Goal: Transaction & Acquisition: Purchase product/service

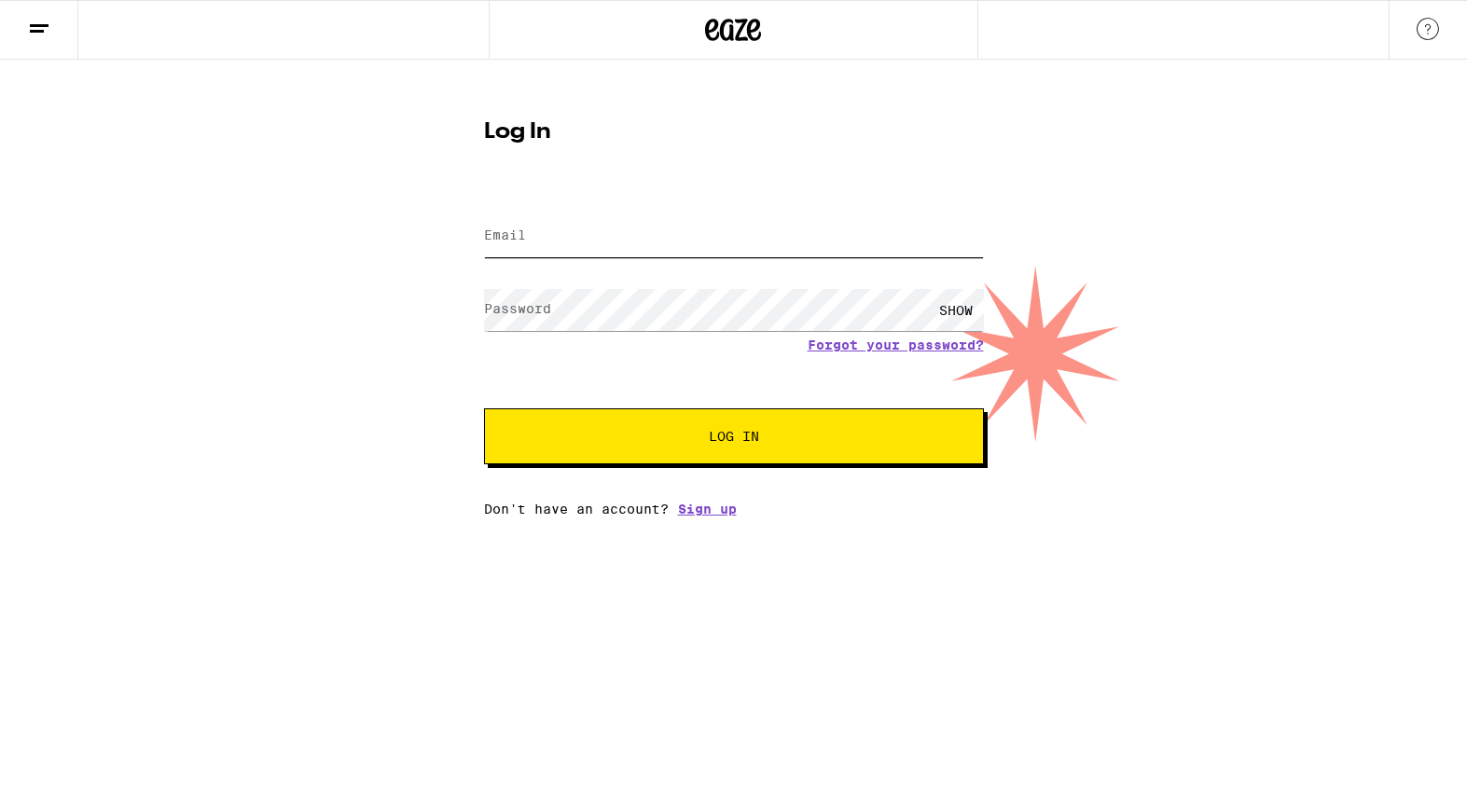
type input "[EMAIL_ADDRESS][PERSON_NAME][DOMAIN_NAME]"
click at [771, 447] on button "Log In" at bounding box center [734, 435] width 499 height 56
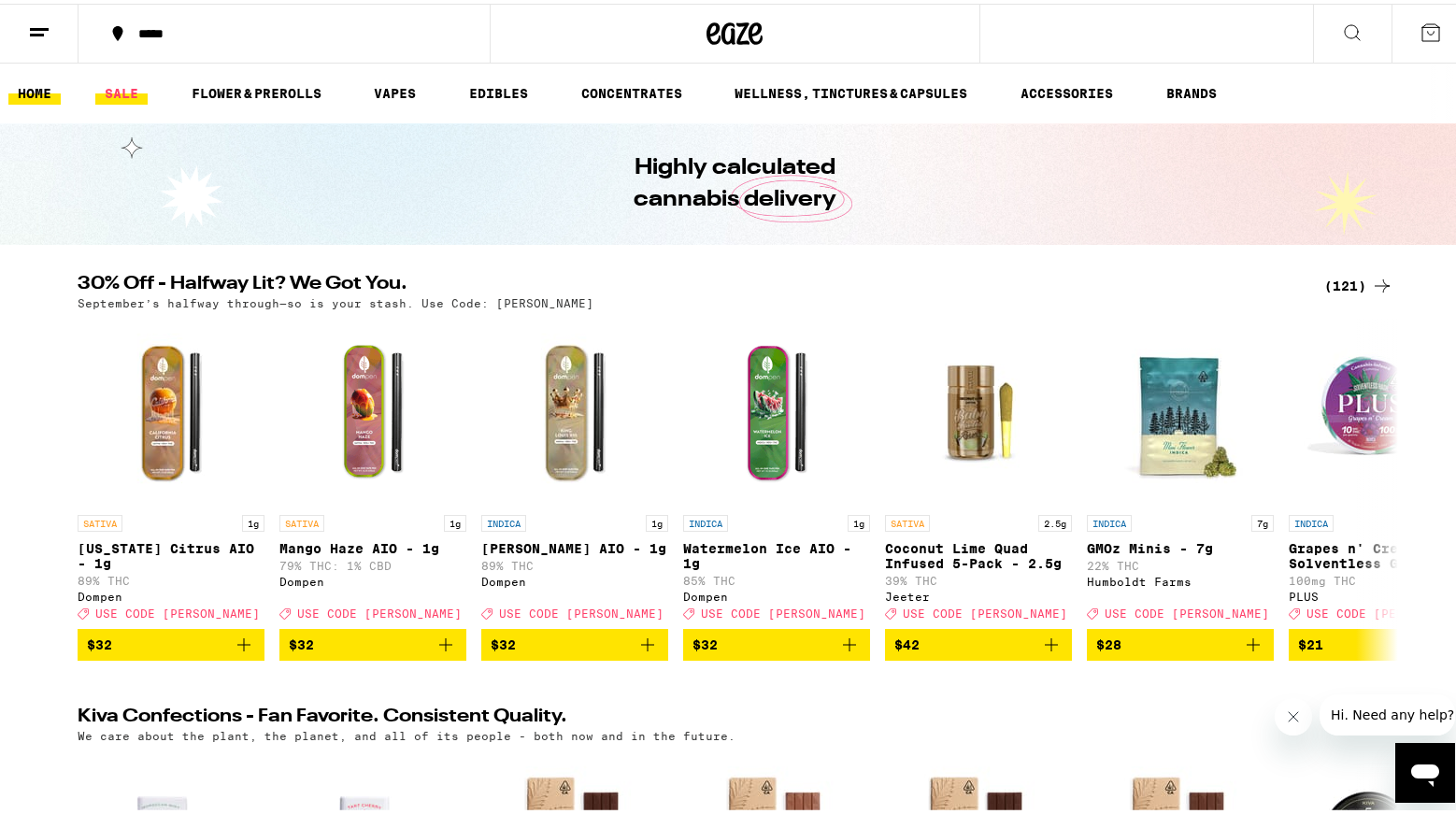
click at [118, 92] on link "SALE" at bounding box center [121, 90] width 52 height 23
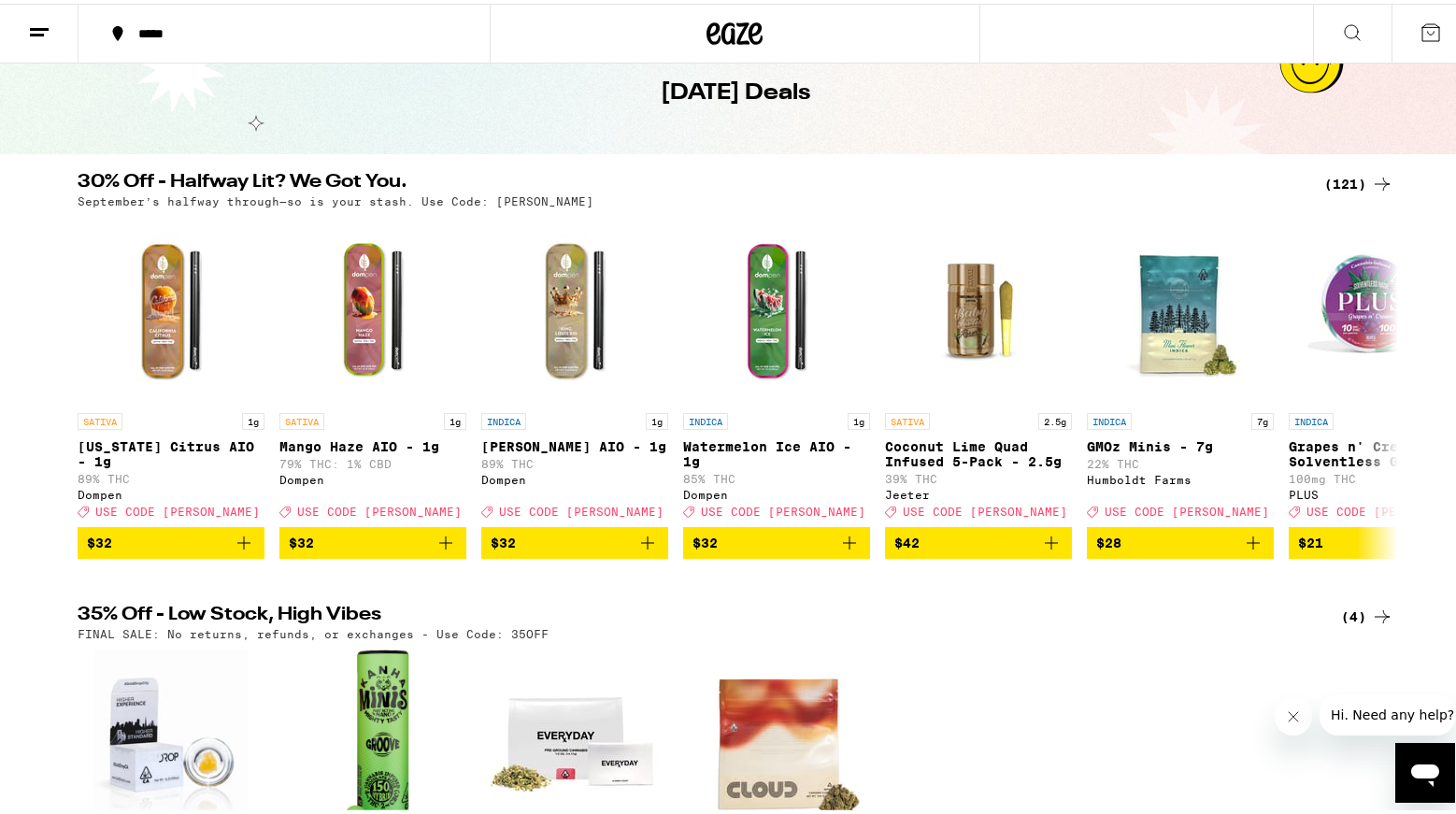
scroll to position [99, 0]
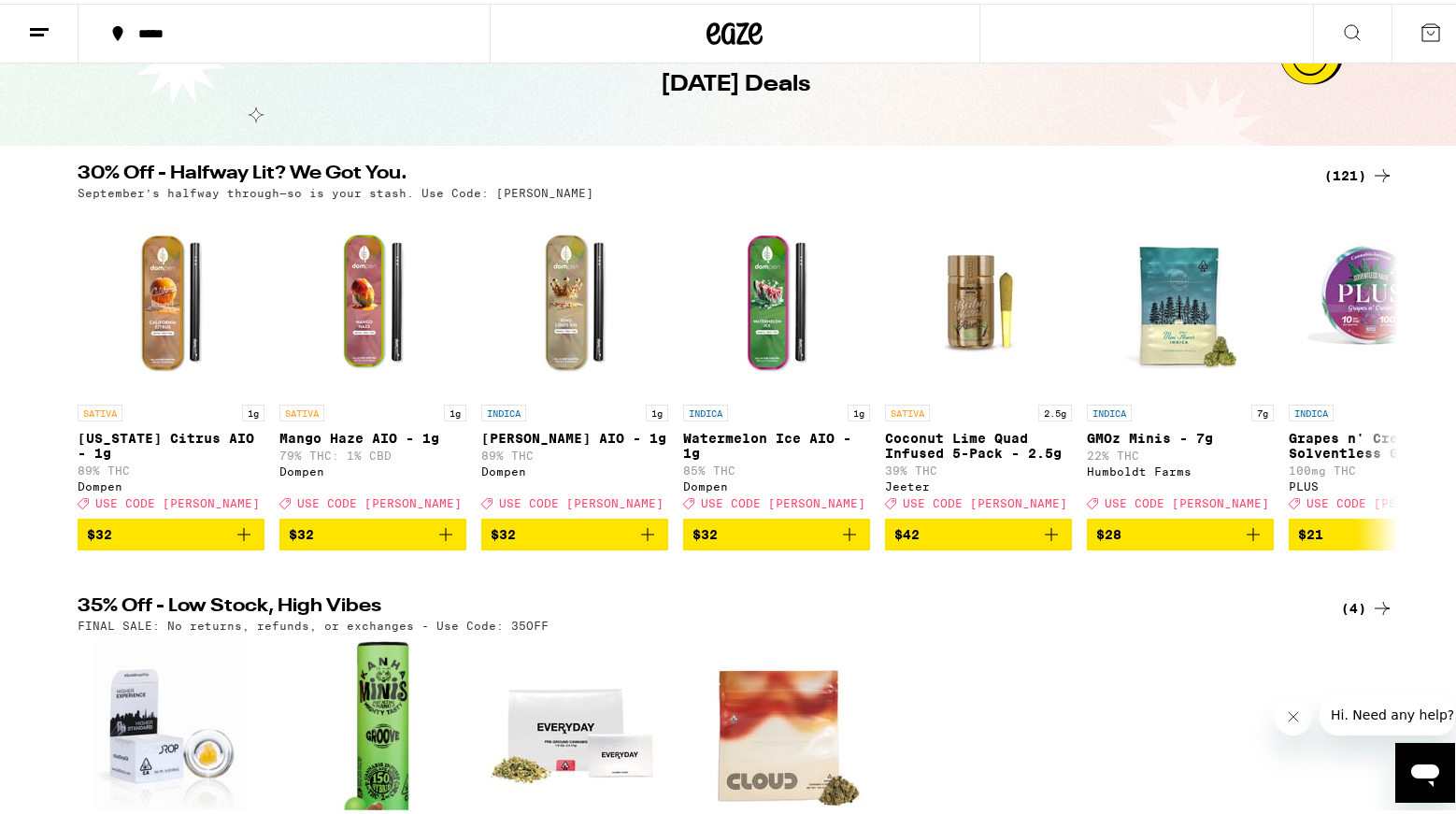
click at [1349, 175] on div "(121)" at bounding box center [1358, 172] width 69 height 23
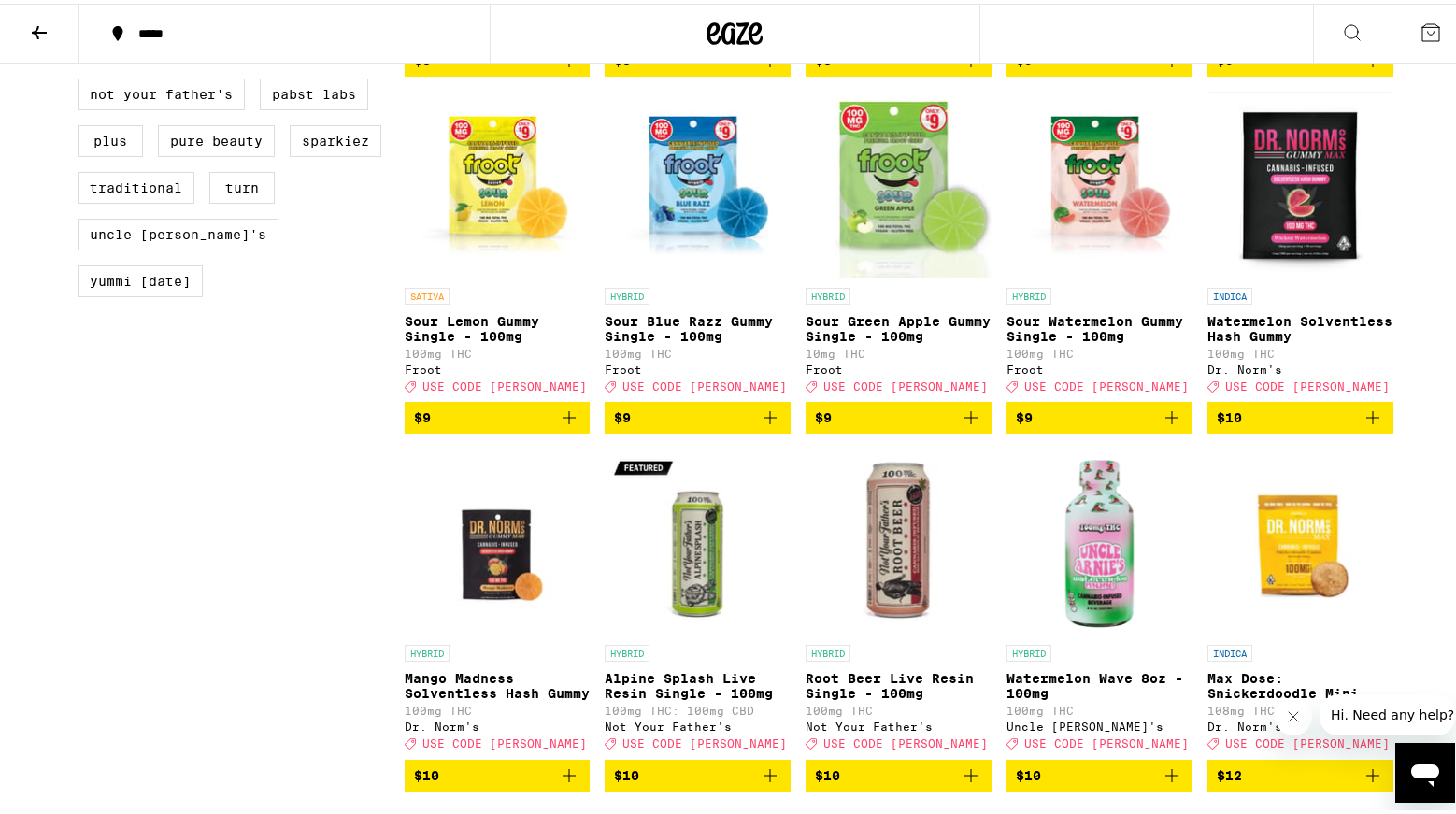
scroll to position [1705, 0]
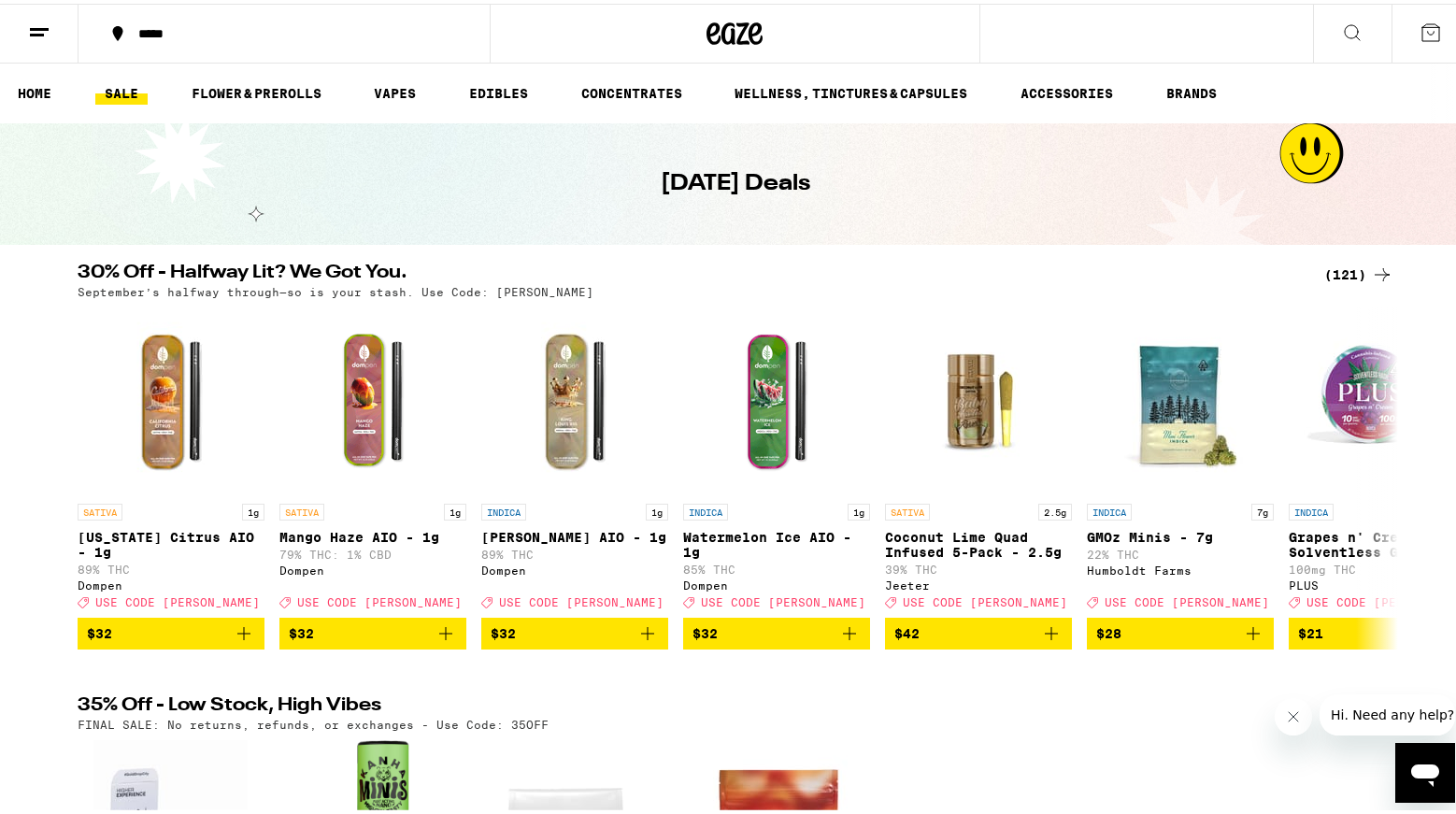
click at [642, 38] on div at bounding box center [735, 29] width 490 height 59
click at [1341, 24] on icon at bounding box center [1352, 29] width 23 height 23
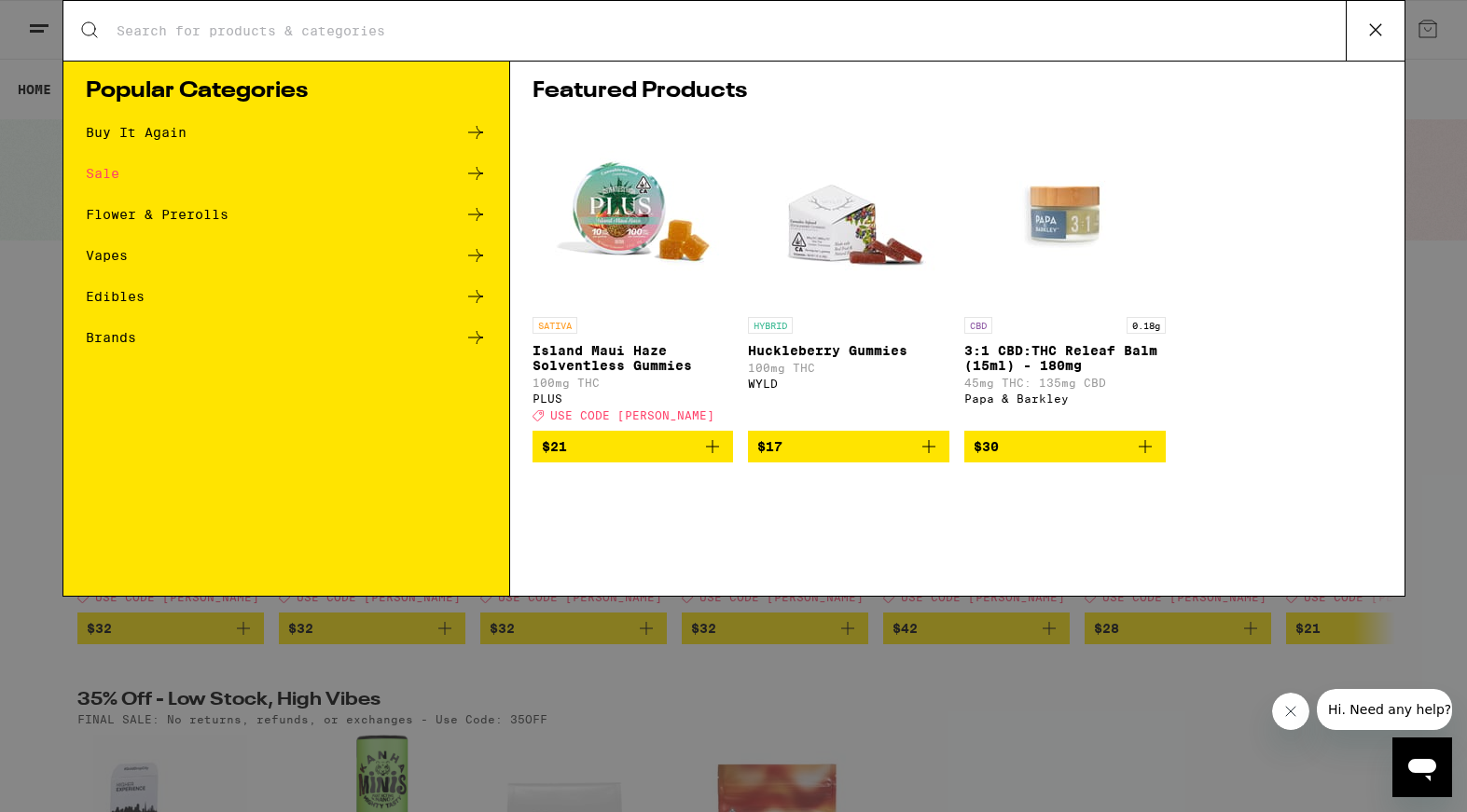
click at [225, 23] on input "Search for Products" at bounding box center [730, 31] width 1230 height 17
type input "traditional"
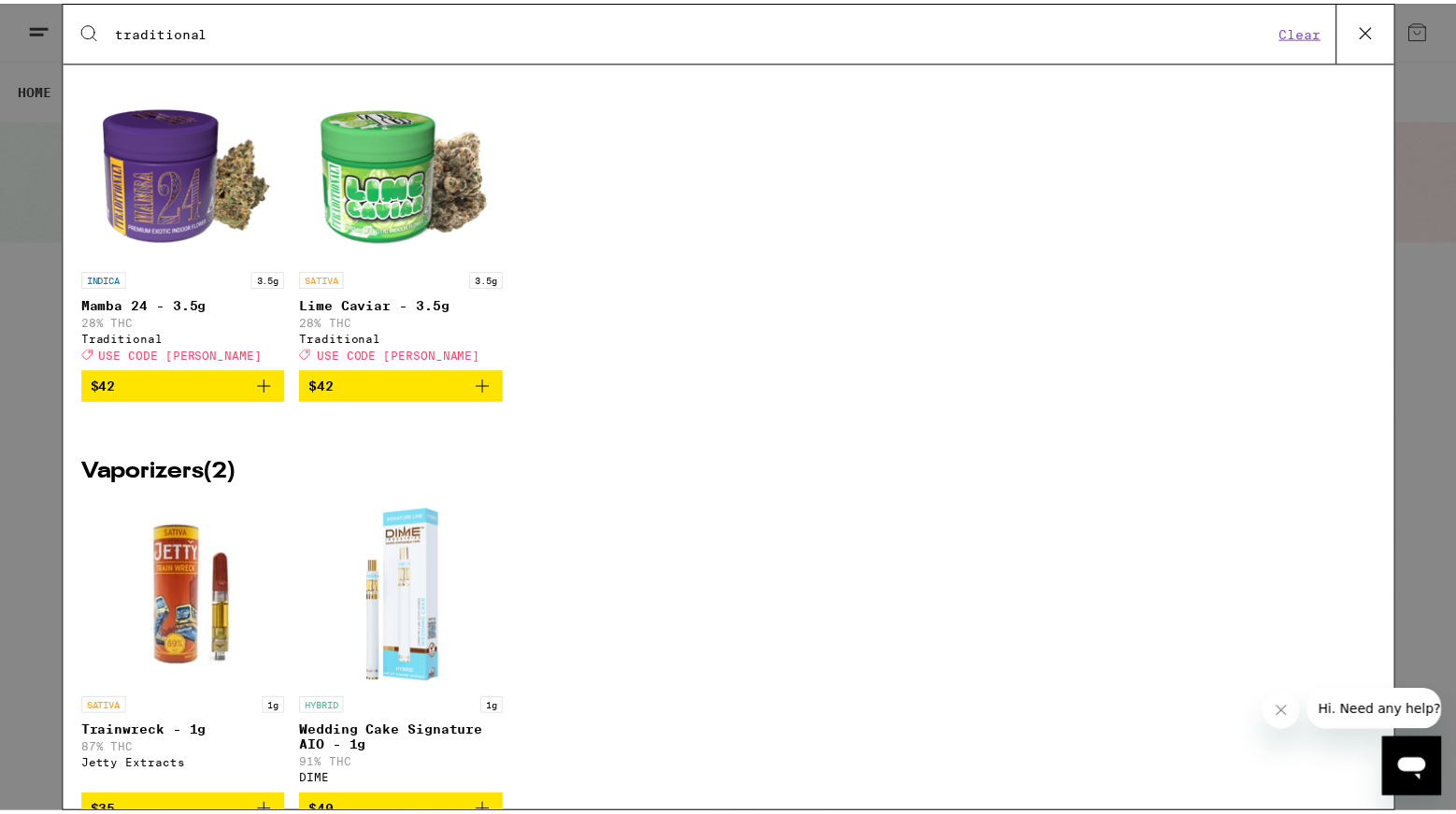
scroll to position [1198, 0]
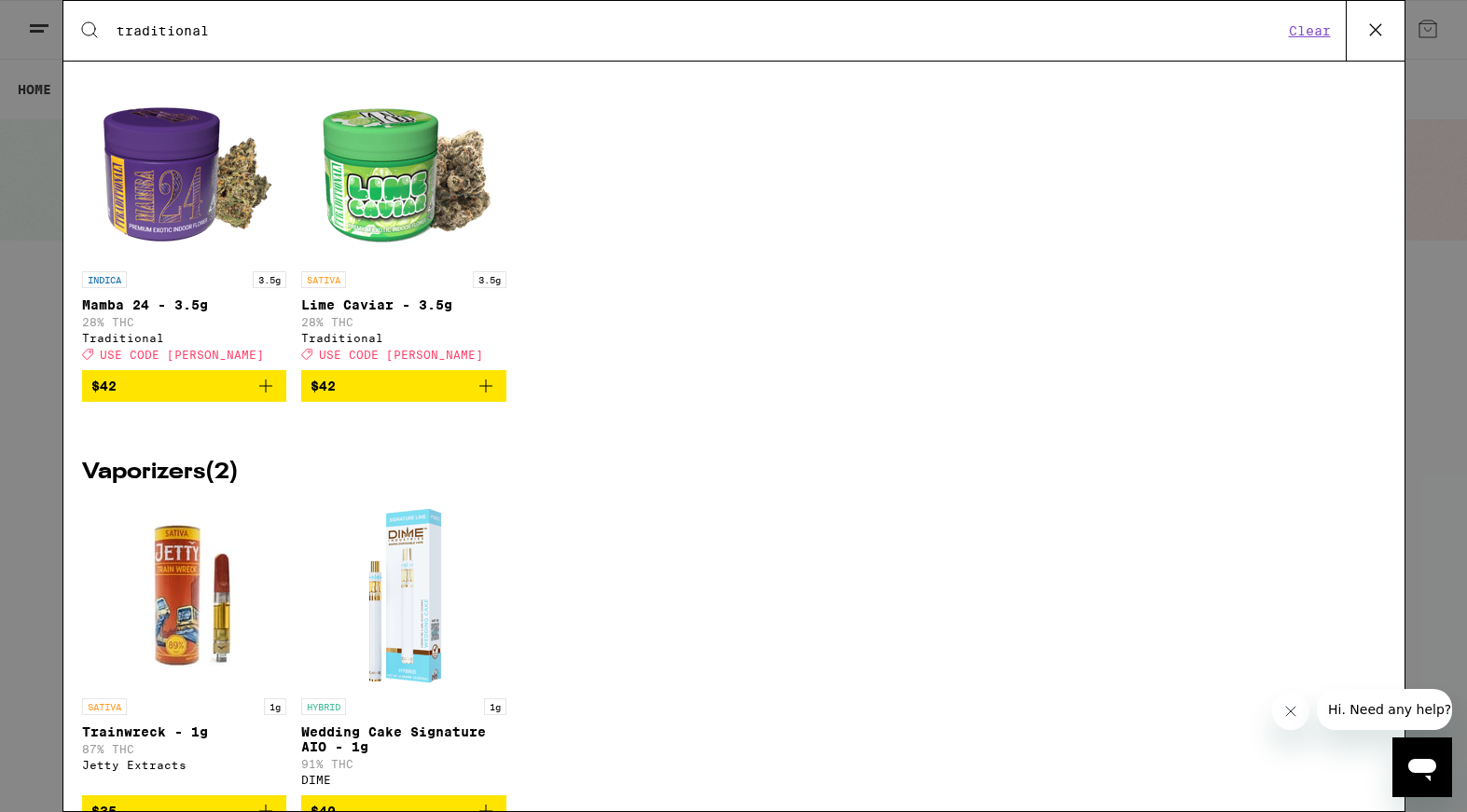
click at [187, 361] on span "USE CODE LITTY" at bounding box center [182, 354] width 164 height 12
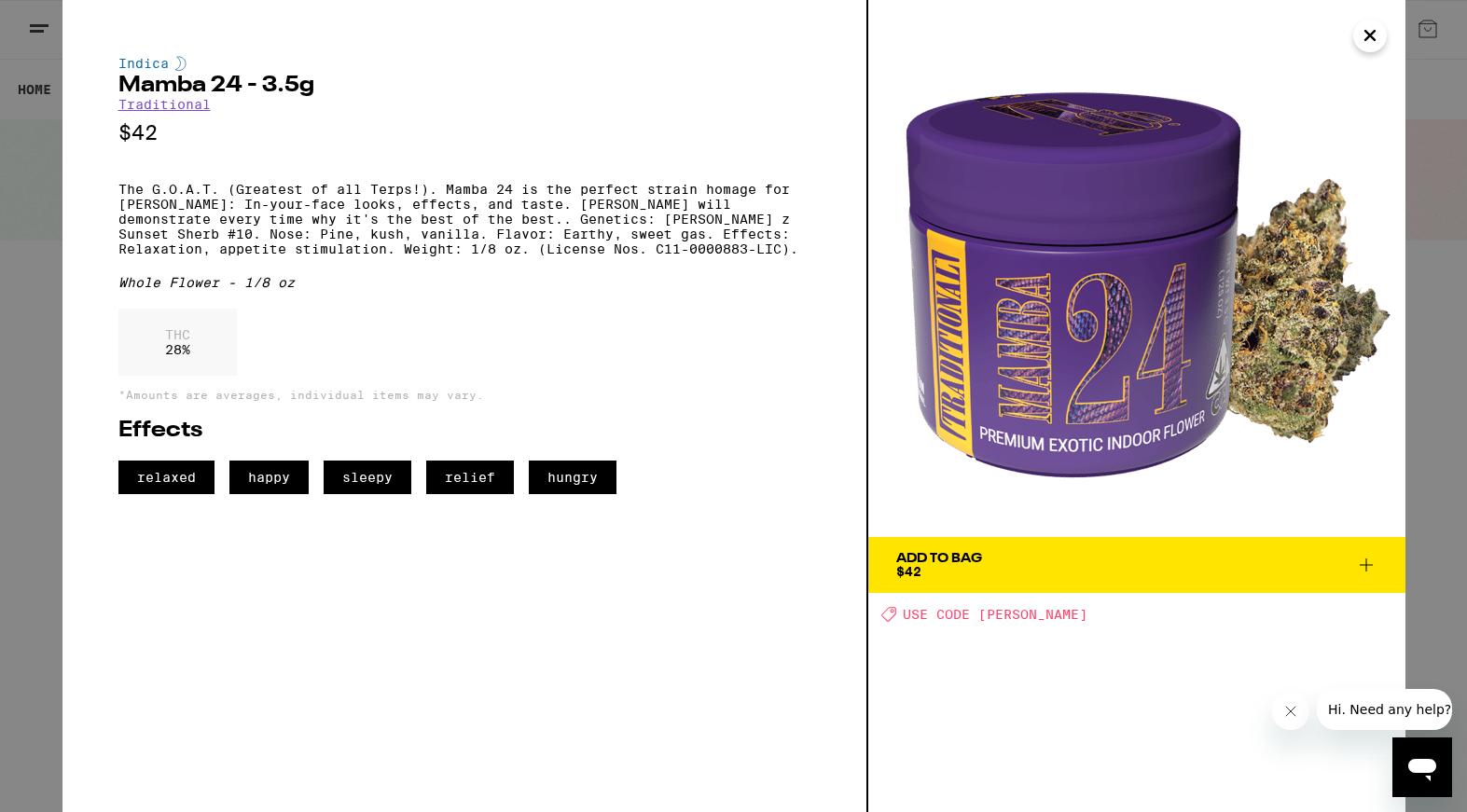
click at [1363, 44] on icon "Close" at bounding box center [1370, 36] width 23 height 28
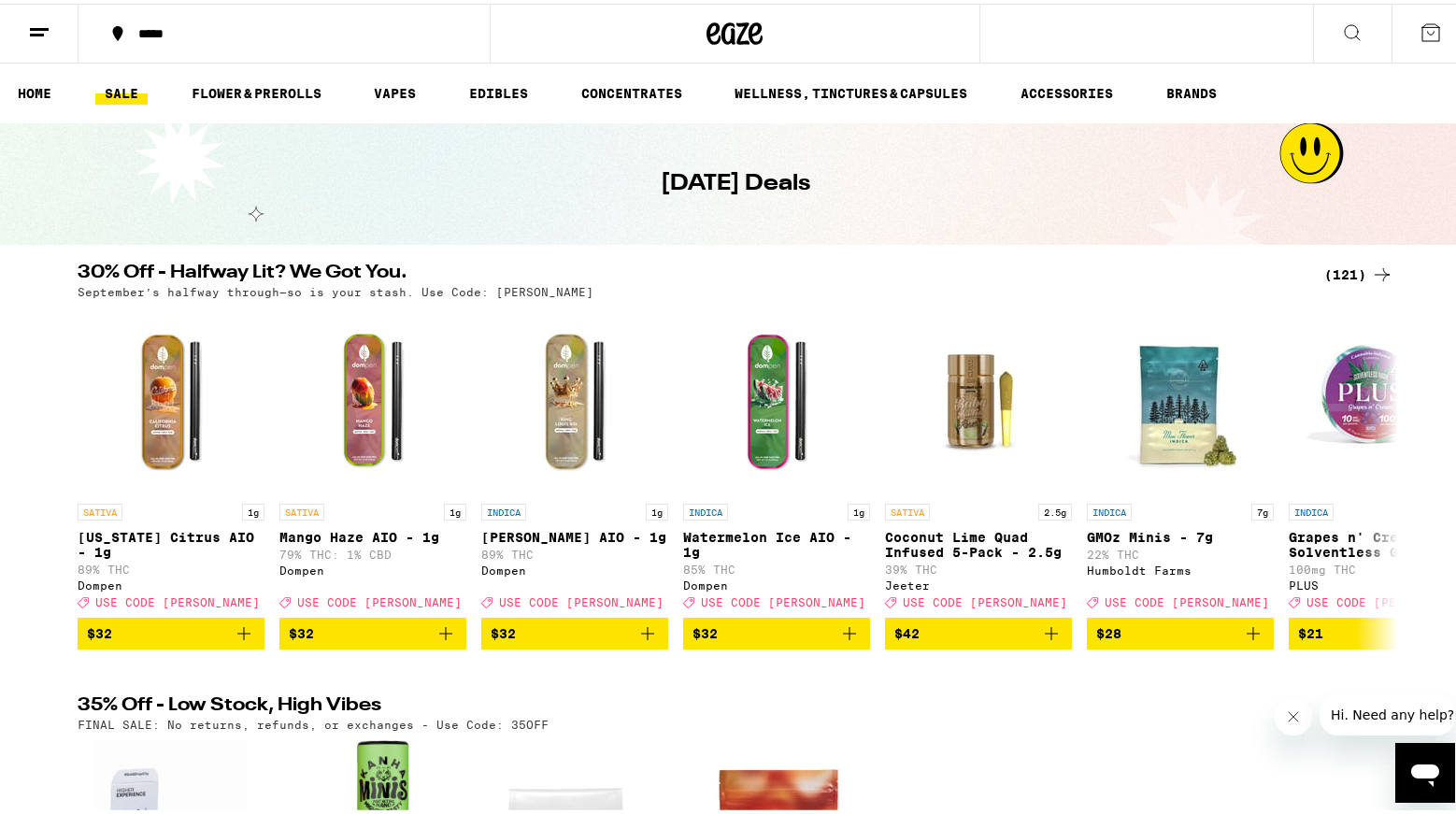
click at [575, 53] on div at bounding box center [735, 29] width 490 height 59
click at [1341, 26] on icon at bounding box center [1352, 29] width 23 height 23
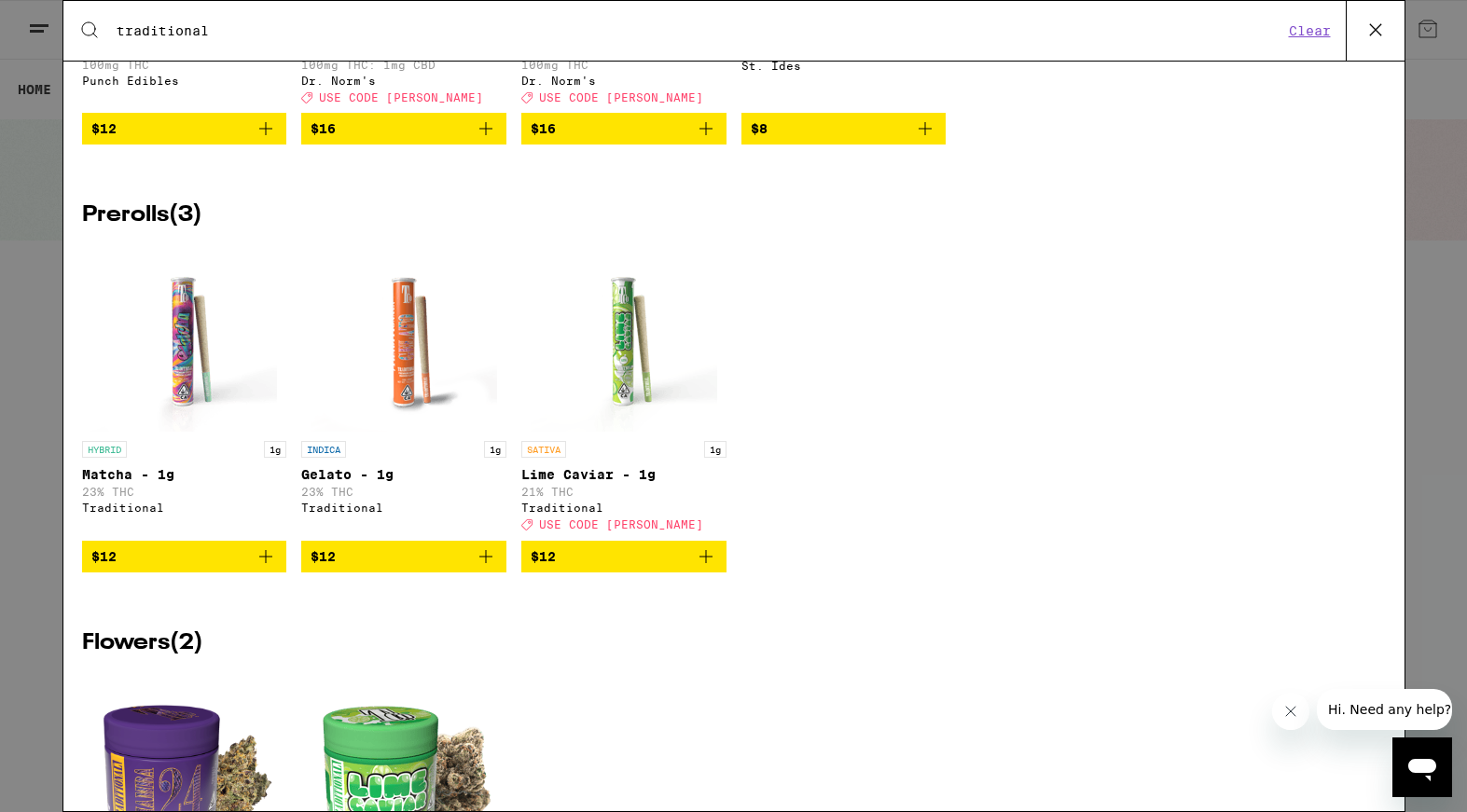
scroll to position [1071, 0]
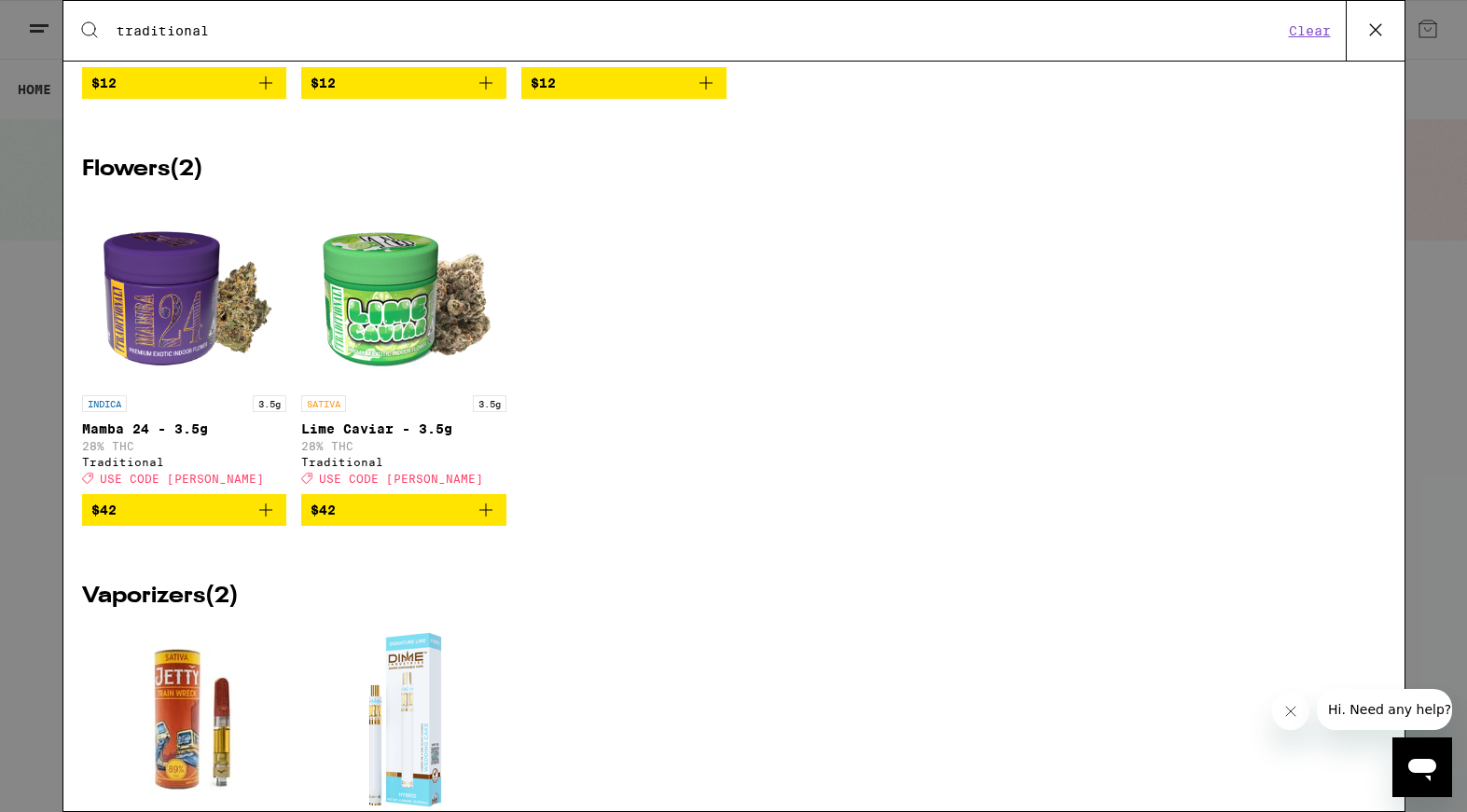
click at [260, 521] on icon "Add to bag" at bounding box center [266, 510] width 23 height 23
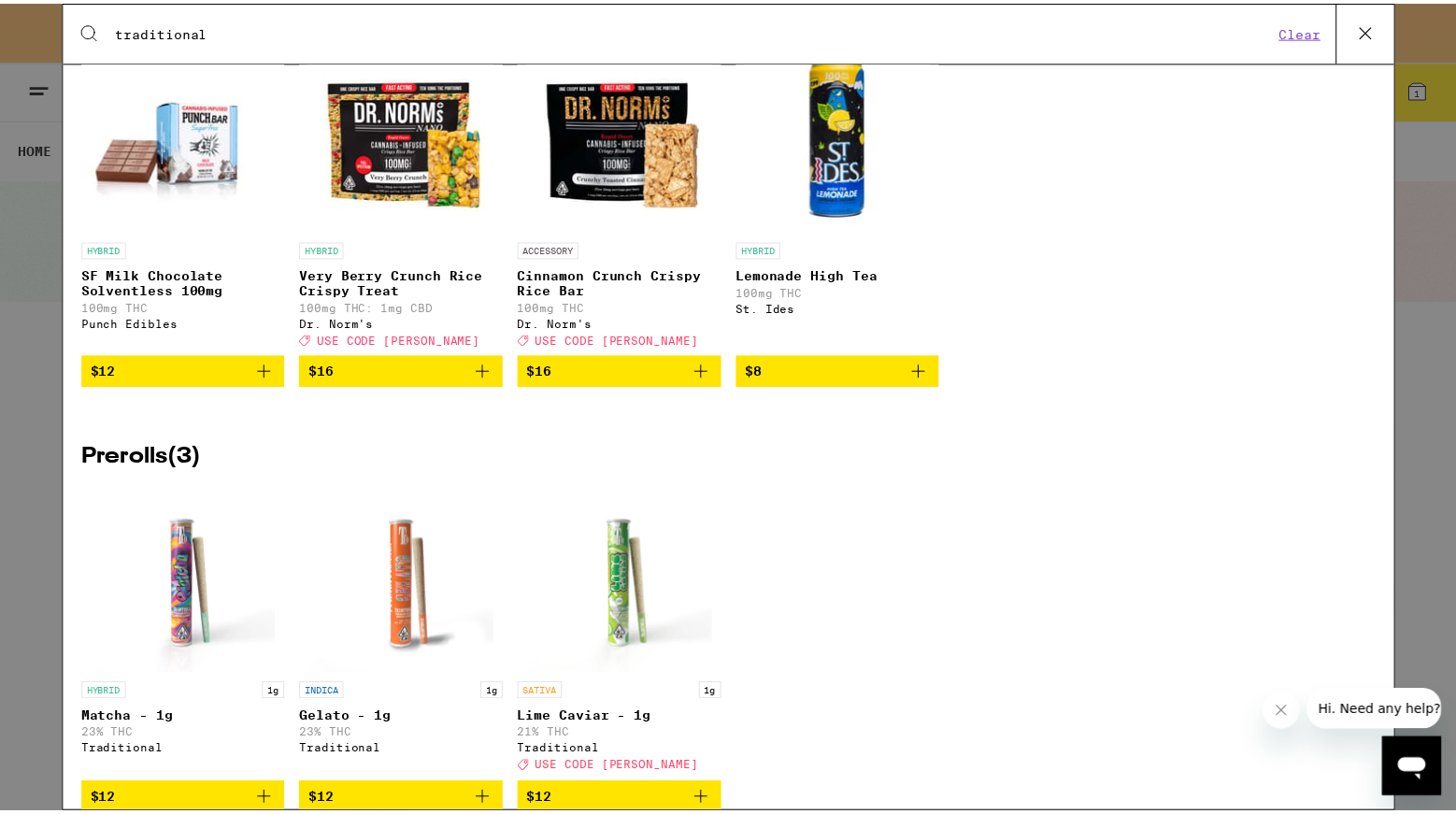
scroll to position [0, 0]
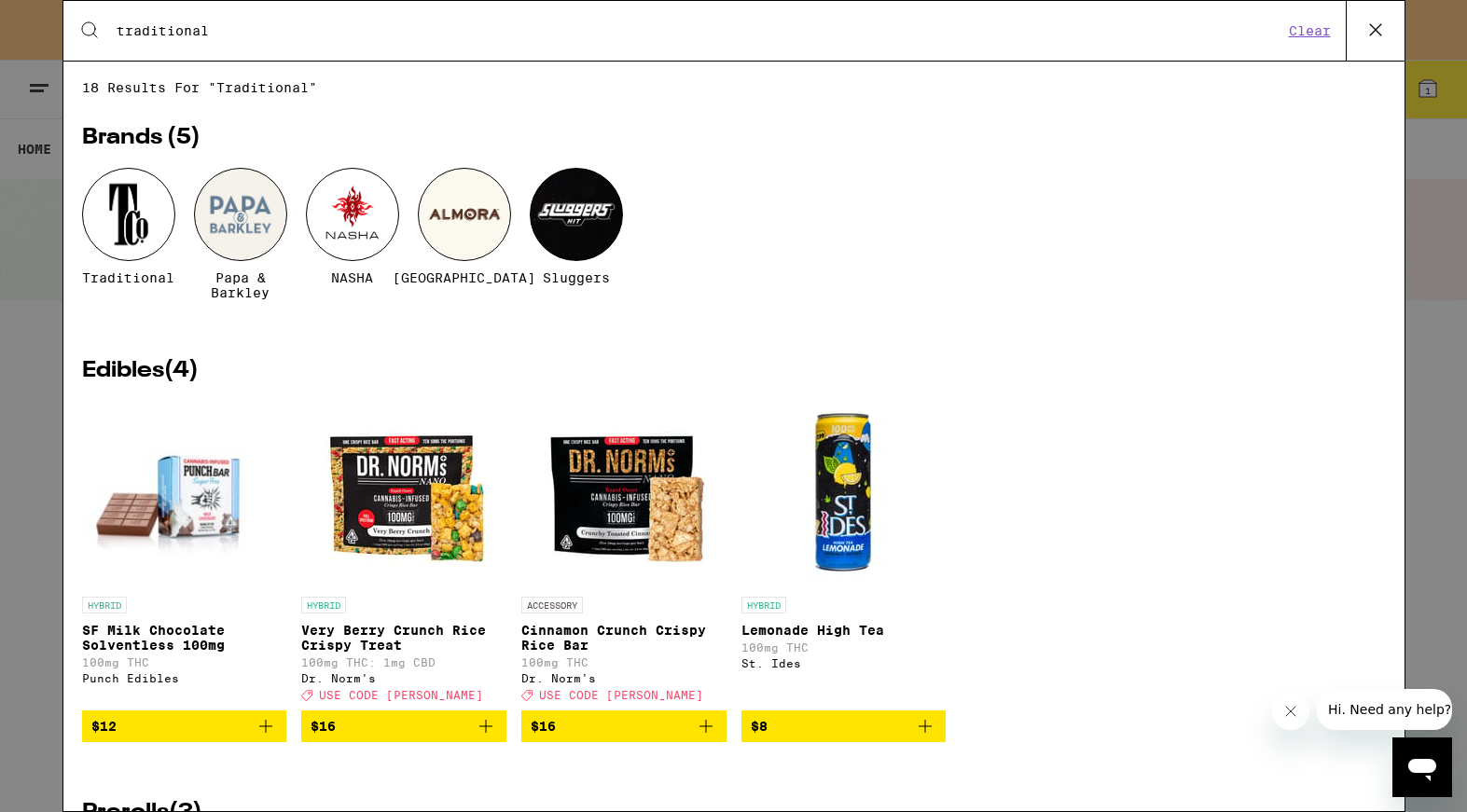
click at [1380, 37] on icon at bounding box center [1376, 30] width 28 height 28
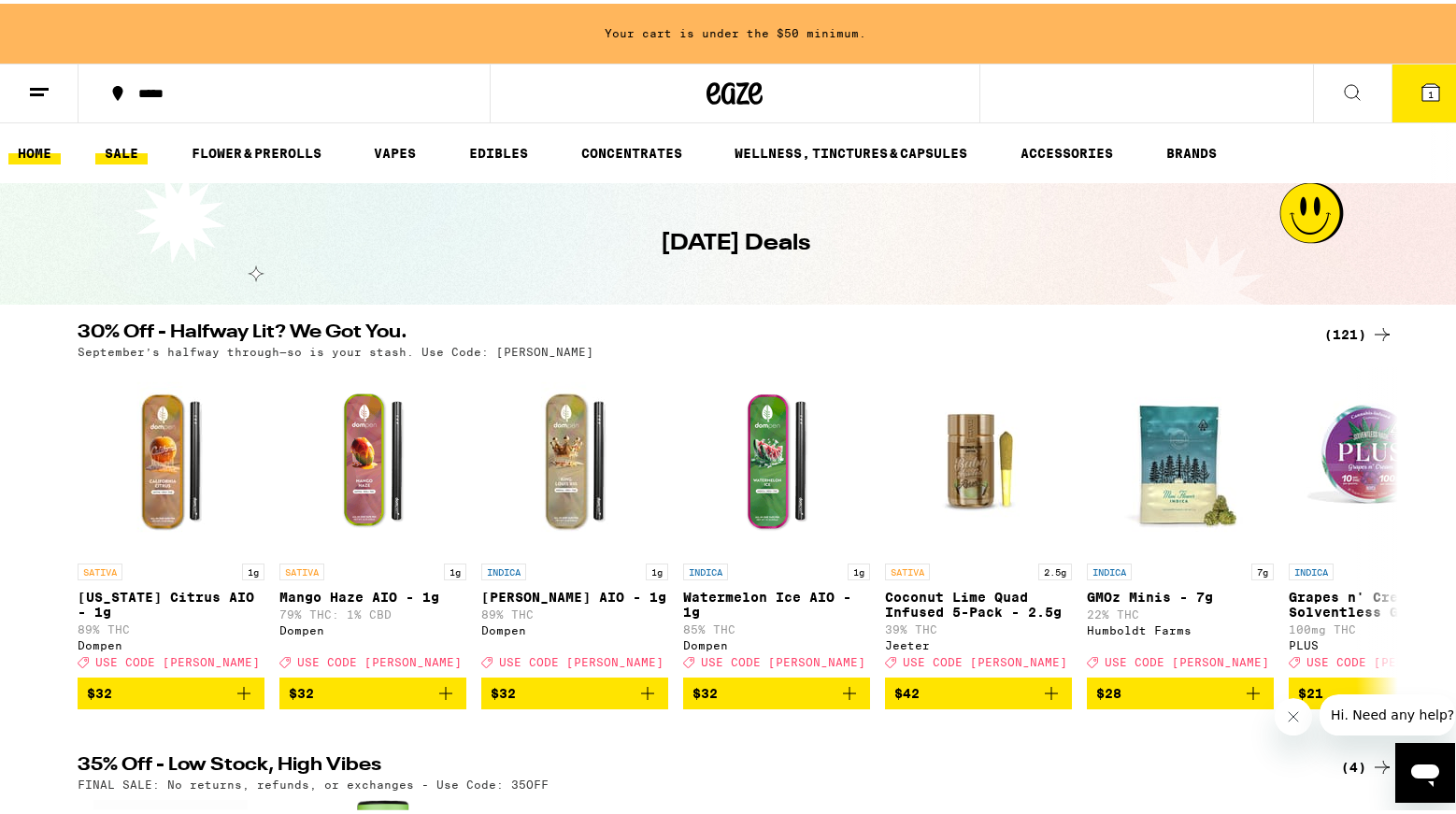
click at [36, 157] on link "HOME" at bounding box center [34, 149] width 52 height 23
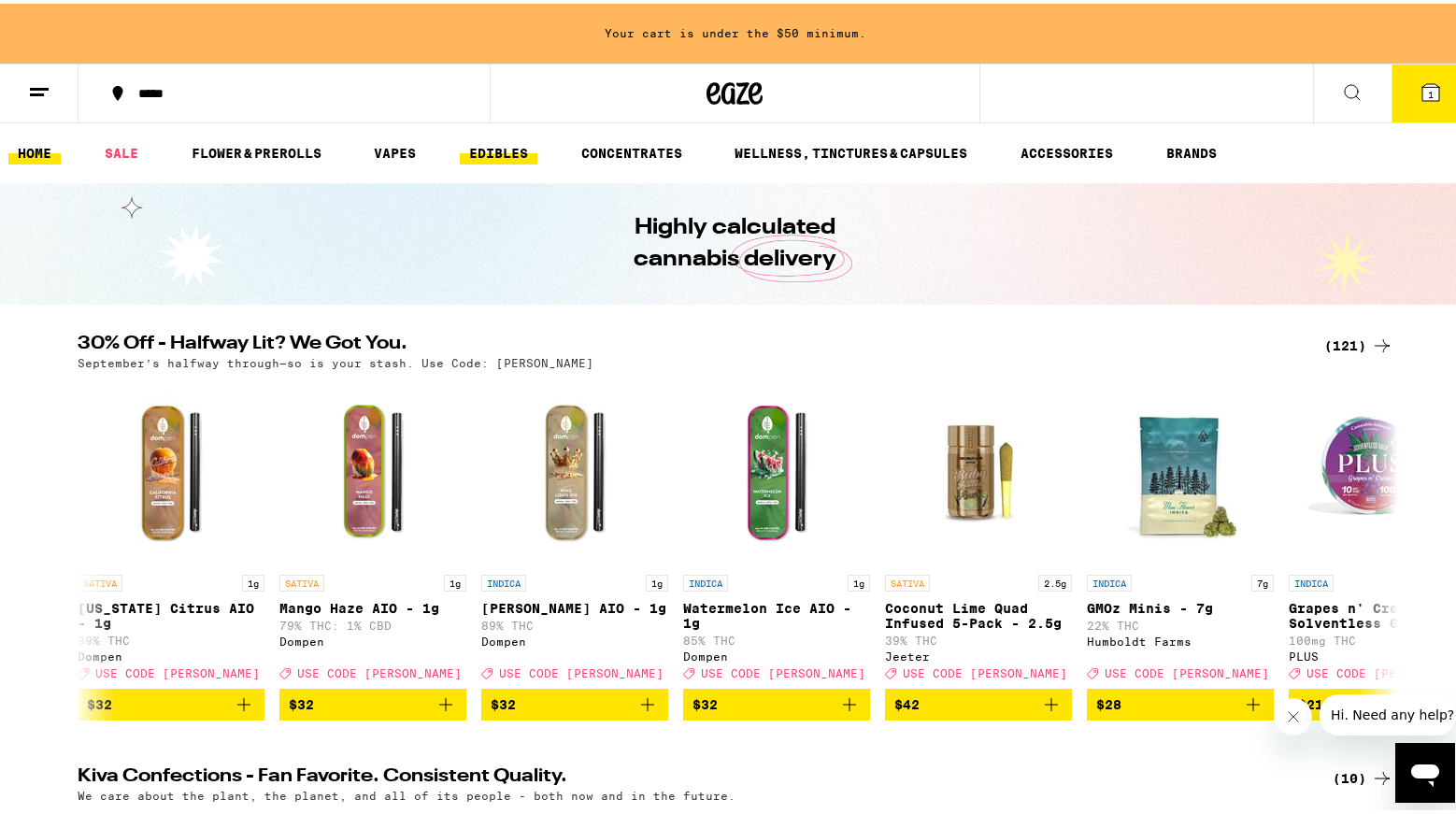
click at [492, 142] on link "EDIBLES" at bounding box center [499, 149] width 77 height 23
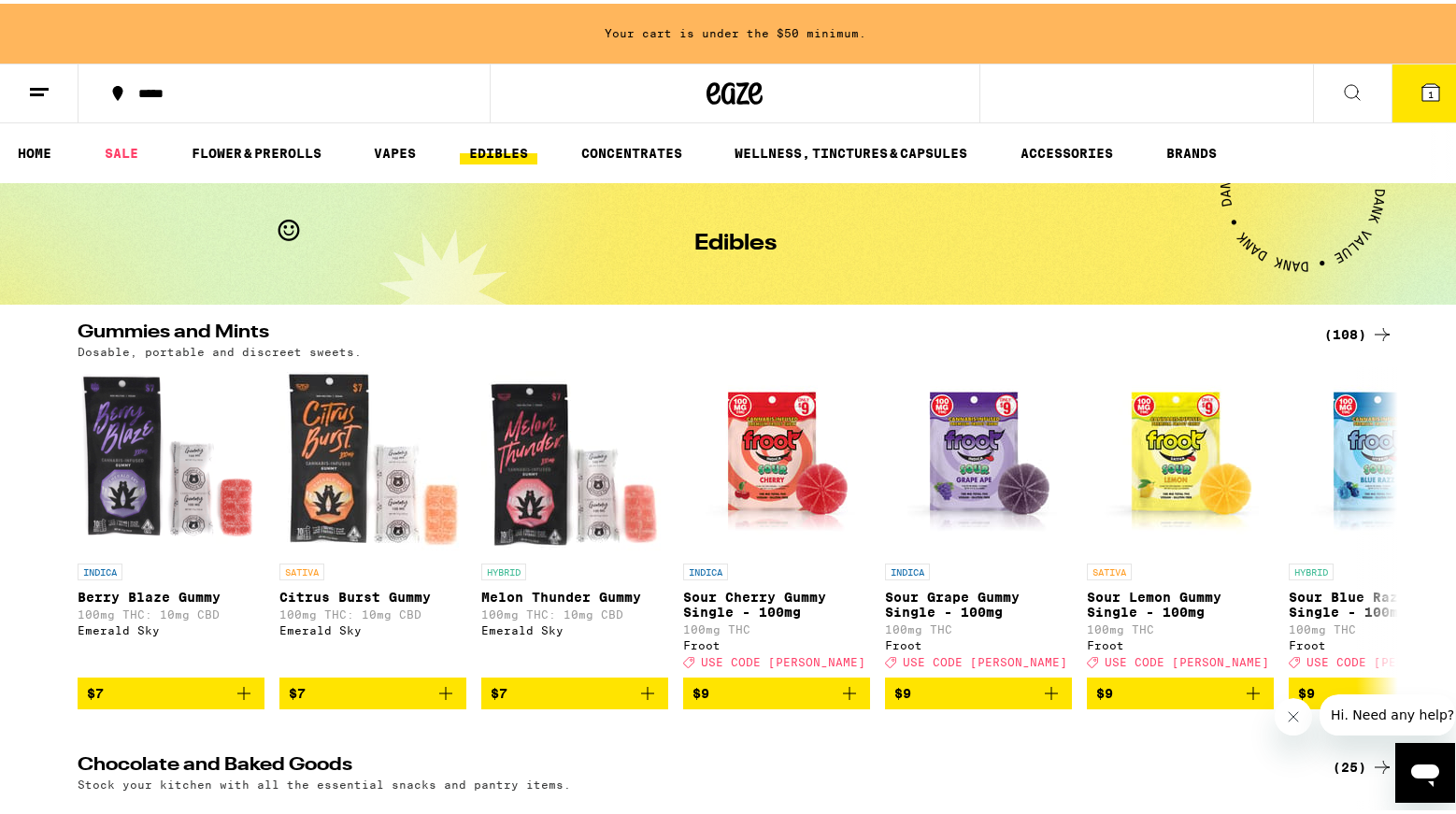
click at [1350, 324] on div "(108)" at bounding box center [1358, 331] width 69 height 23
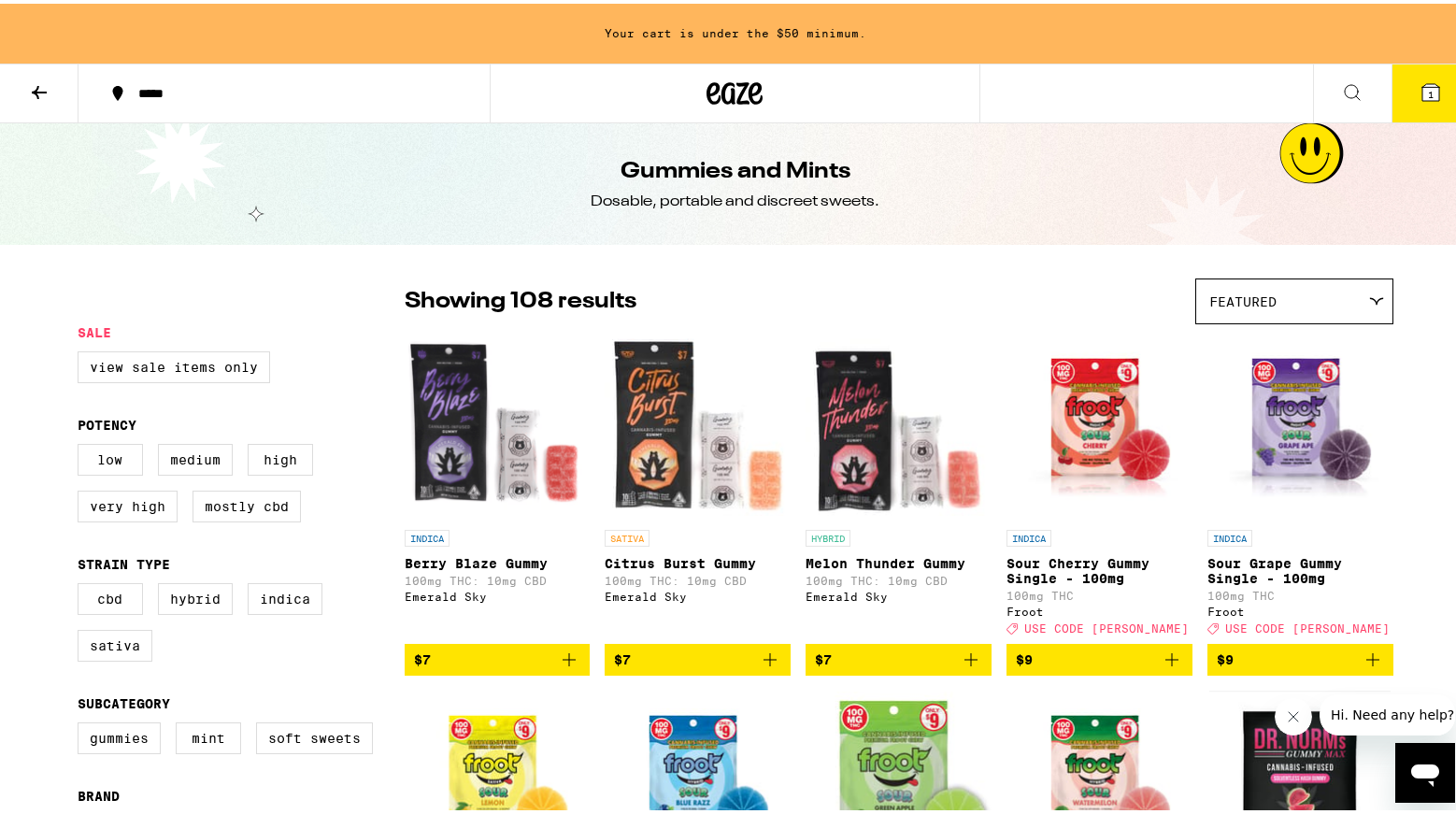
click at [1337, 293] on div "Featured" at bounding box center [1295, 297] width 196 height 44
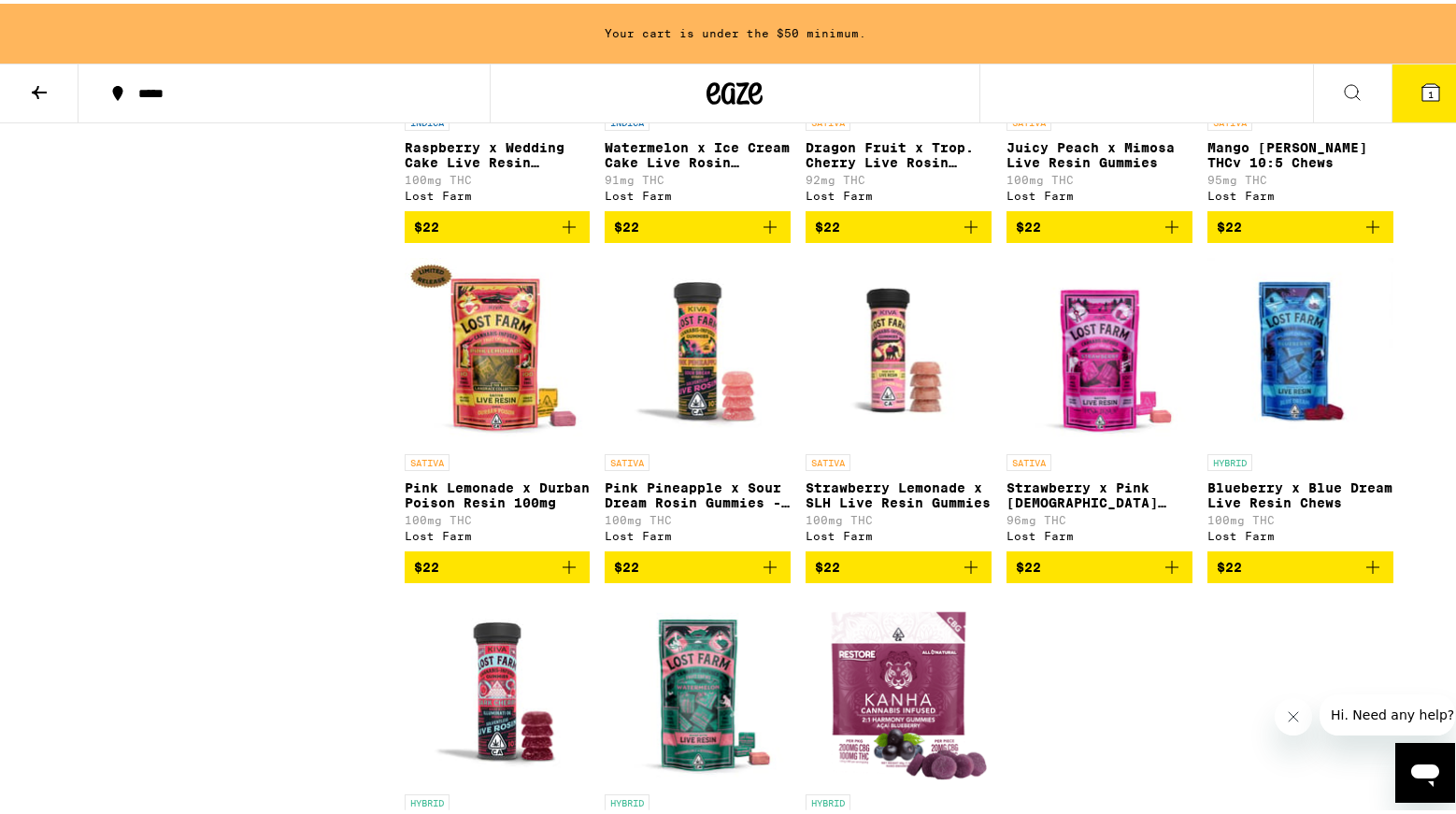
scroll to position [7014, 0]
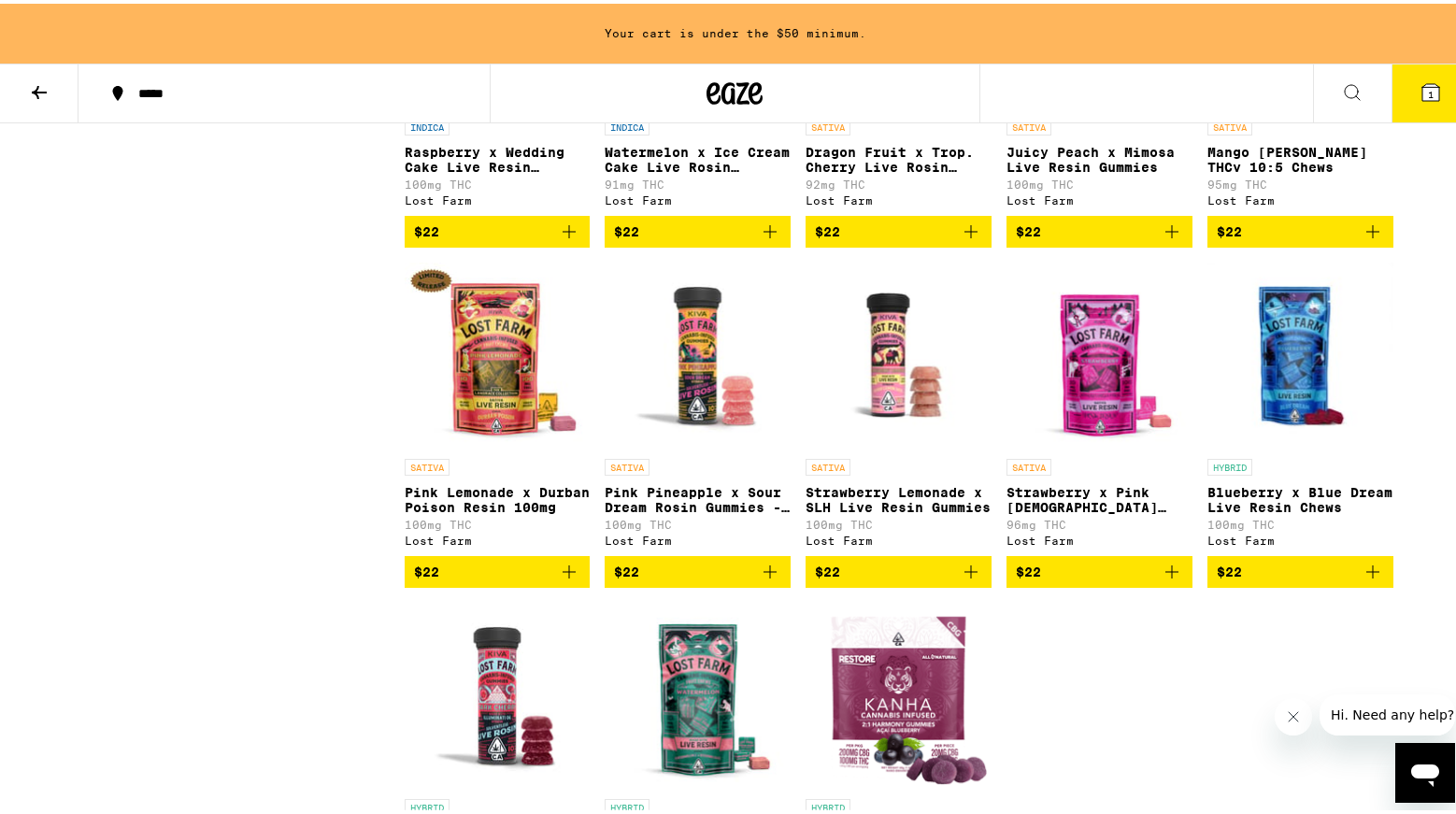
click at [1363, 239] on icon "Add to bag" at bounding box center [1373, 229] width 23 height 23
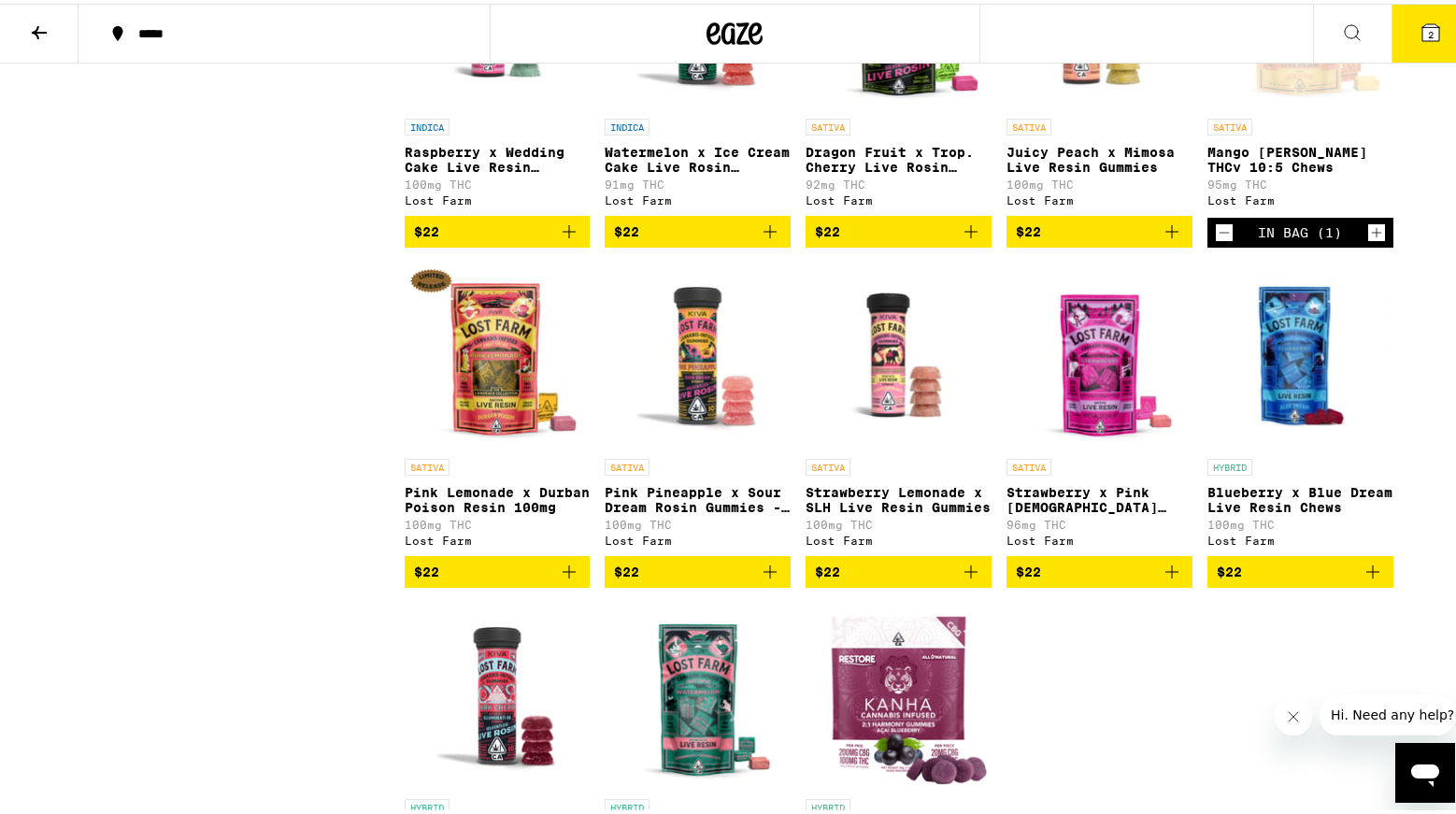
click at [1370, 240] on icon "Increment" at bounding box center [1377, 229] width 17 height 23
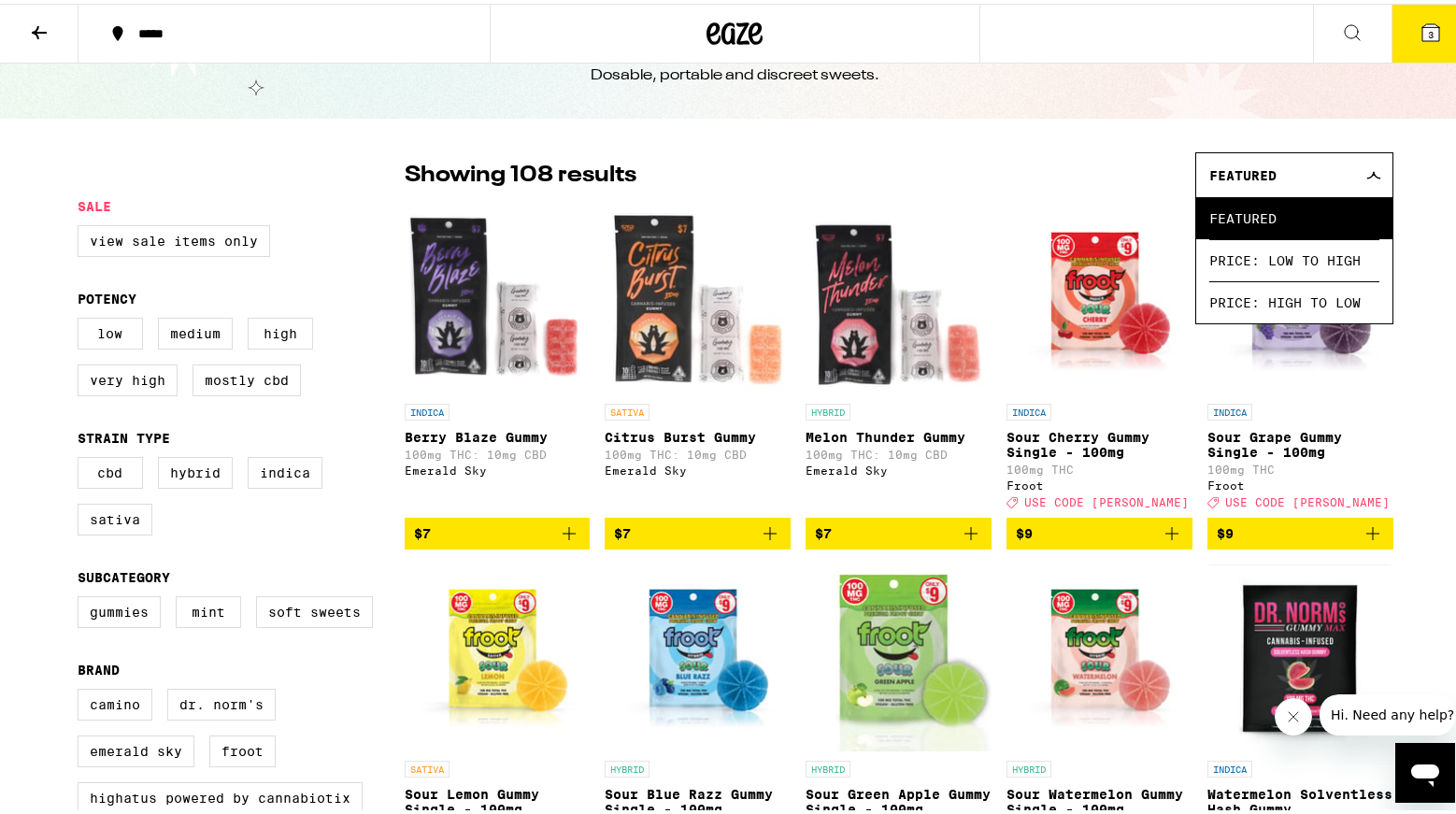
scroll to position [0, 0]
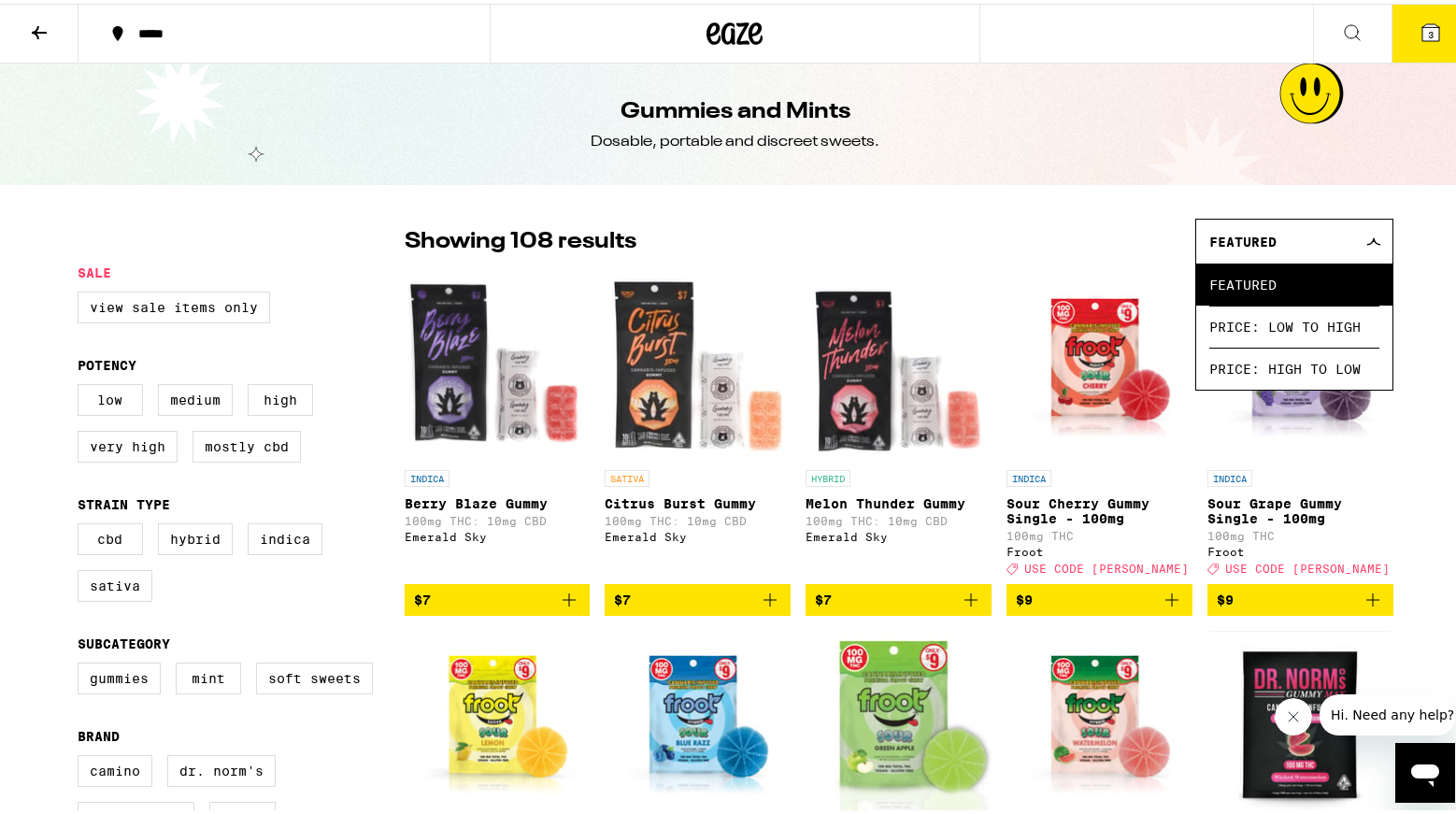
click at [32, 36] on icon at bounding box center [40, 29] width 23 height 23
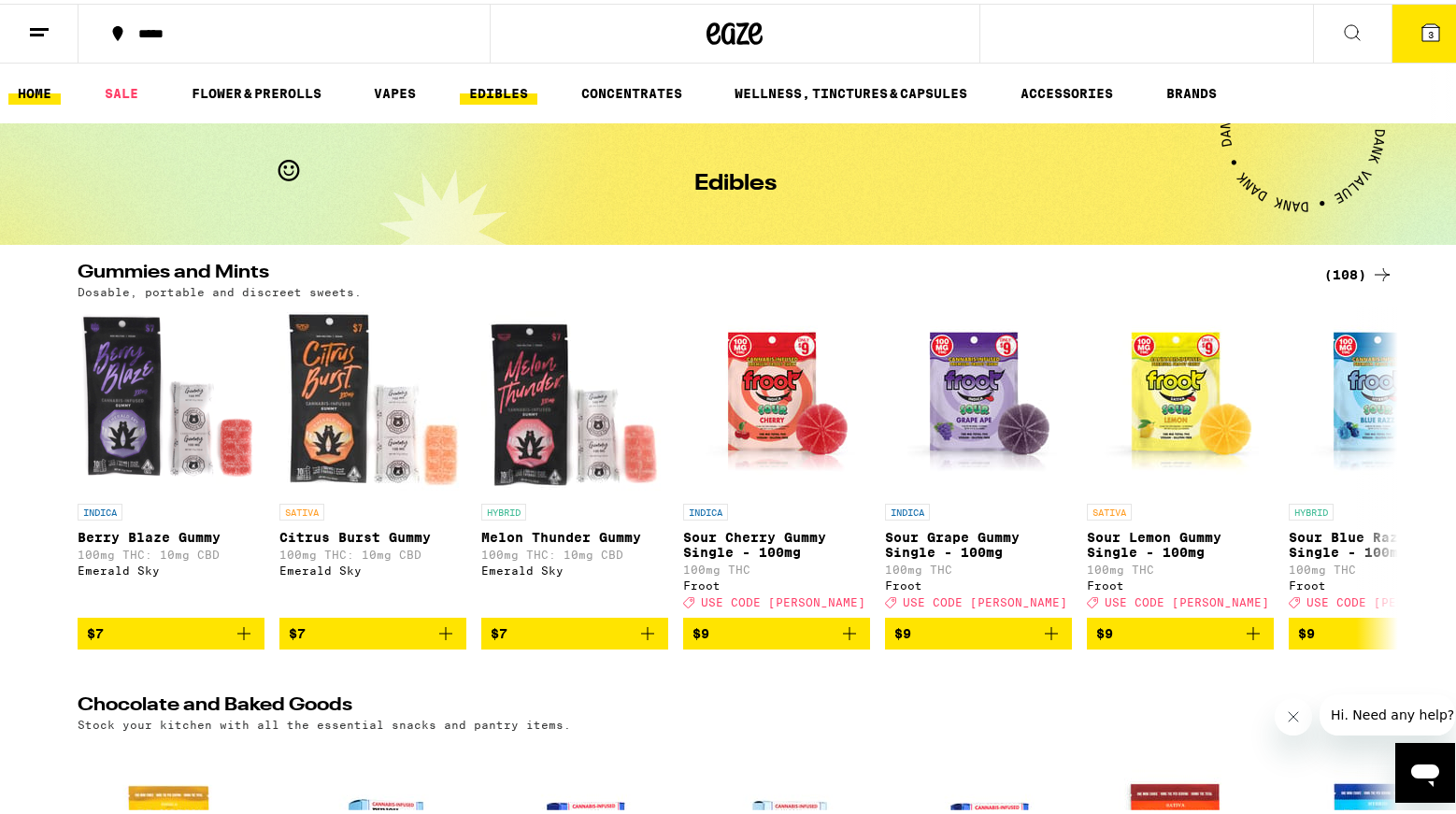
click at [42, 88] on link "HOME" at bounding box center [34, 90] width 52 height 23
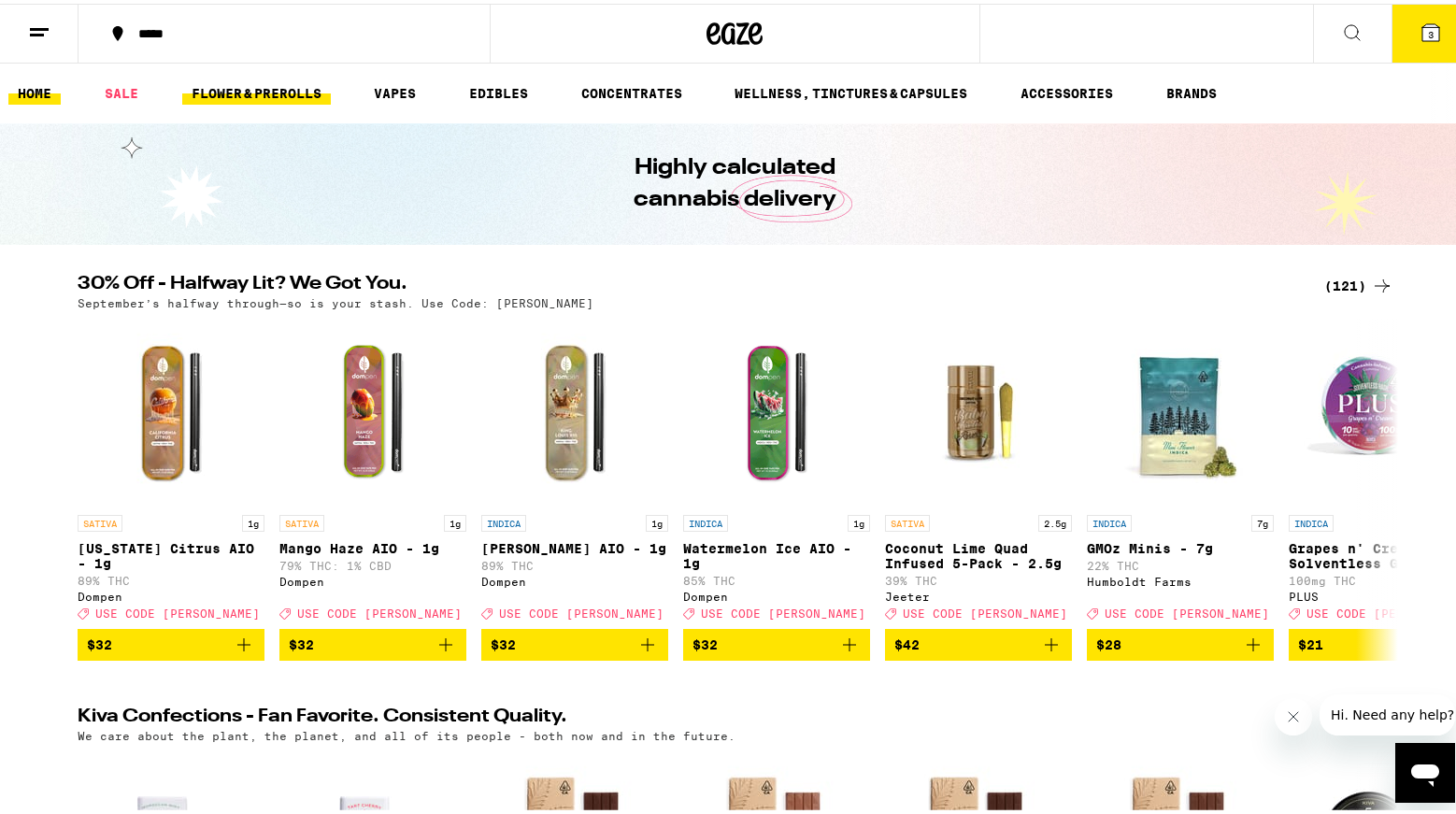
click at [262, 98] on link "FLOWER & PREROLLS" at bounding box center [256, 90] width 148 height 23
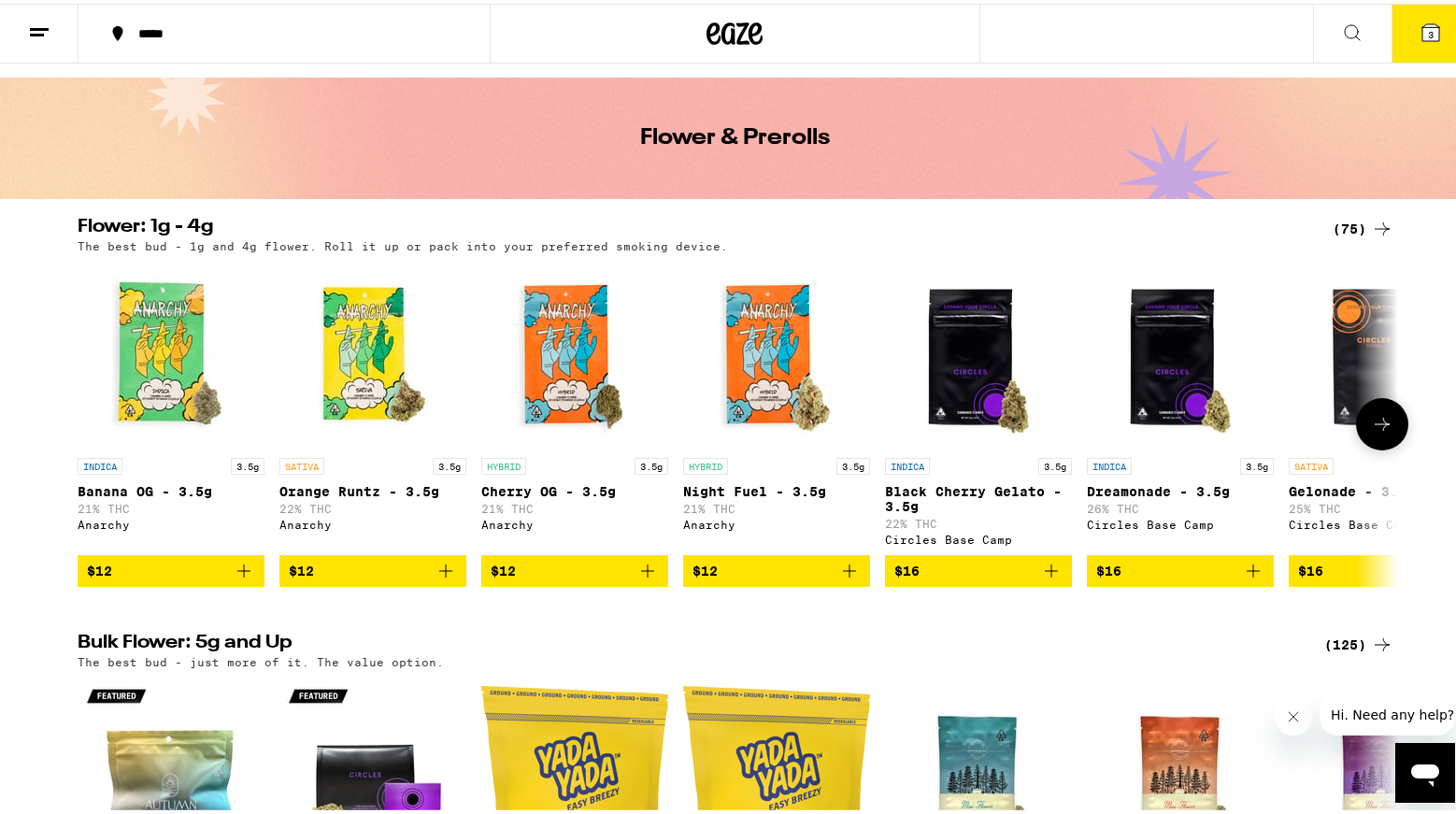
scroll to position [44, 0]
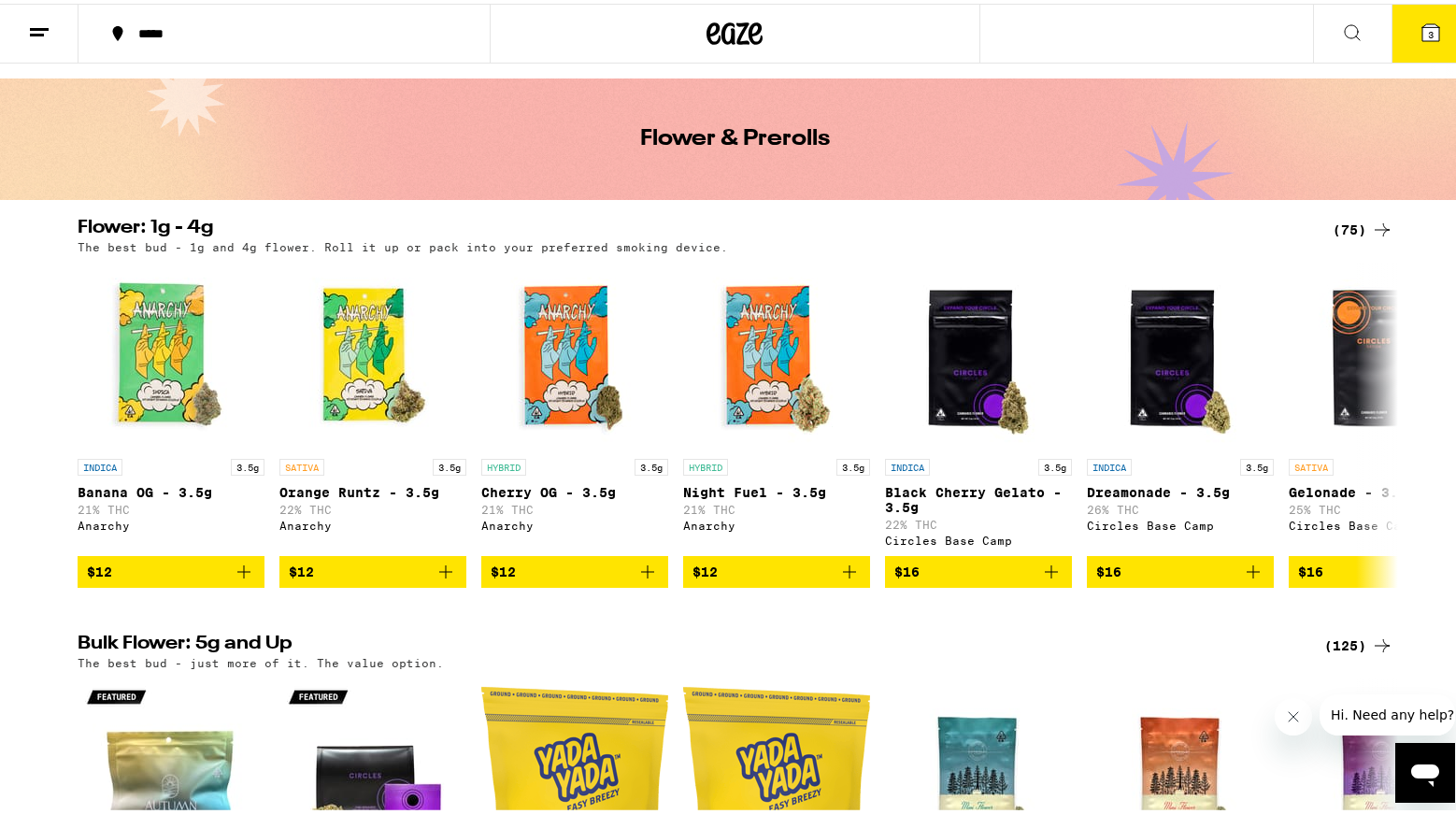
click at [1355, 226] on div "(75)" at bounding box center [1363, 227] width 60 height 23
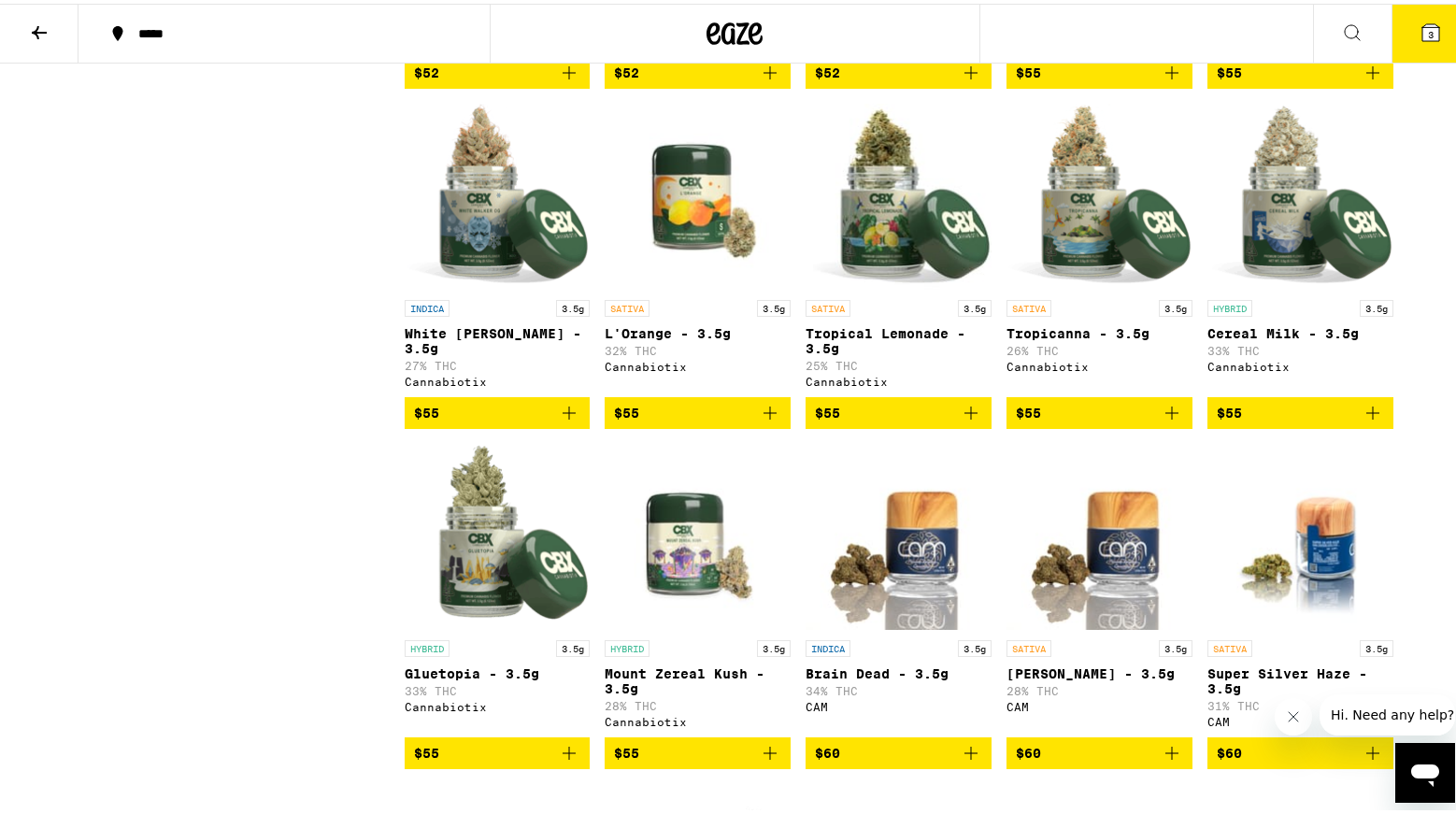
scroll to position [5004, 0]
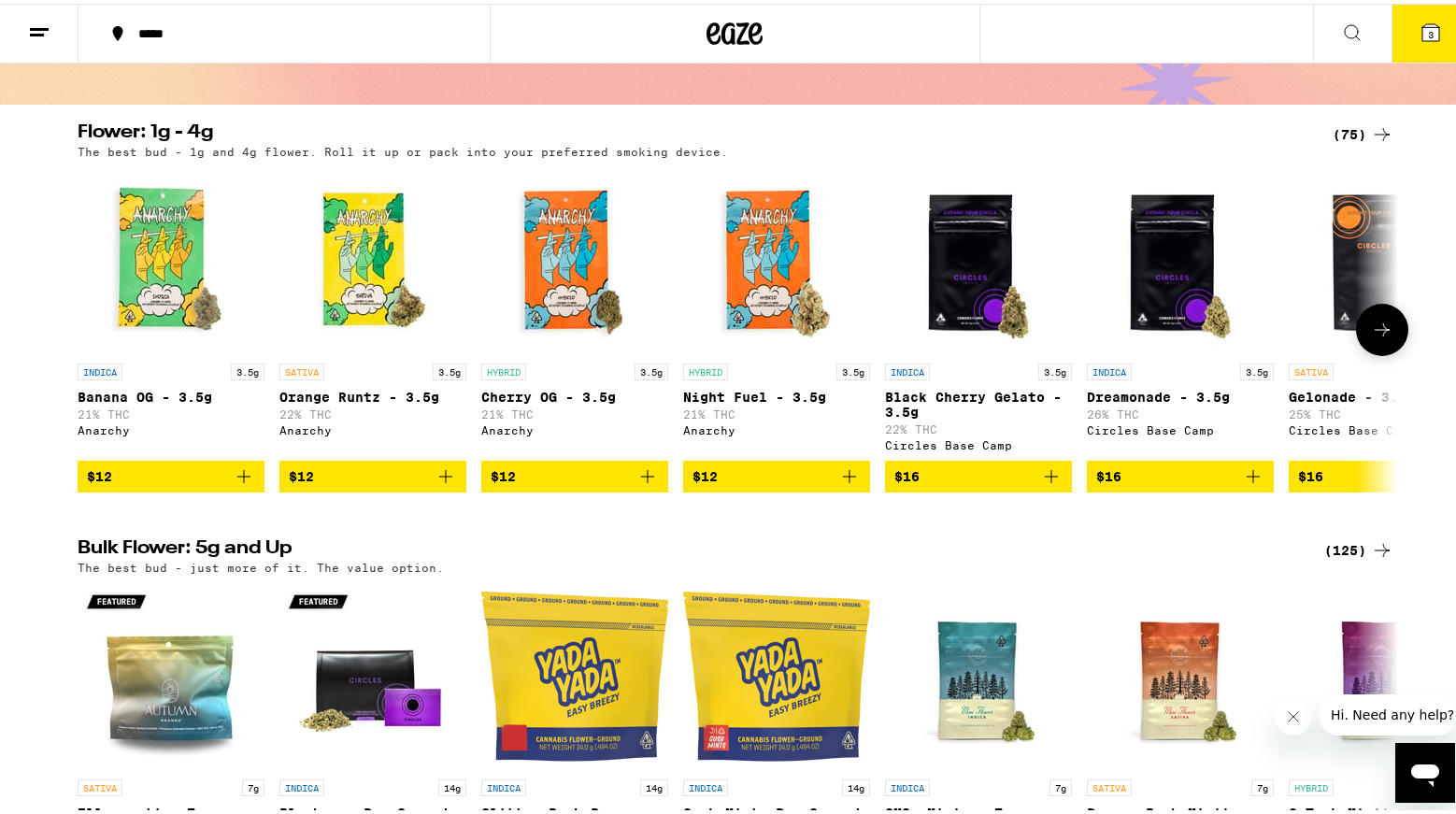
scroll to position [144, 0]
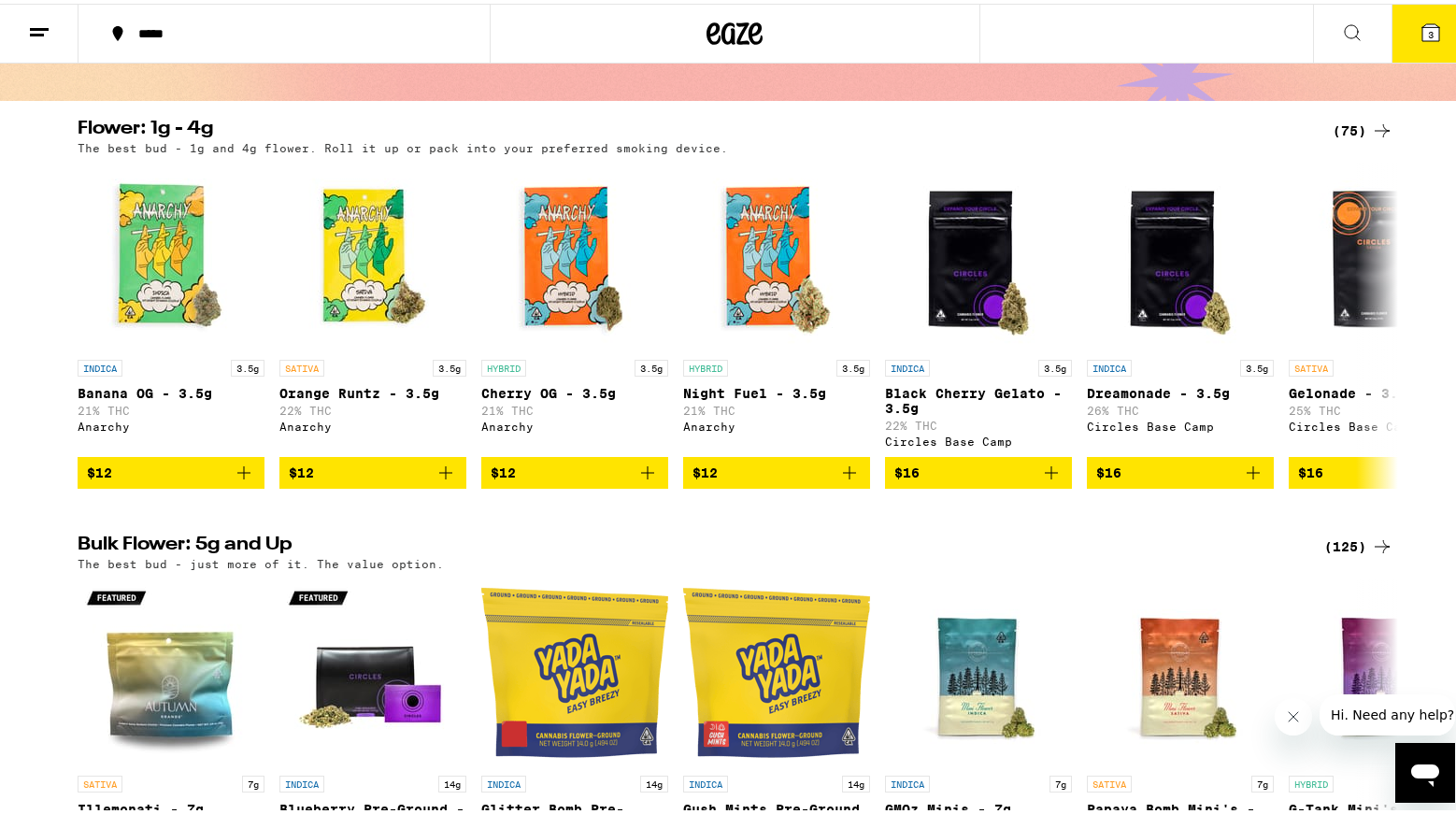
click at [1355, 551] on div "(125)" at bounding box center [1358, 543] width 69 height 23
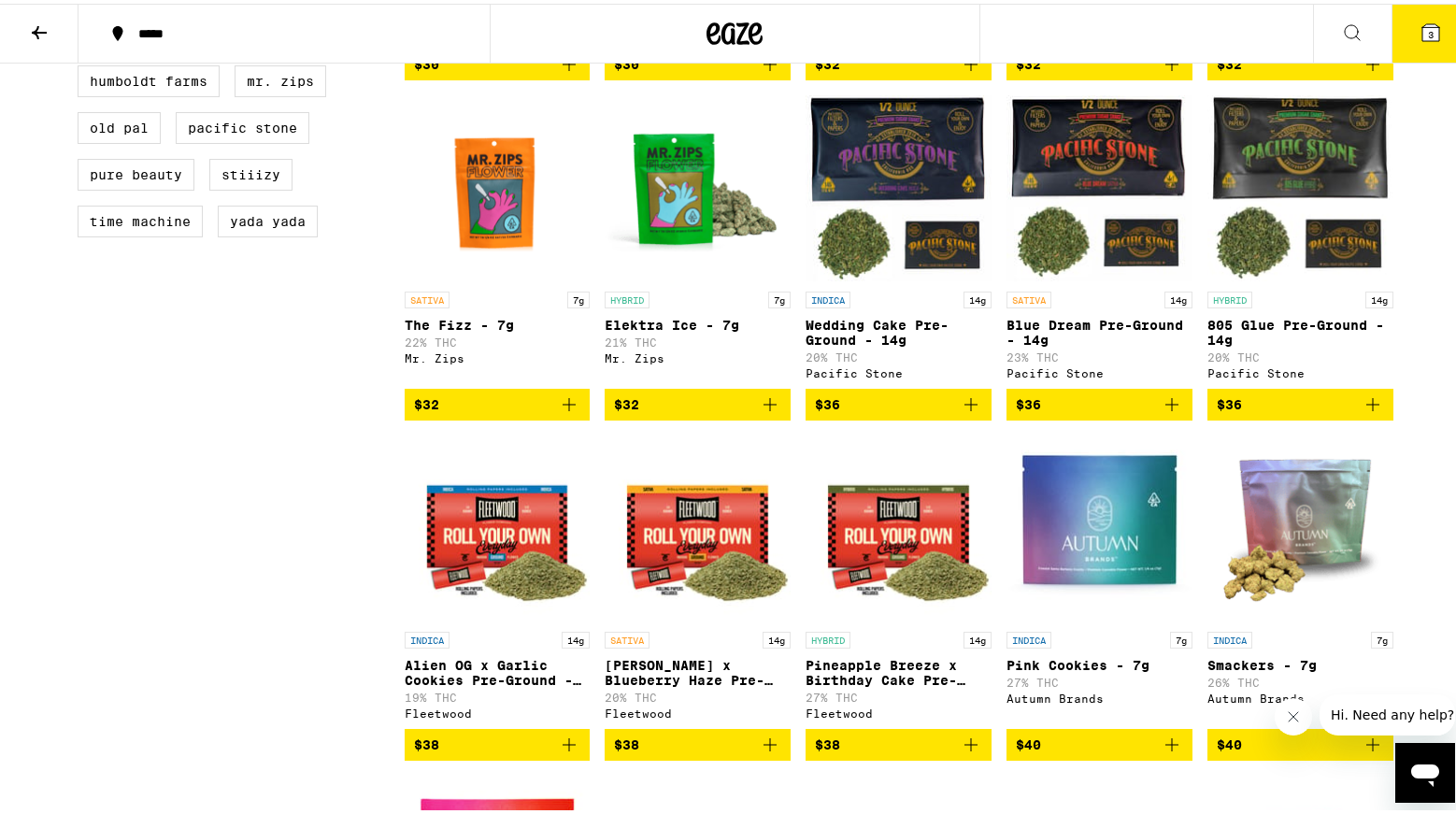
scroll to position [1188, 0]
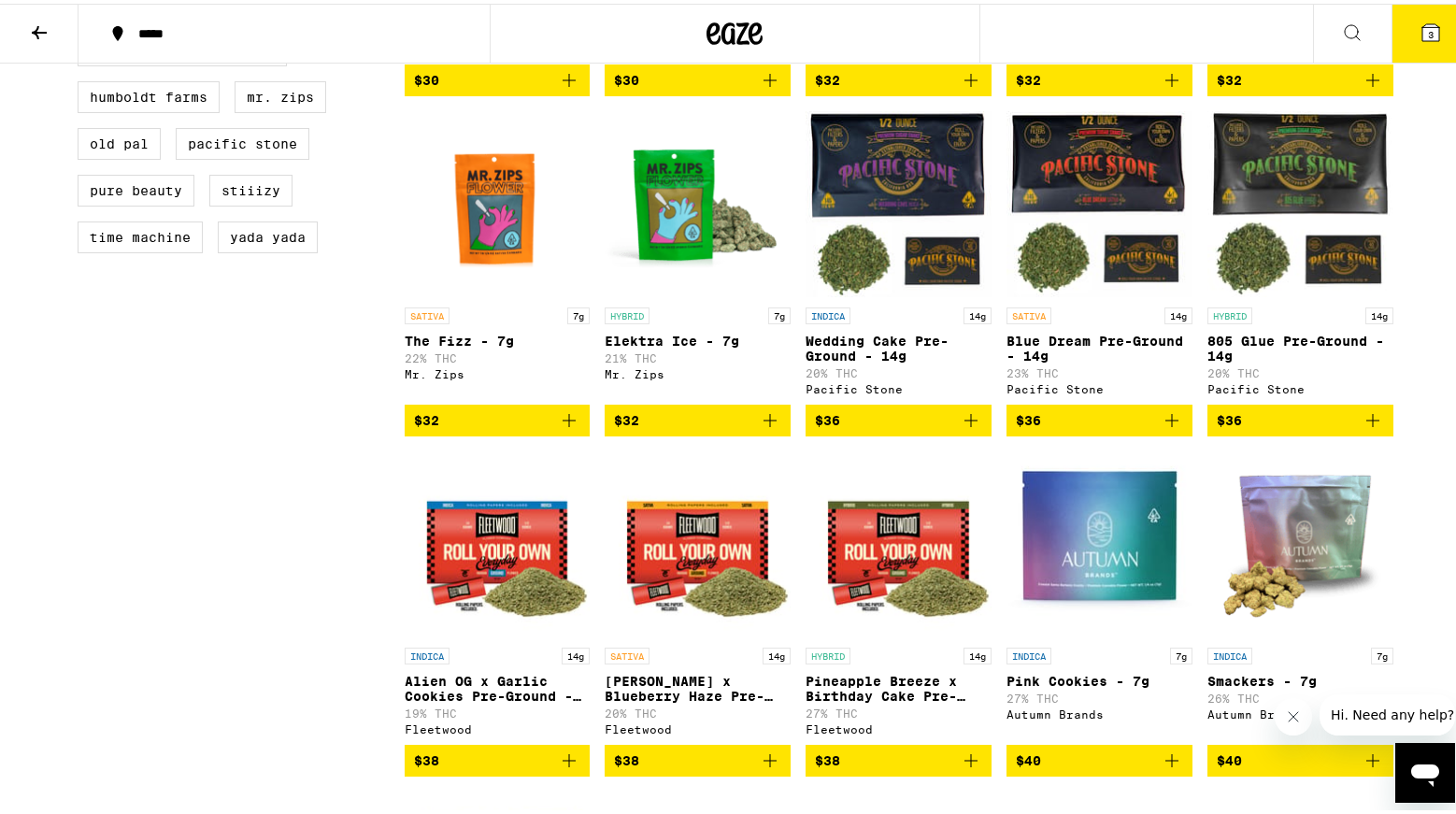
click at [770, 428] on icon "Add to bag" at bounding box center [770, 416] width 23 height 23
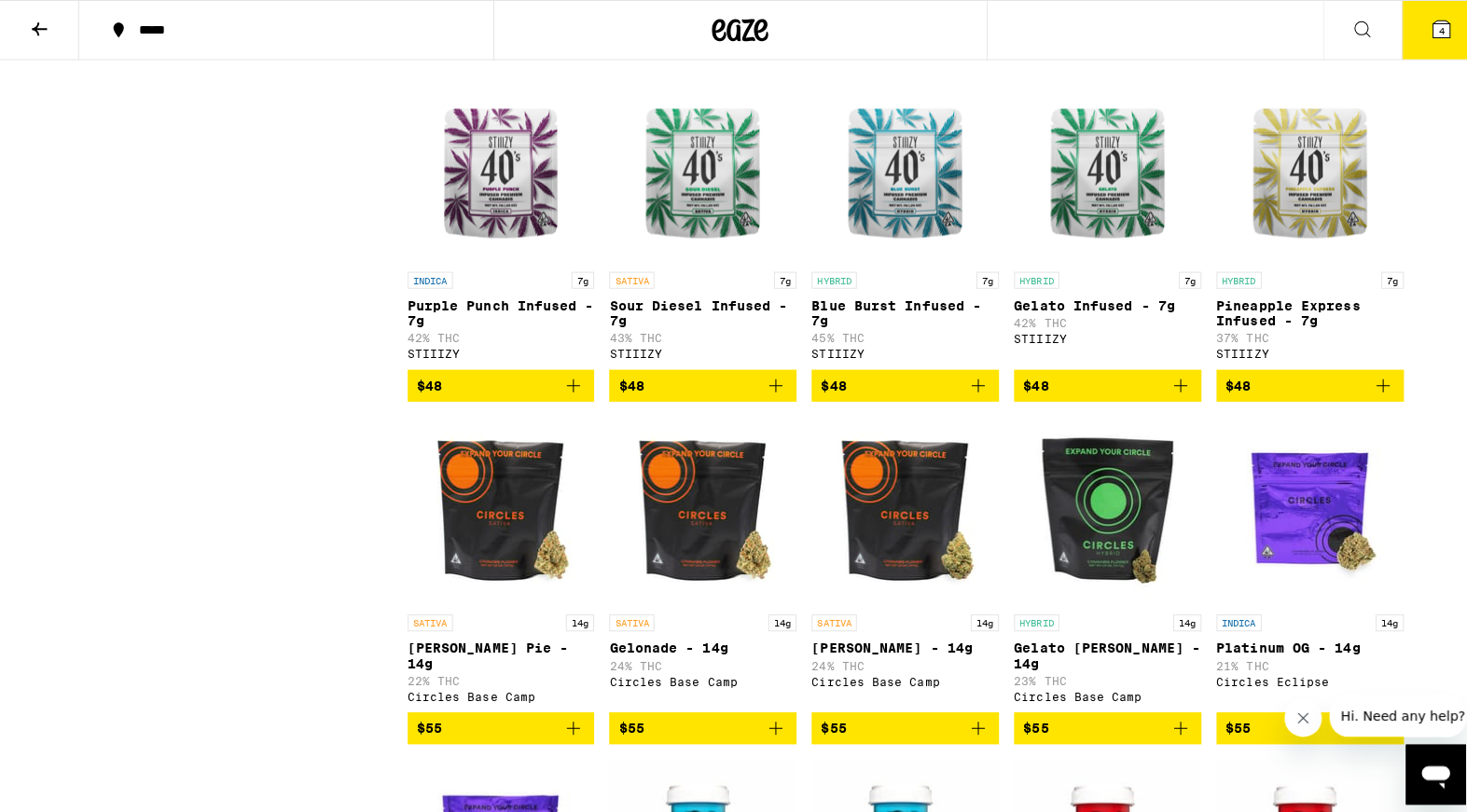
scroll to position [1644, 0]
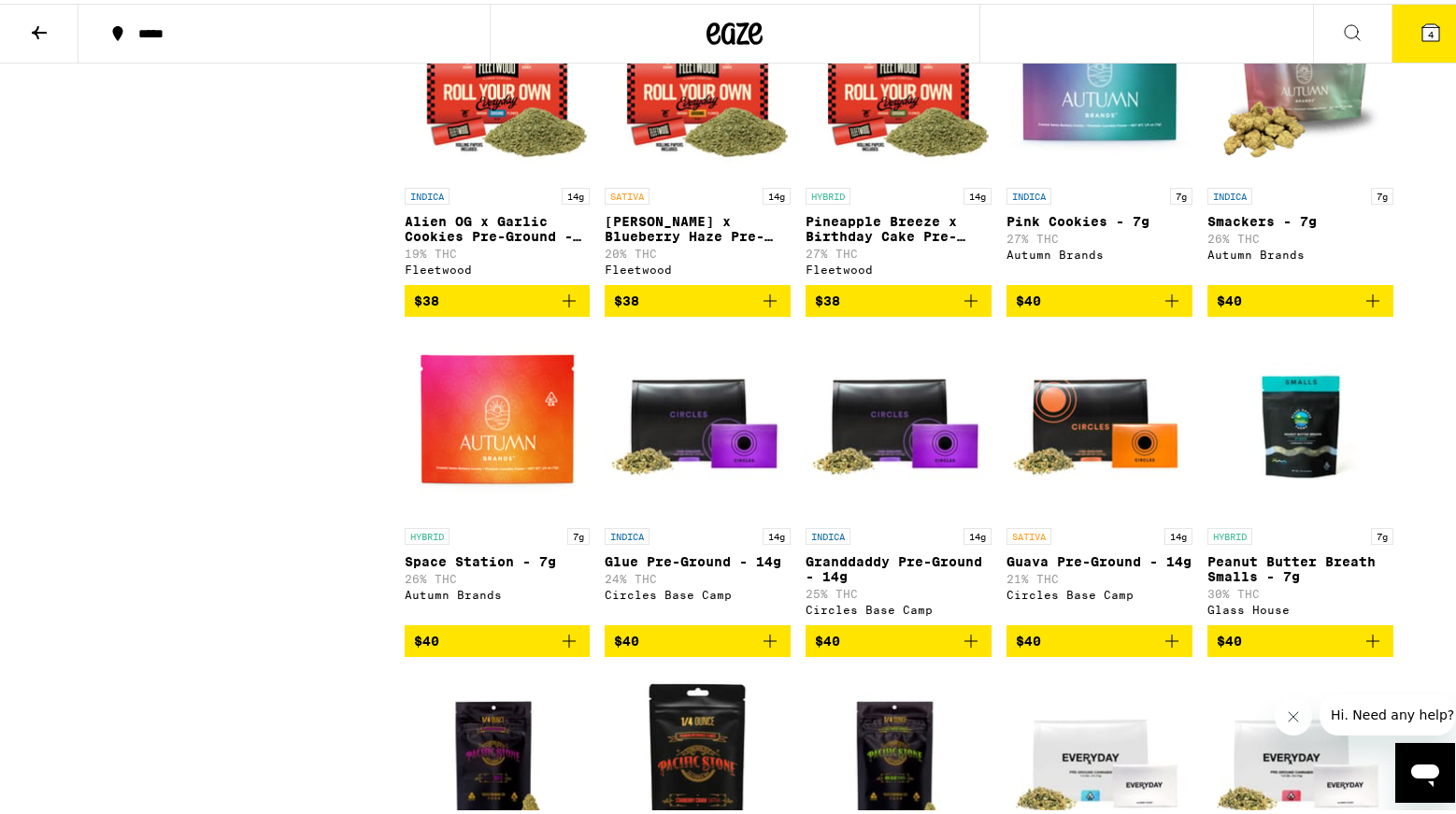
click at [1428, 34] on span "4" at bounding box center [1431, 31] width 6 height 11
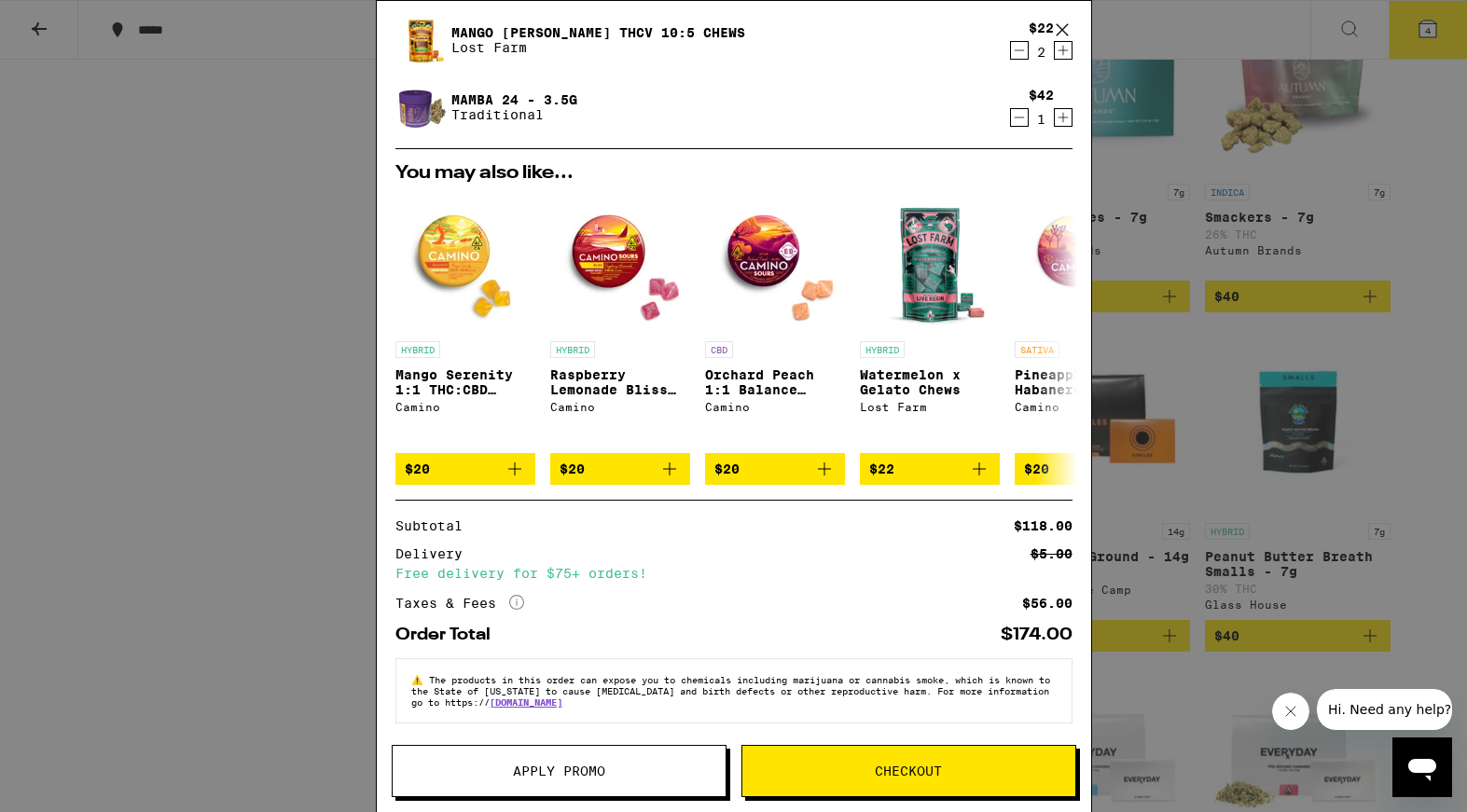
scroll to position [108, 0]
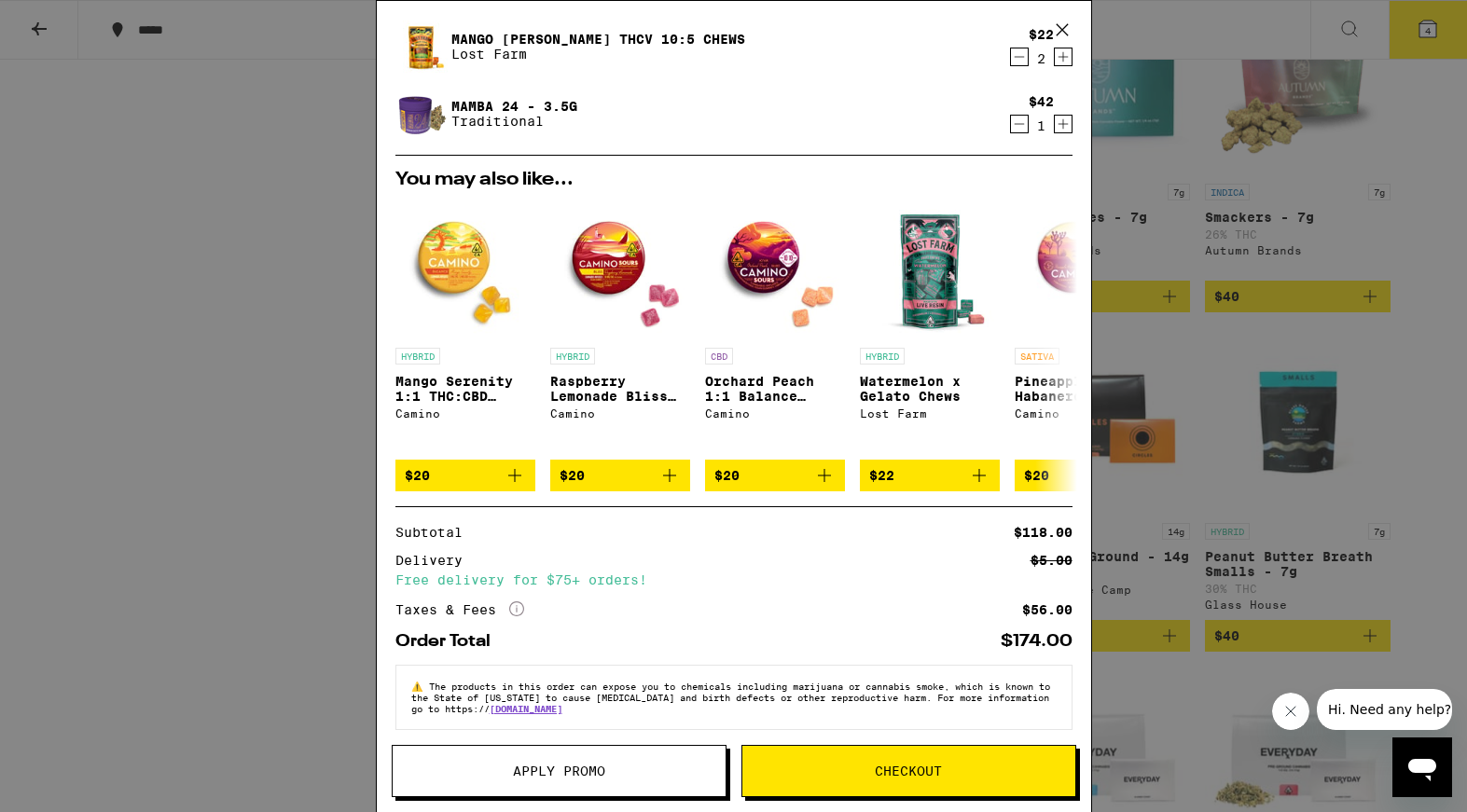
click at [575, 781] on button "Apply Promo" at bounding box center [559, 771] width 334 height 52
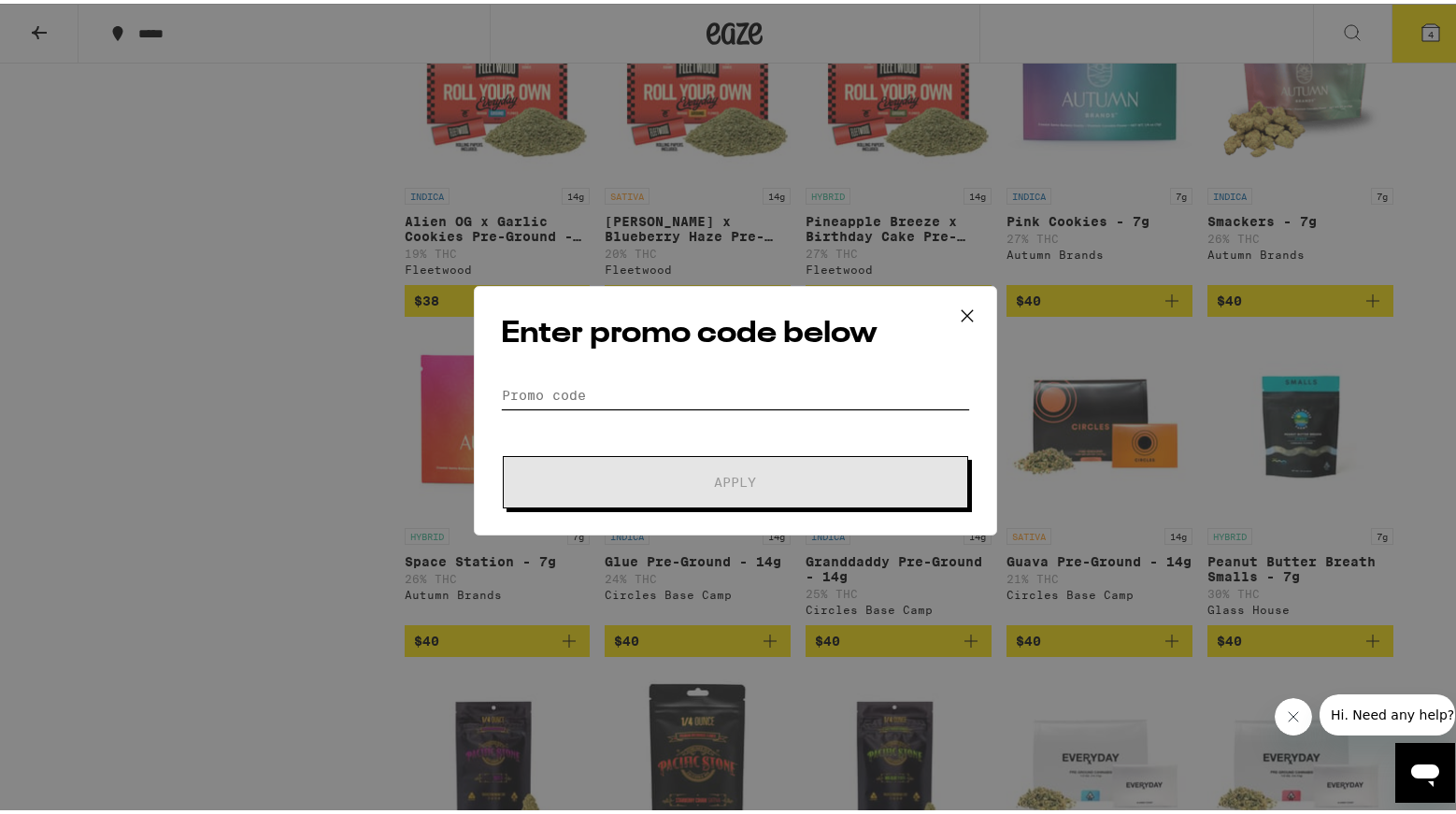
click at [593, 399] on input "Promo Code" at bounding box center [735, 392] width 469 height 28
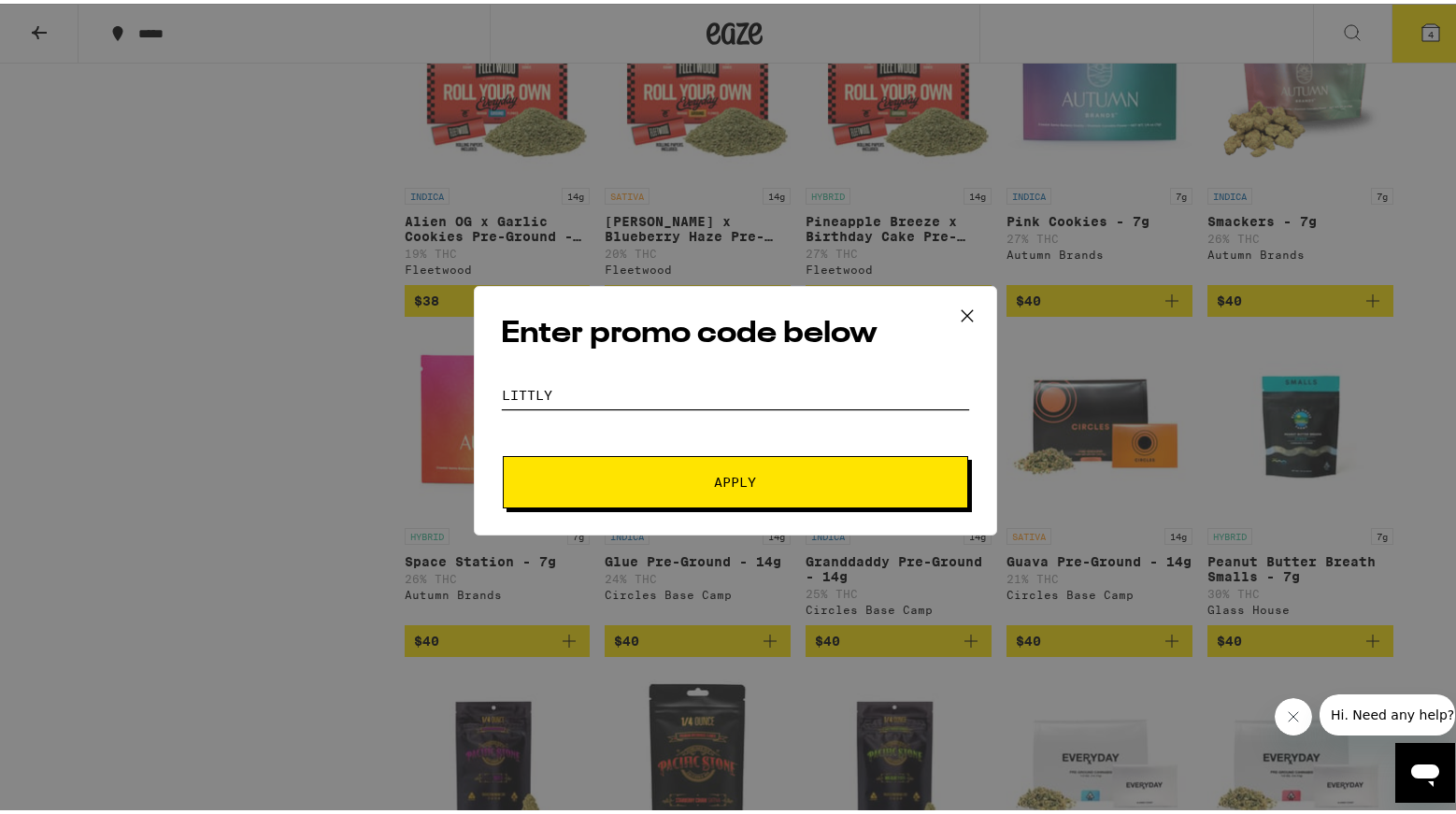
click at [502, 452] on button "Apply" at bounding box center [735, 478] width 466 height 52
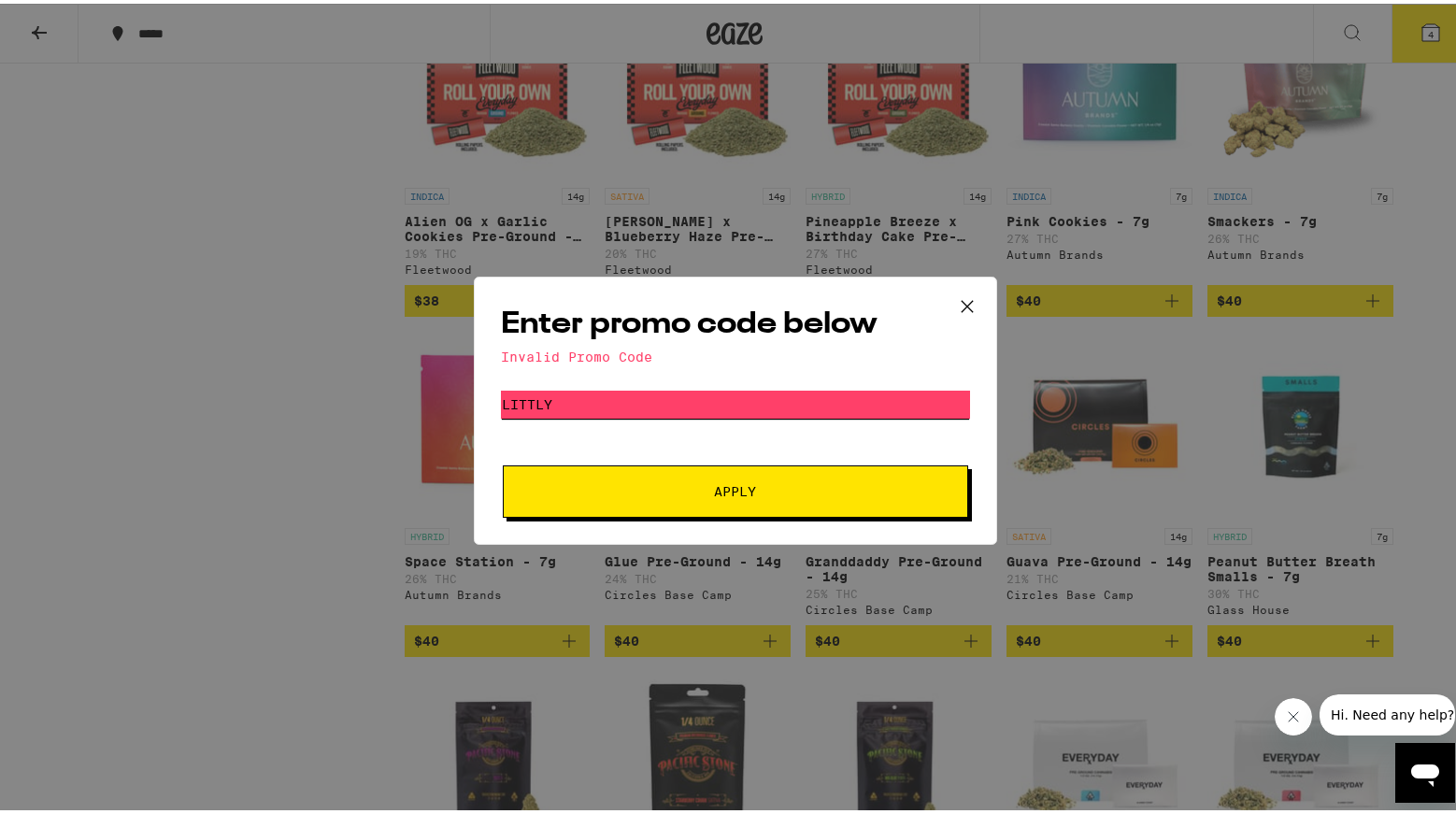
click at [602, 401] on input "littly" at bounding box center [735, 401] width 469 height 28
type input "litty"
click at [502, 462] on button "Apply" at bounding box center [735, 487] width 466 height 52
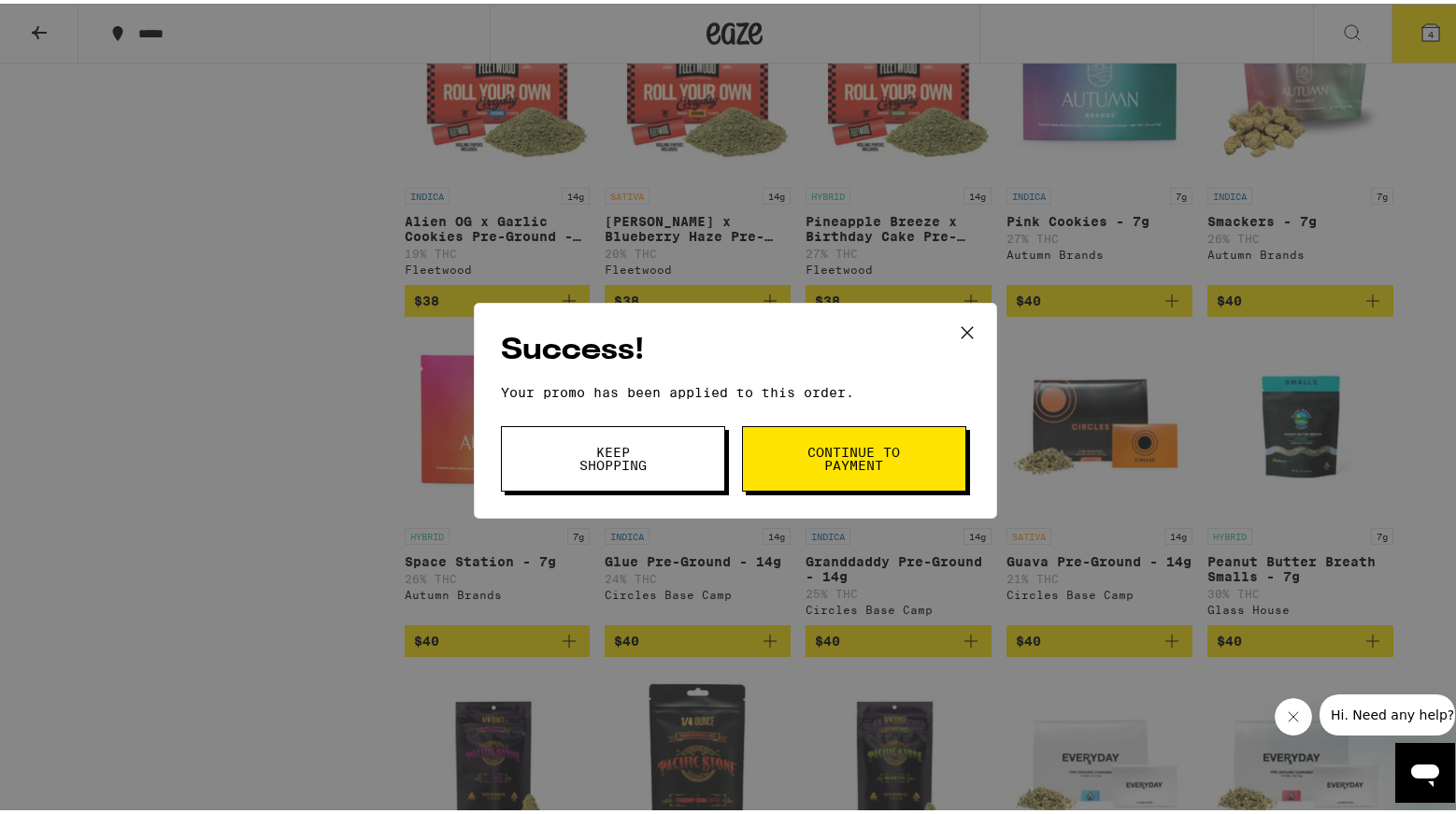
click at [661, 466] on button "Keep Shopping" at bounding box center [612, 454] width 224 height 65
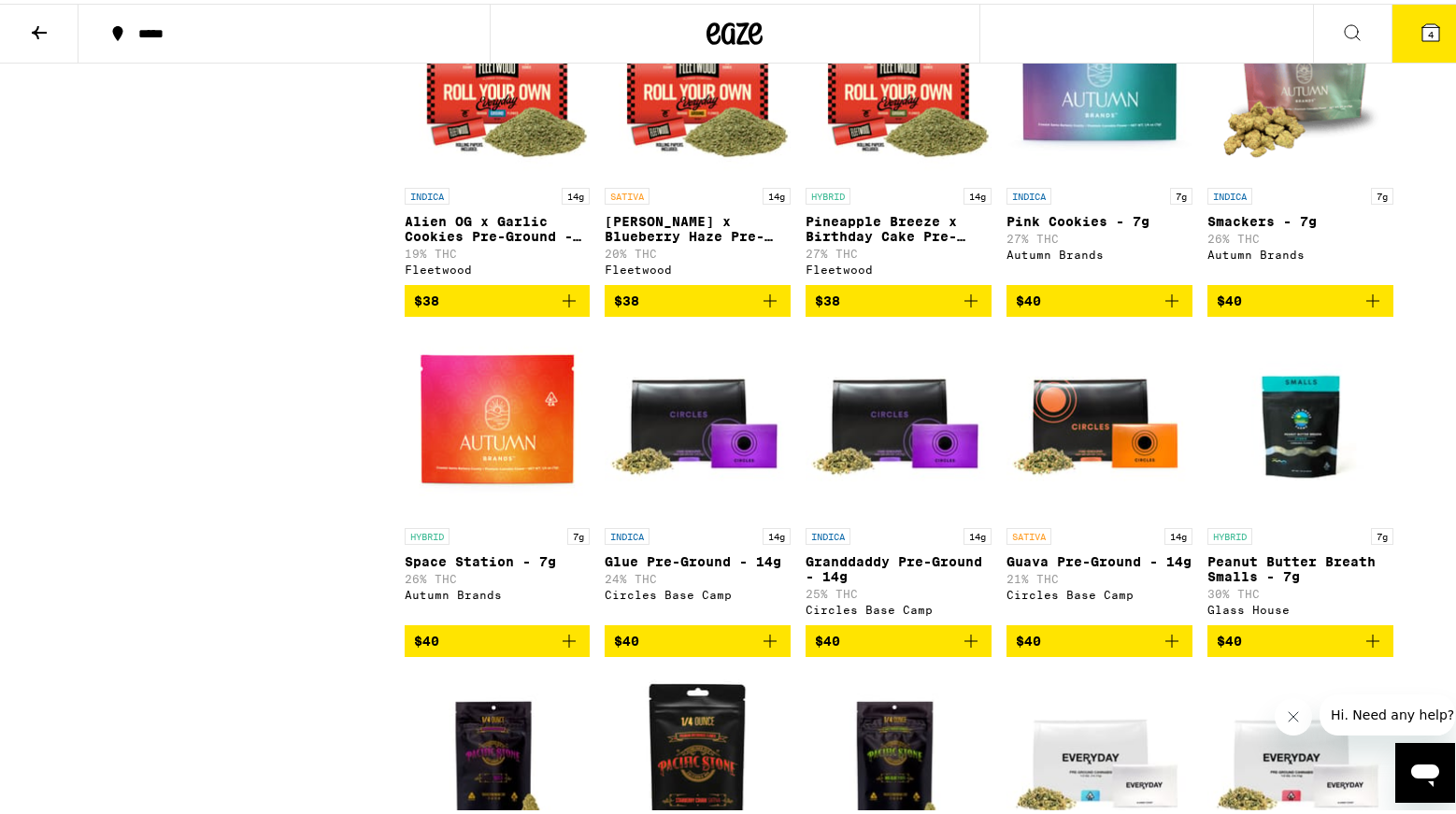
click at [1432, 34] on button "4" at bounding box center [1430, 29] width 78 height 58
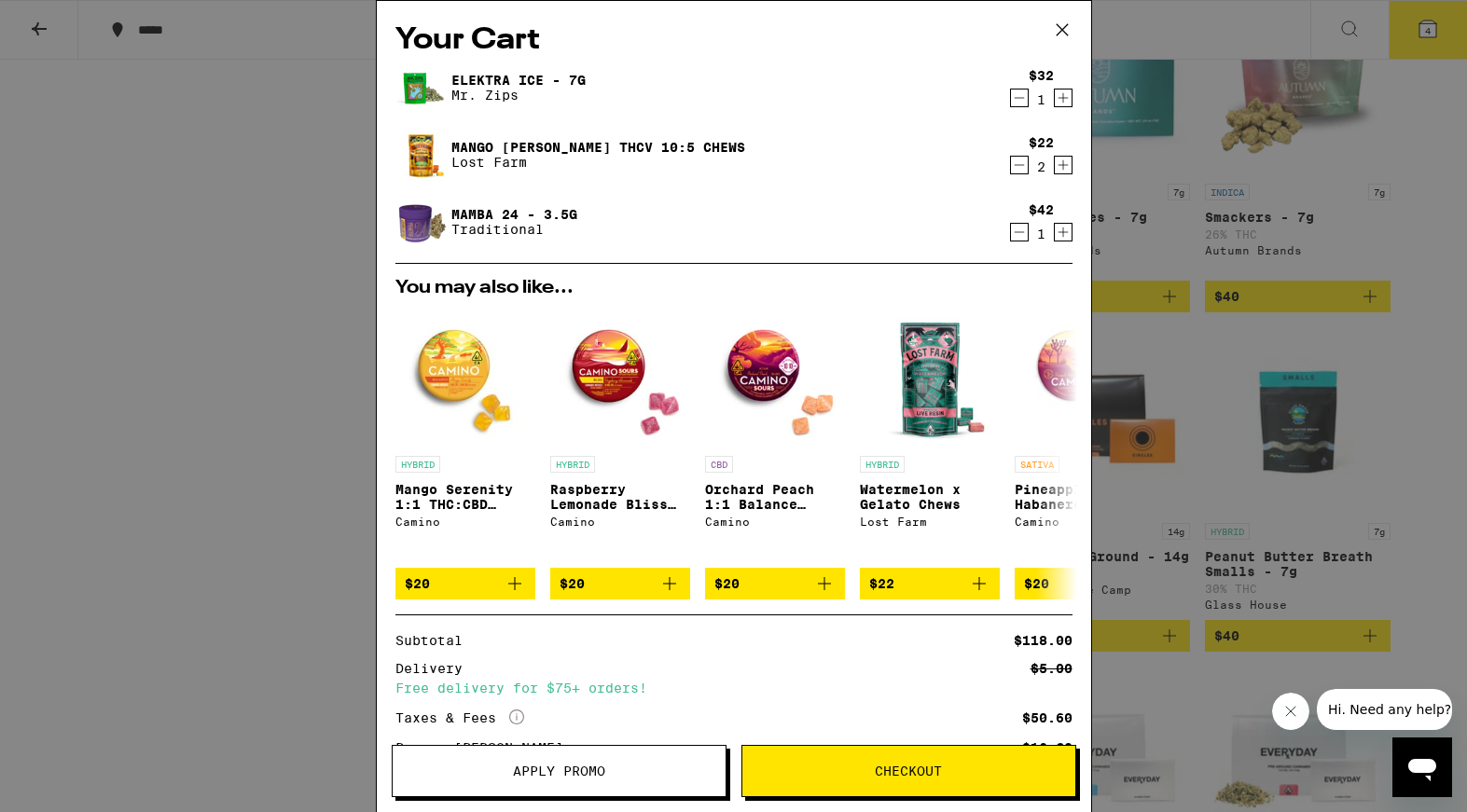
click at [1011, 164] on icon "Decrement" at bounding box center [1019, 165] width 17 height 23
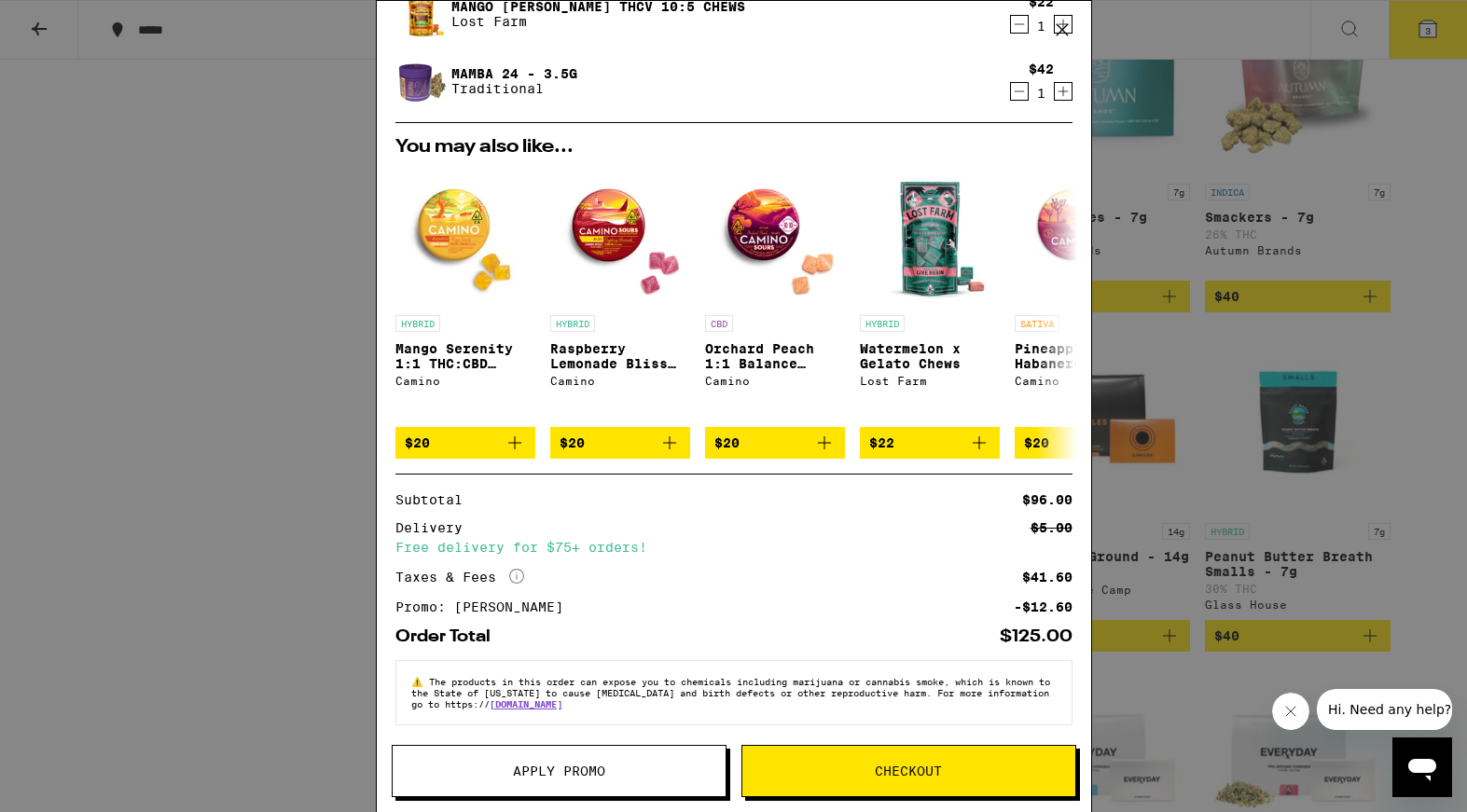
scroll to position [142, 0]
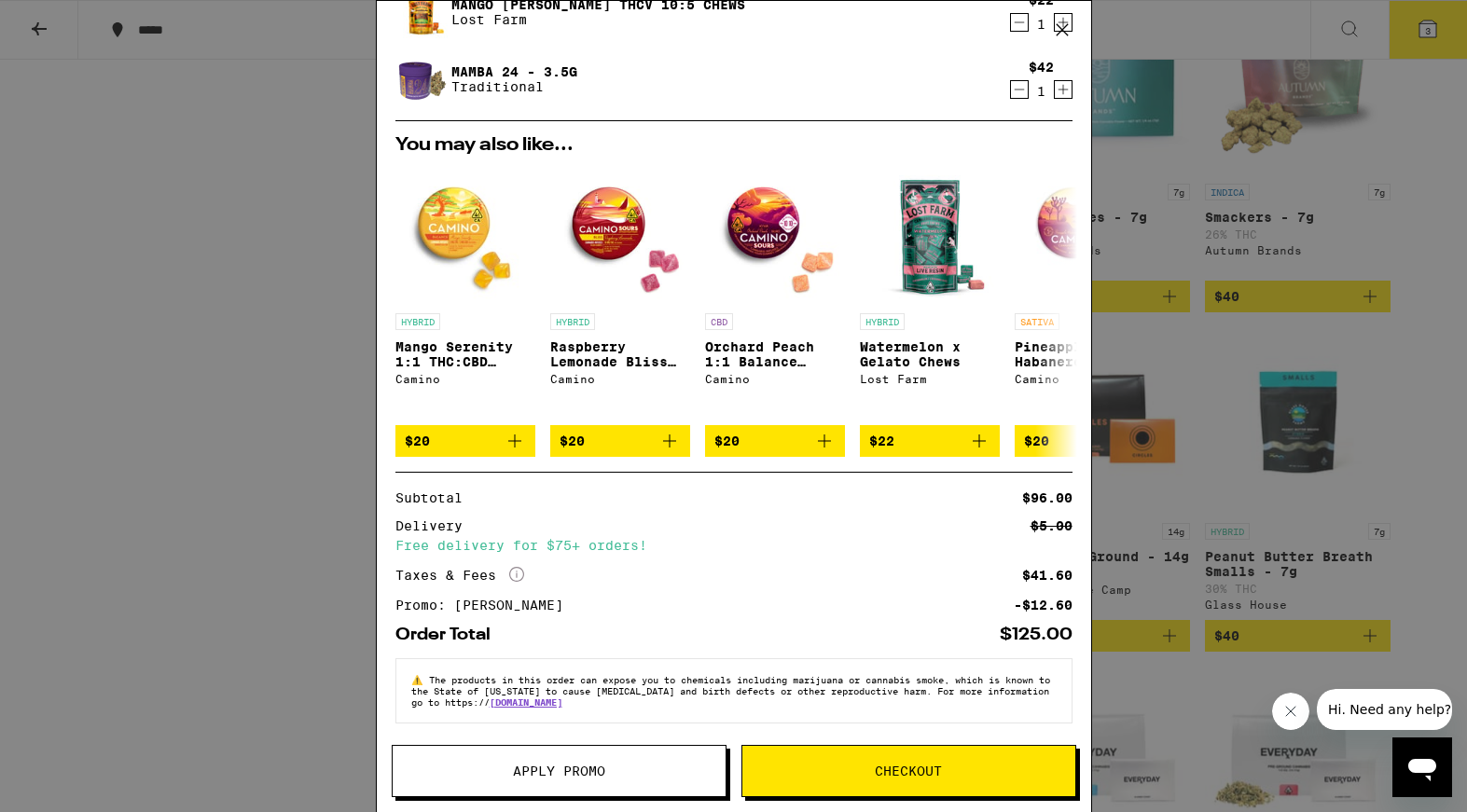
click at [882, 776] on span "Checkout" at bounding box center [907, 771] width 67 height 13
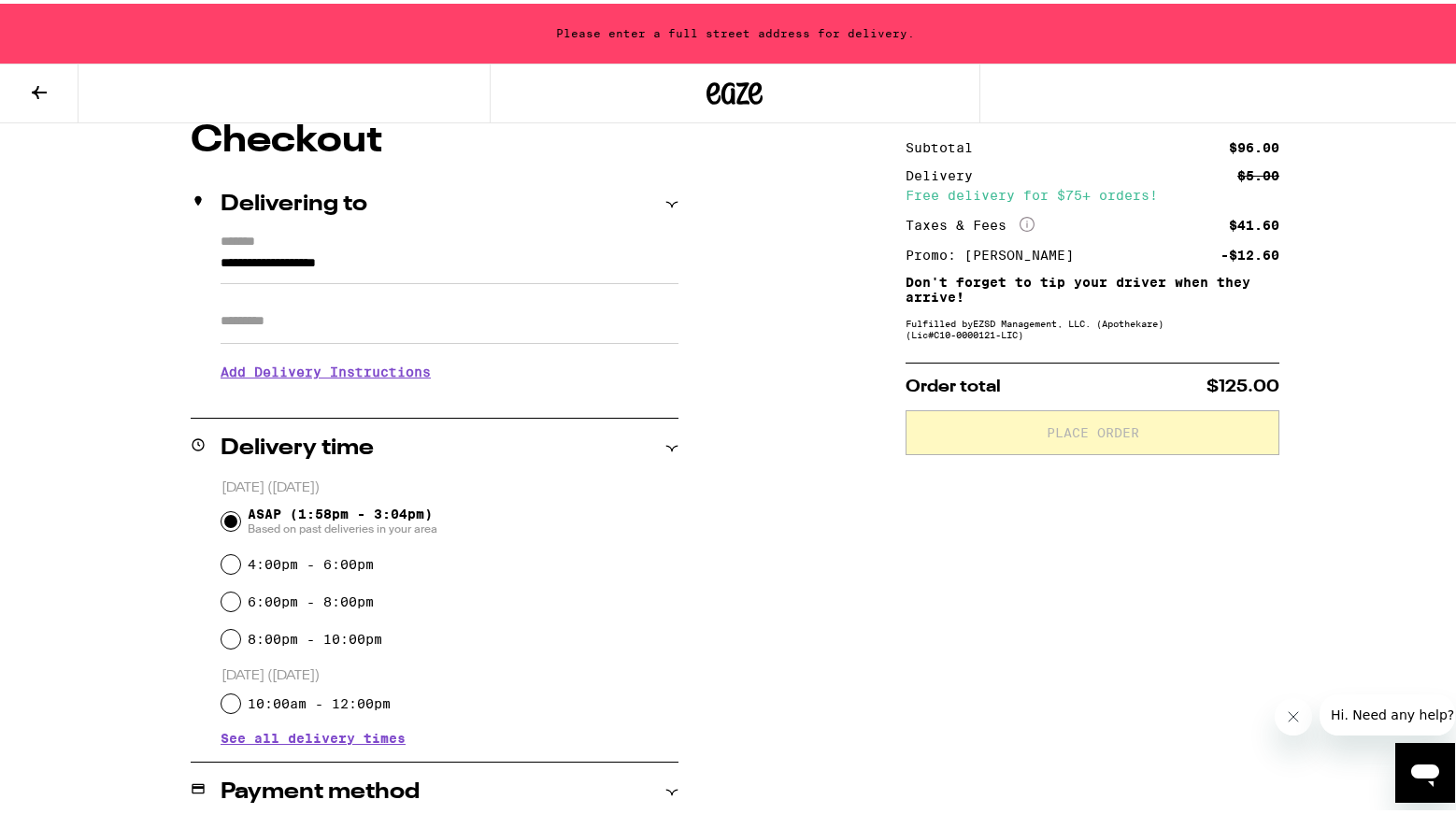
scroll to position [169, 0]
click at [385, 256] on input "**********" at bounding box center [449, 263] width 458 height 32
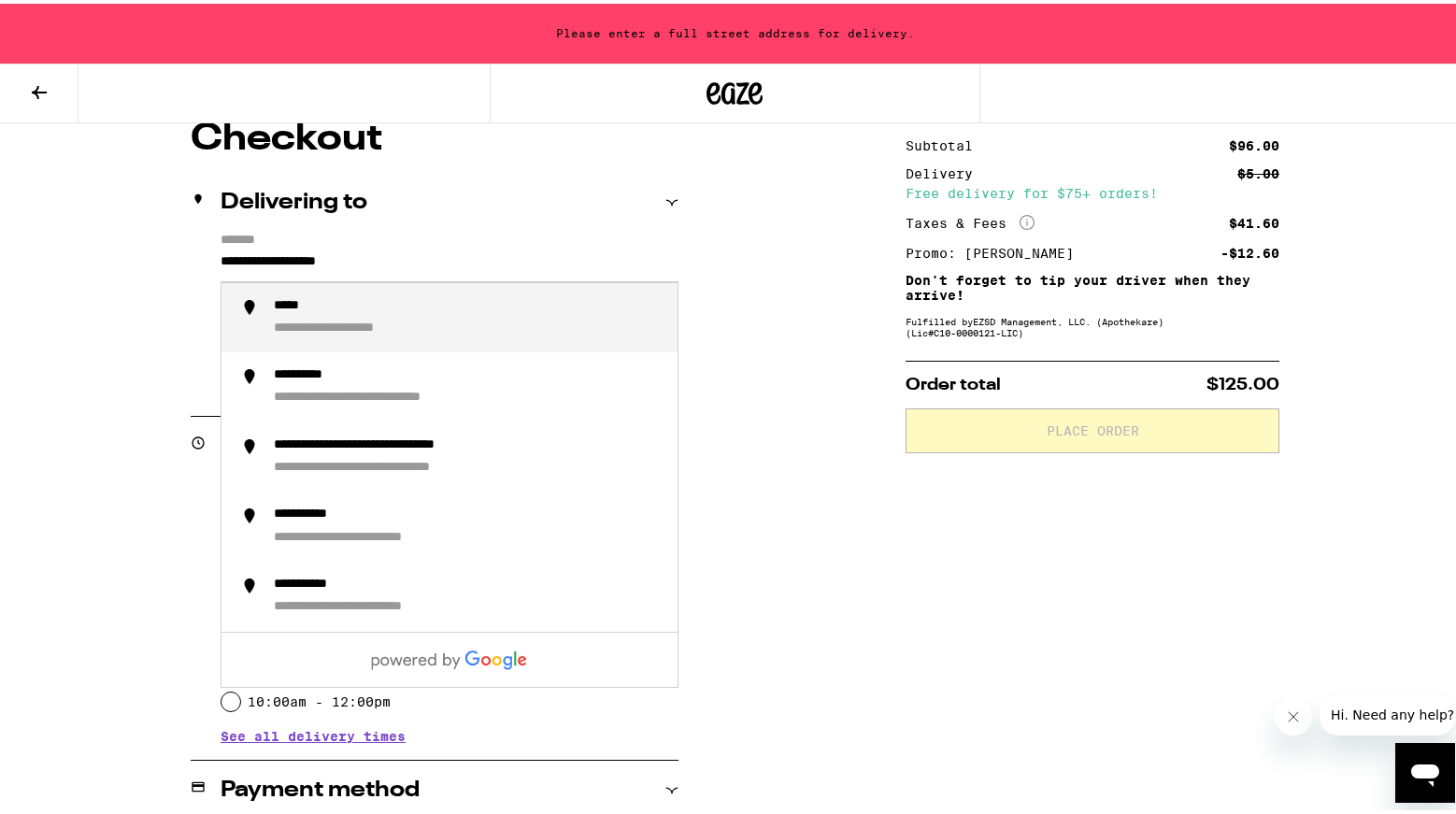
click at [384, 256] on input "**********" at bounding box center [449, 263] width 458 height 32
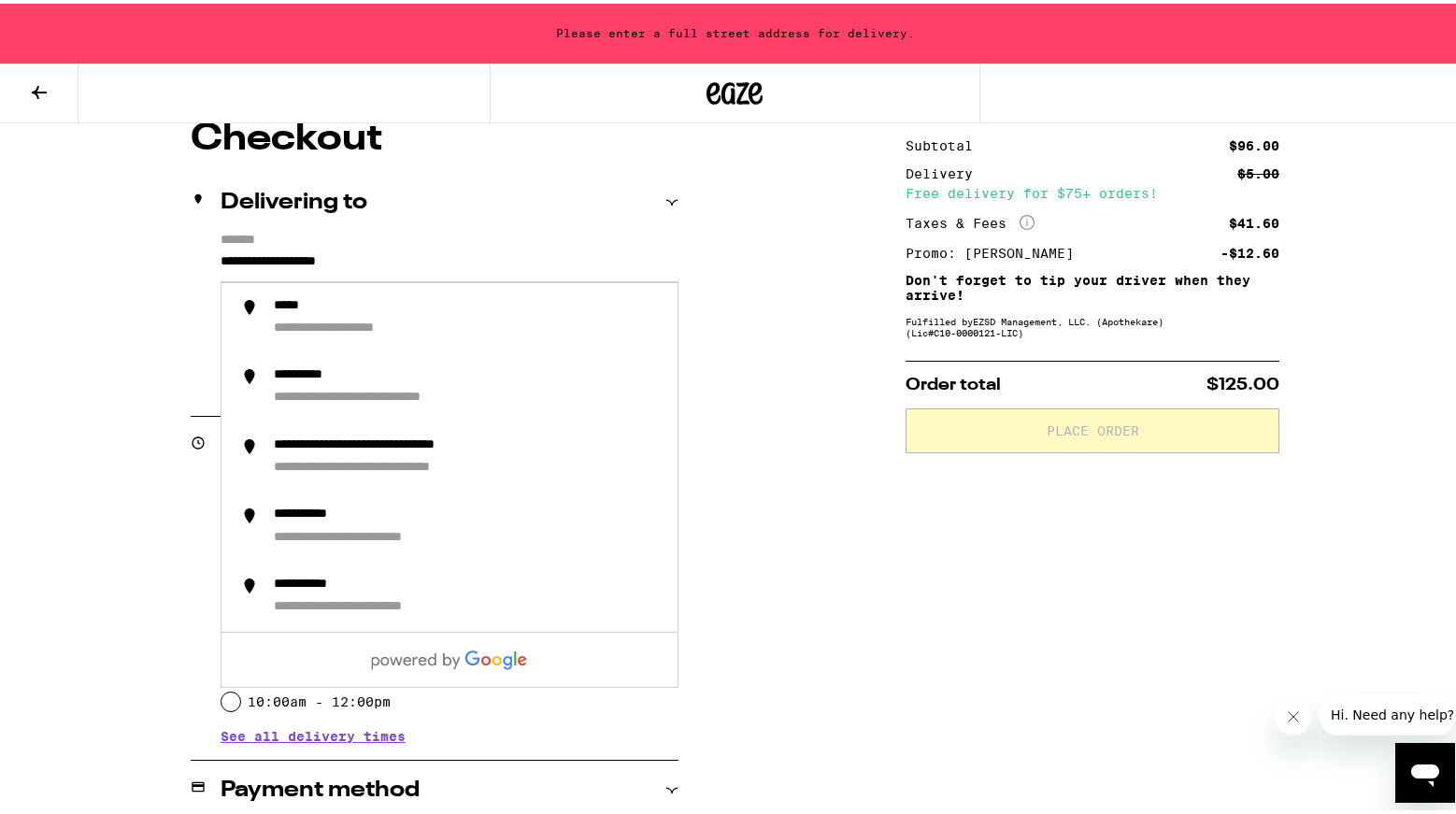
click at [1101, 670] on div "Subtotal $96.00 Delivery $5.00 Free delivery for $75+ orders! Taxes & Fees More…" at bounding box center [1092, 677] width 374 height 1121
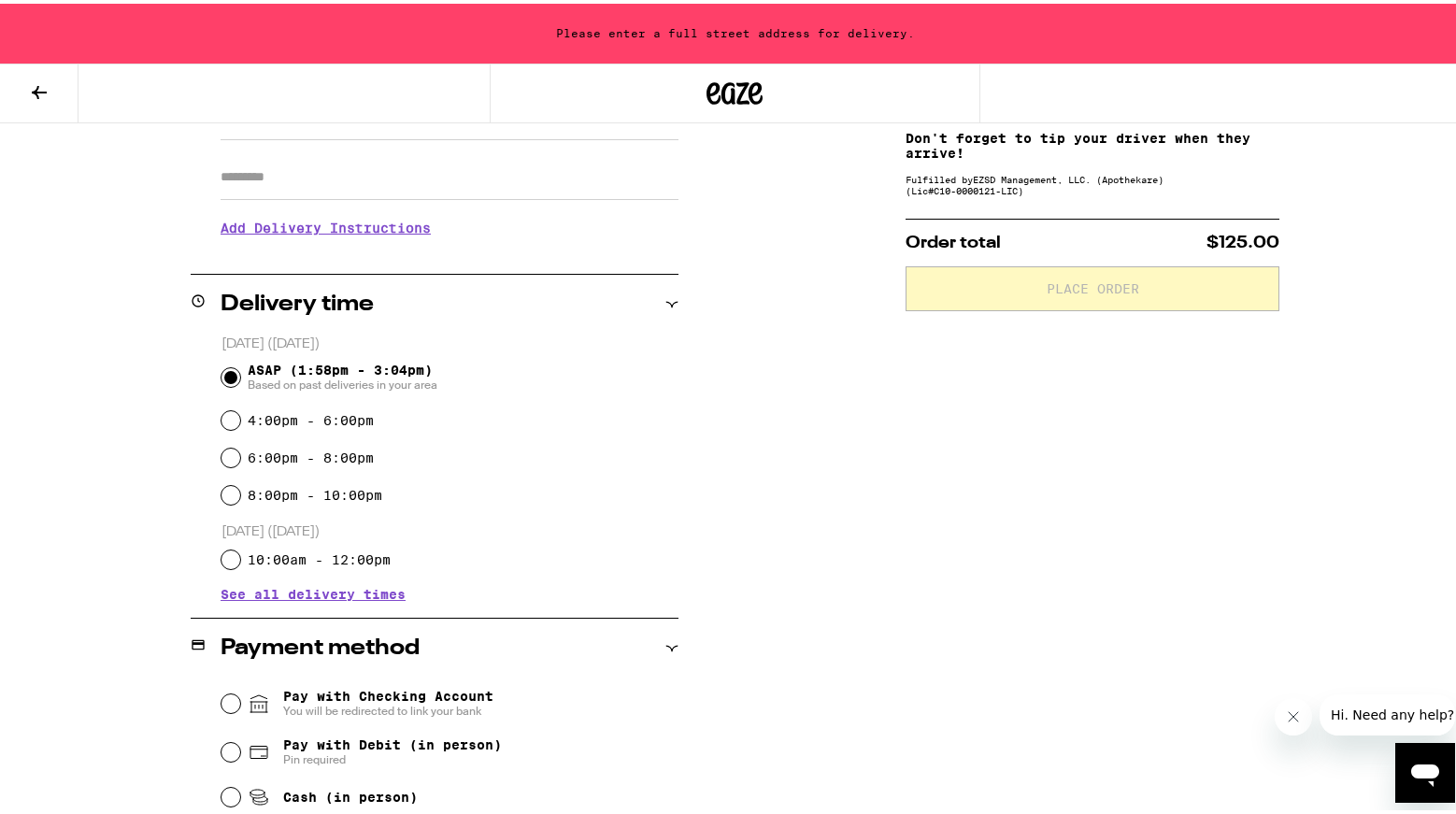
scroll to position [0, 0]
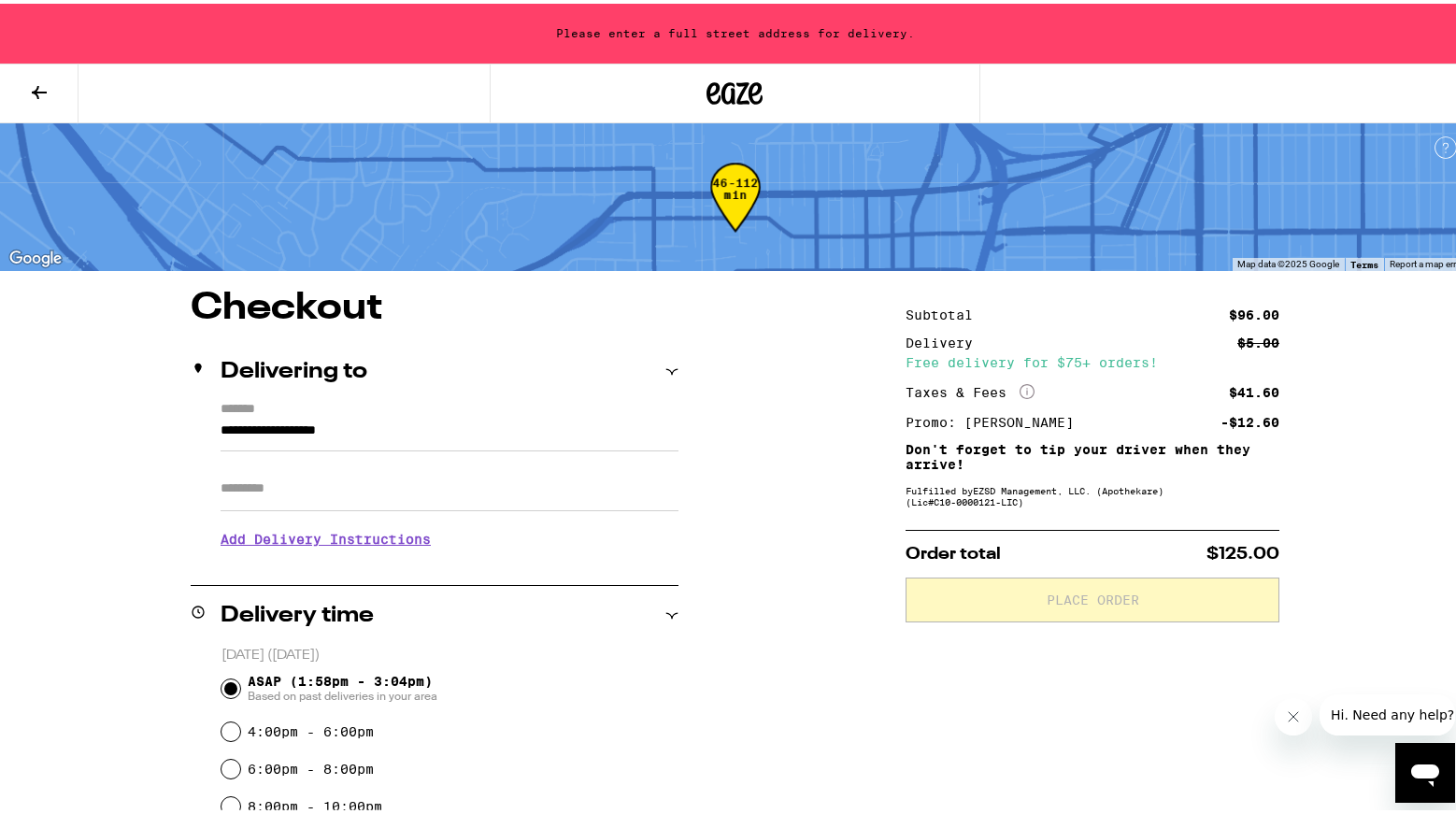
click at [40, 85] on icon at bounding box center [40, 89] width 23 height 23
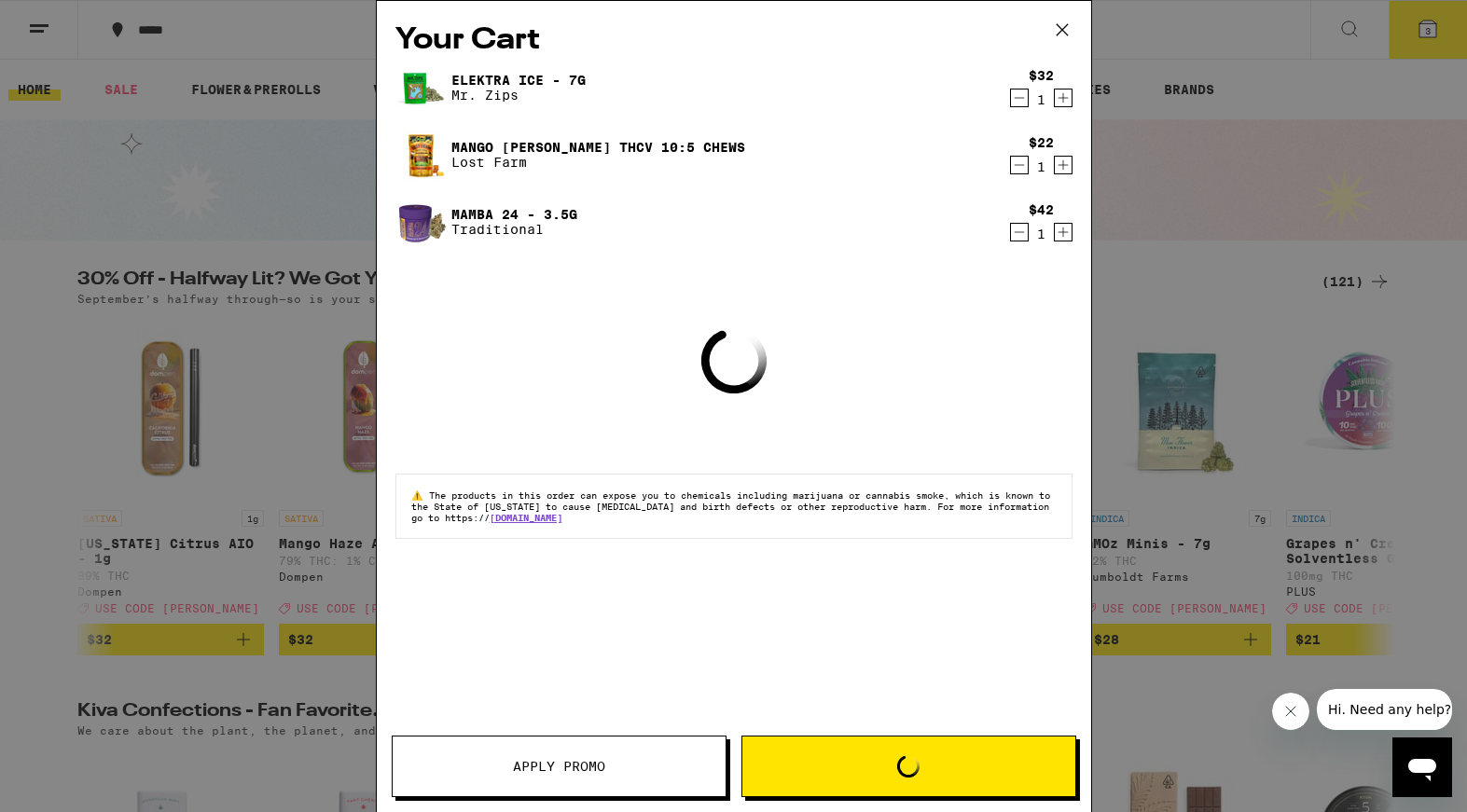
click at [1060, 34] on icon at bounding box center [1062, 30] width 28 height 28
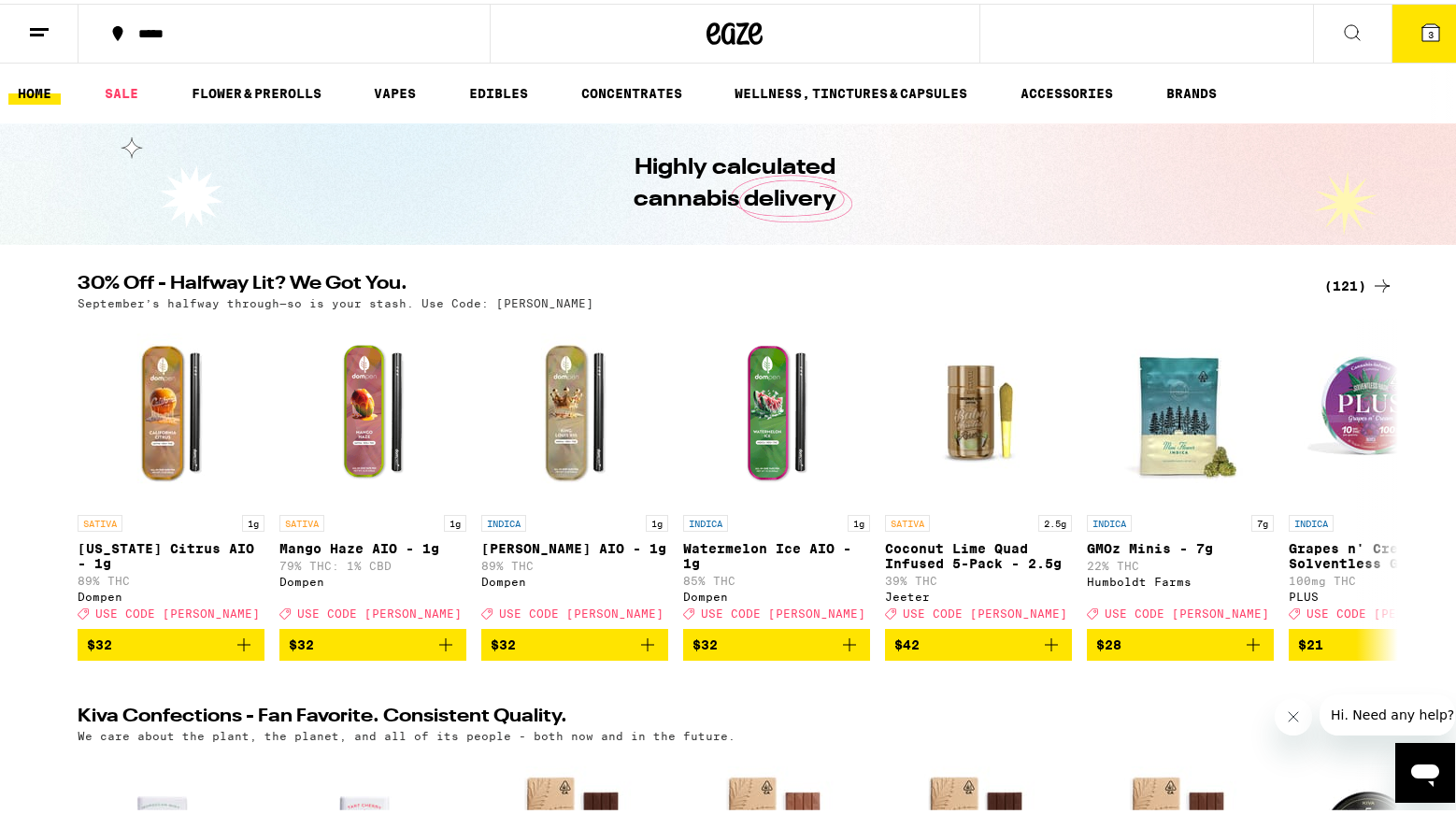
click at [1422, 33] on icon at bounding box center [1431, 29] width 17 height 17
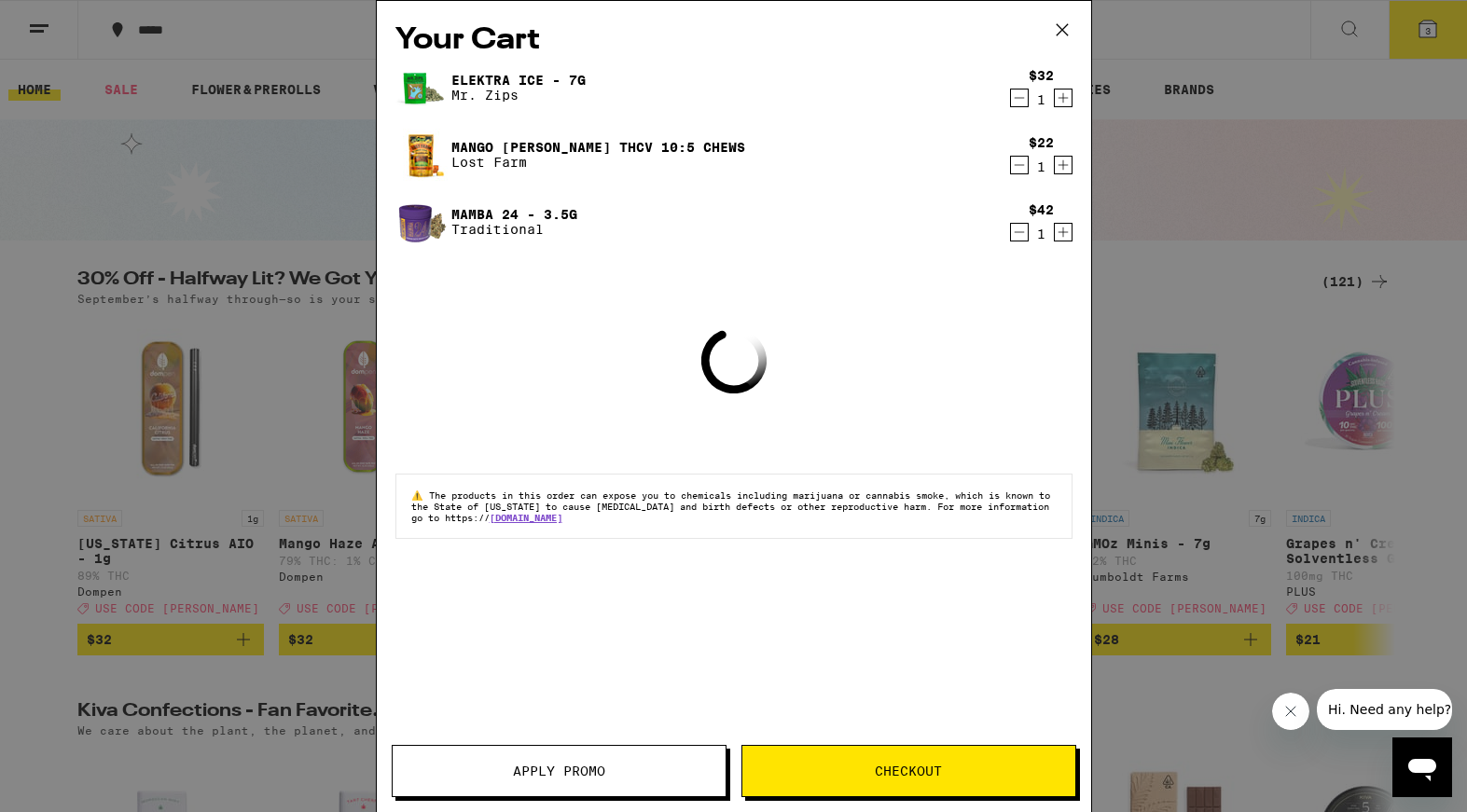
click at [242, 31] on div "Your Cart Elektra Ice - 7g Mr. Zips $32 1 Mango Jack Herer THCv 10:5 Chews Lost…" at bounding box center [733, 406] width 1467 height 812
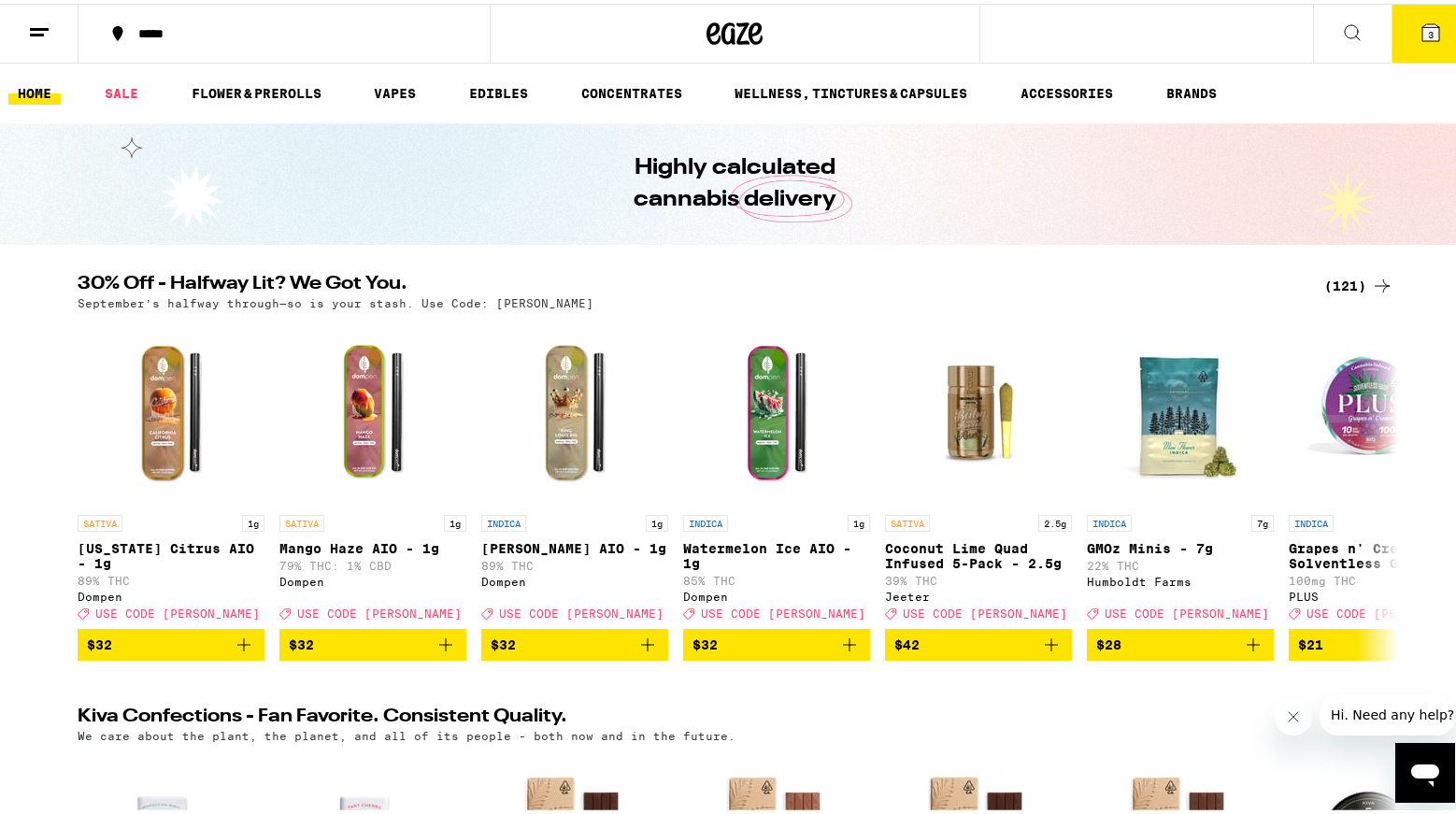
click at [53, 18] on button at bounding box center [39, 30] width 78 height 59
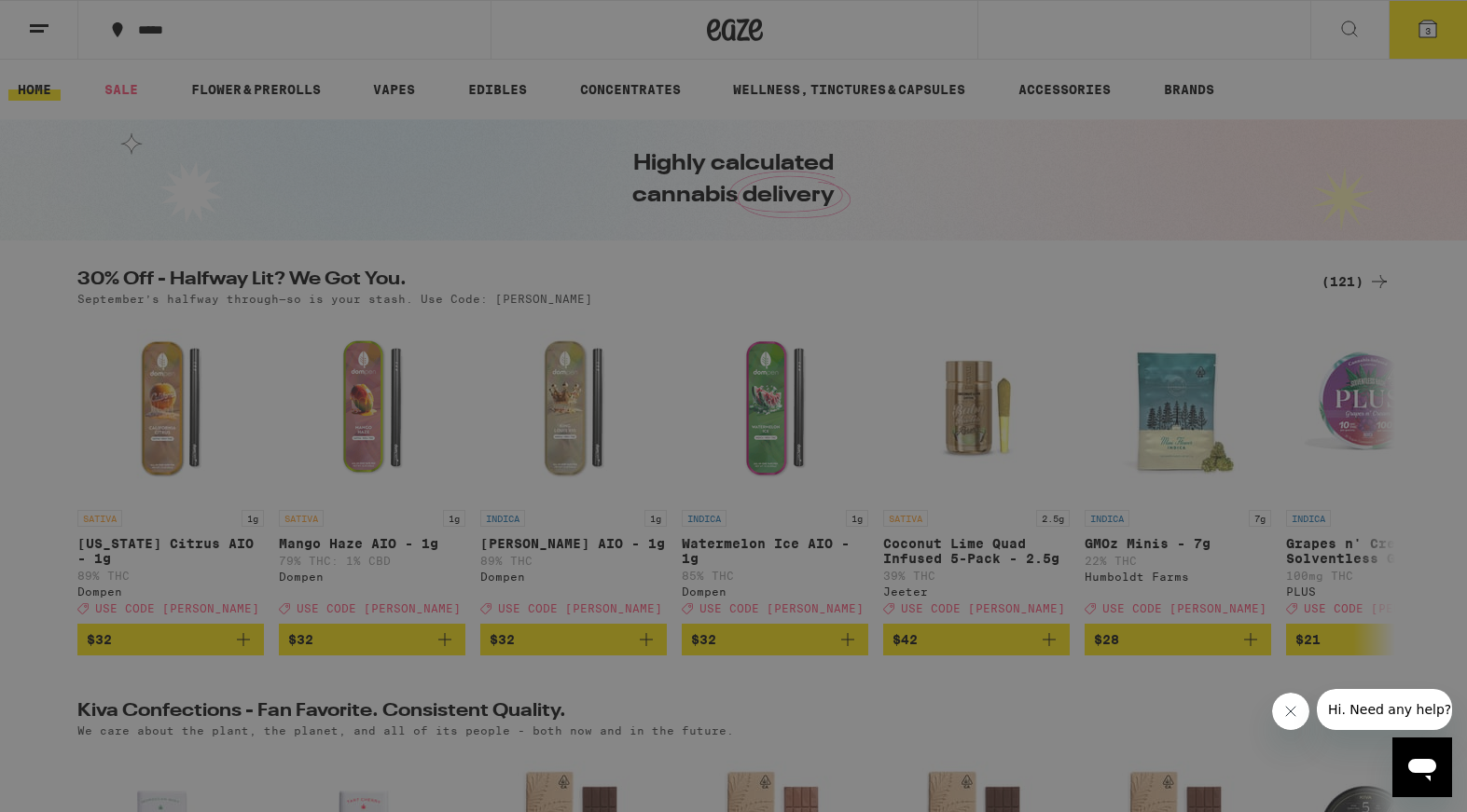
click at [172, 124] on div "Buy It Again" at bounding box center [161, 123] width 133 height 23
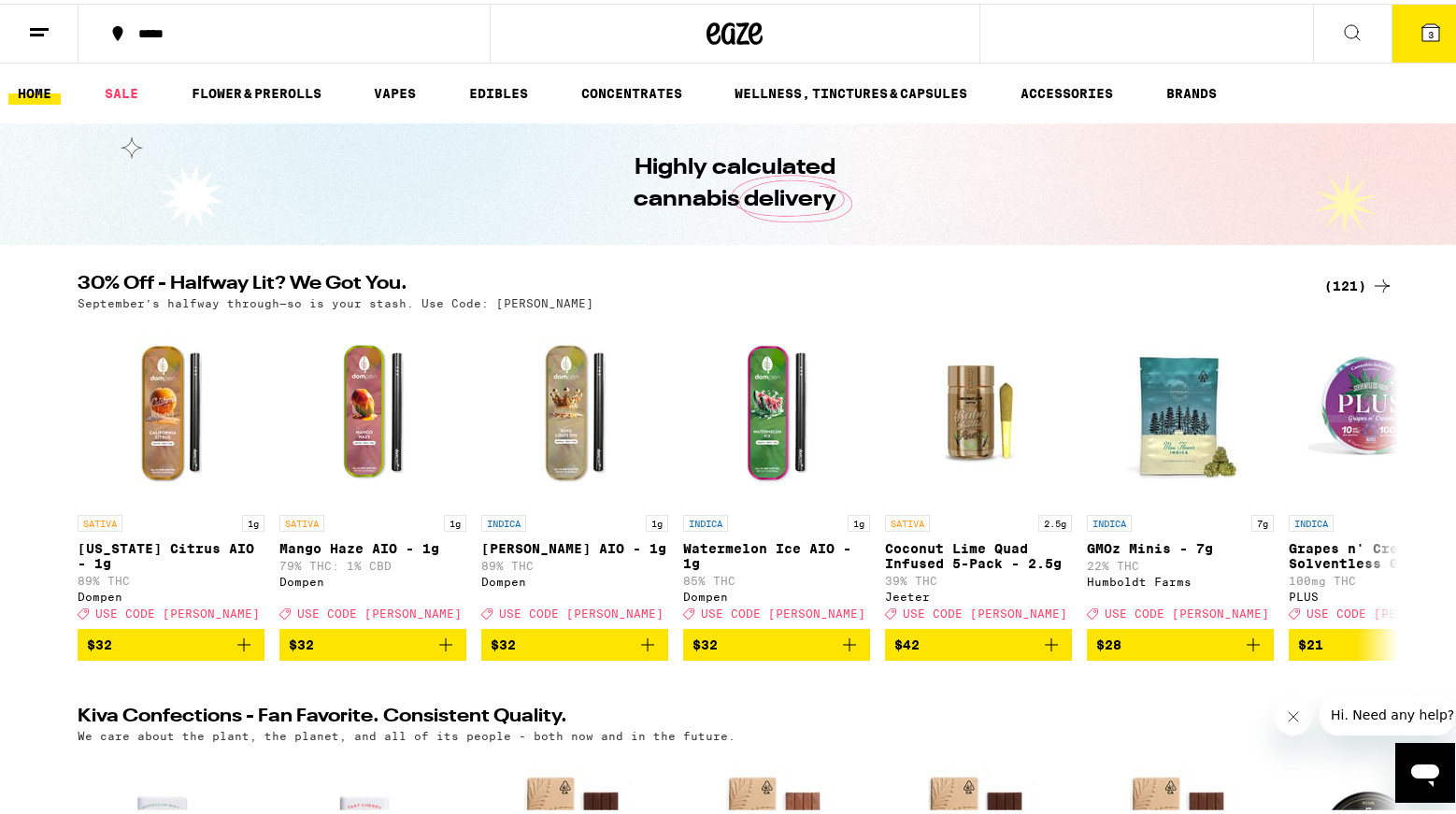
click at [41, 26] on icon at bounding box center [40, 29] width 23 height 23
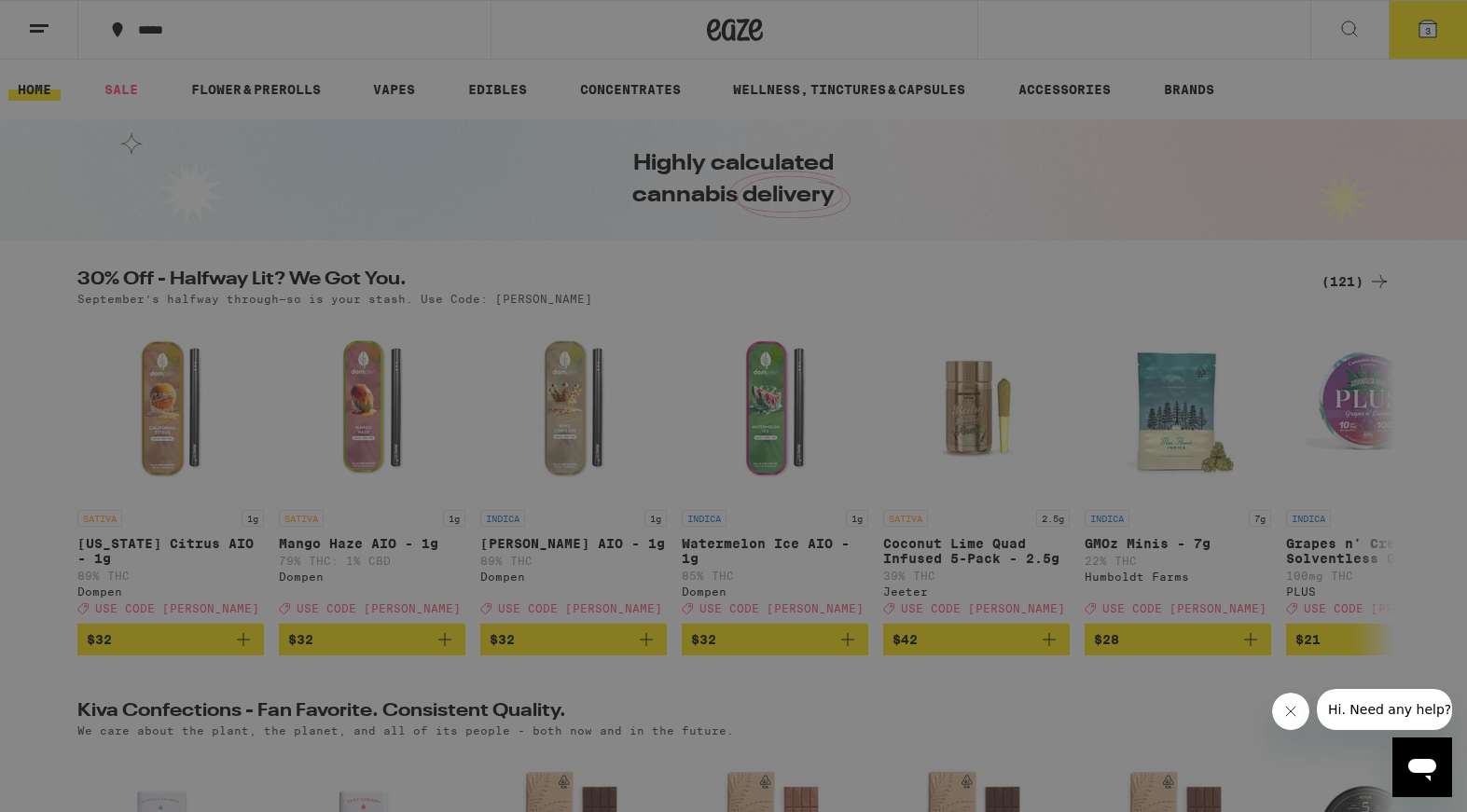
click at [177, 127] on div "Buy It Again" at bounding box center [161, 123] width 133 height 23
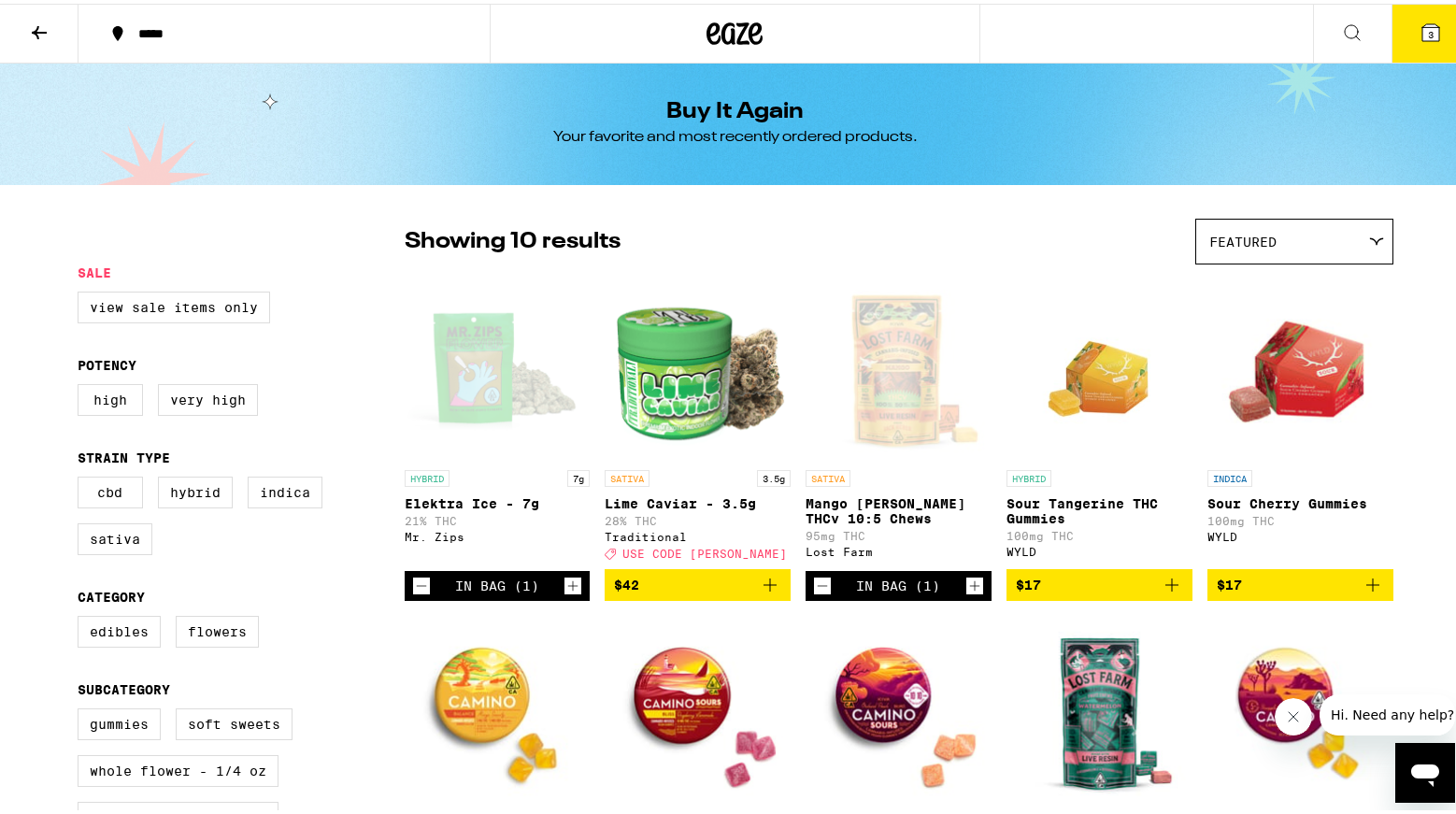
click at [1422, 27] on icon at bounding box center [1431, 29] width 17 height 17
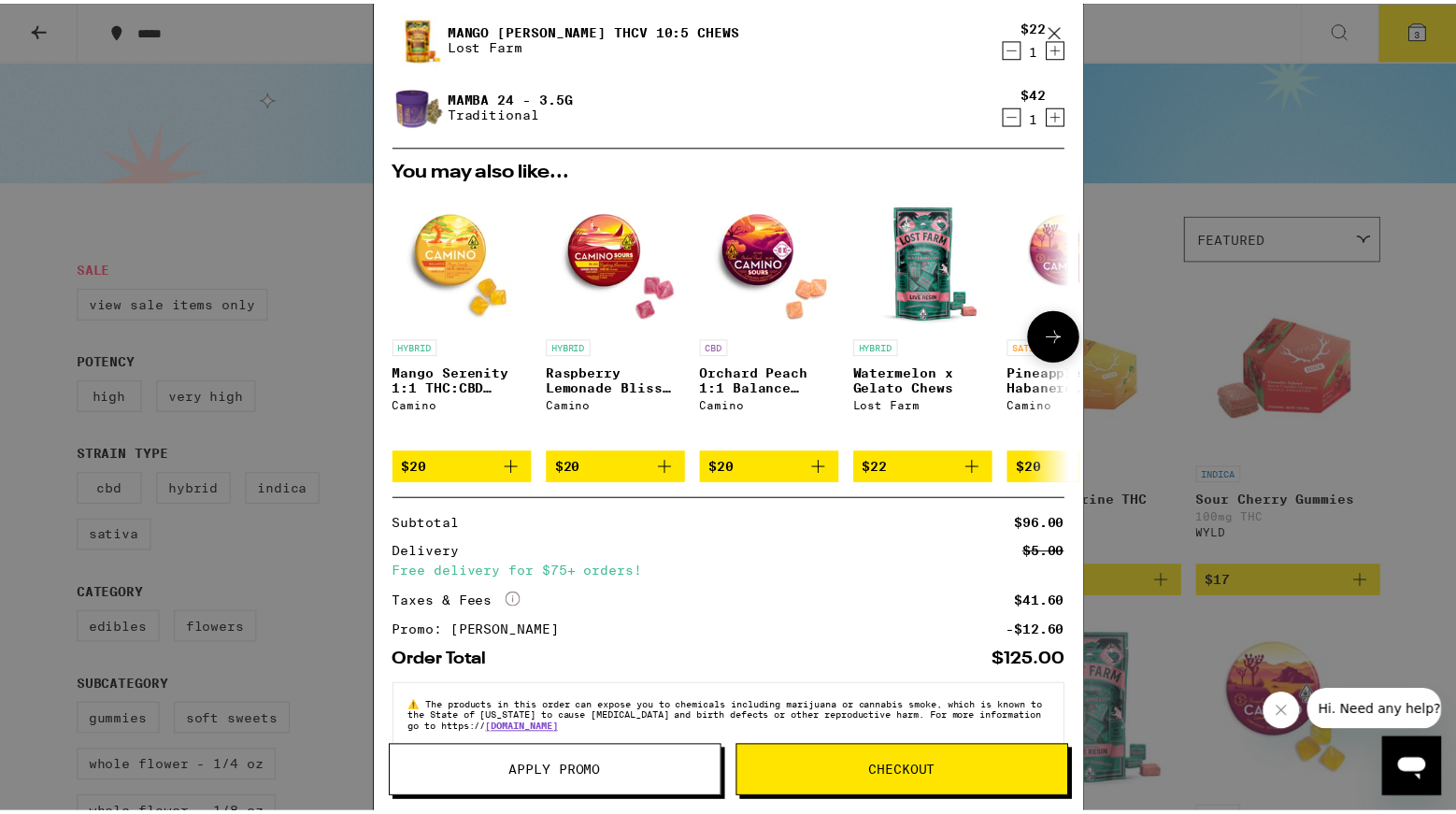
scroll to position [143, 0]
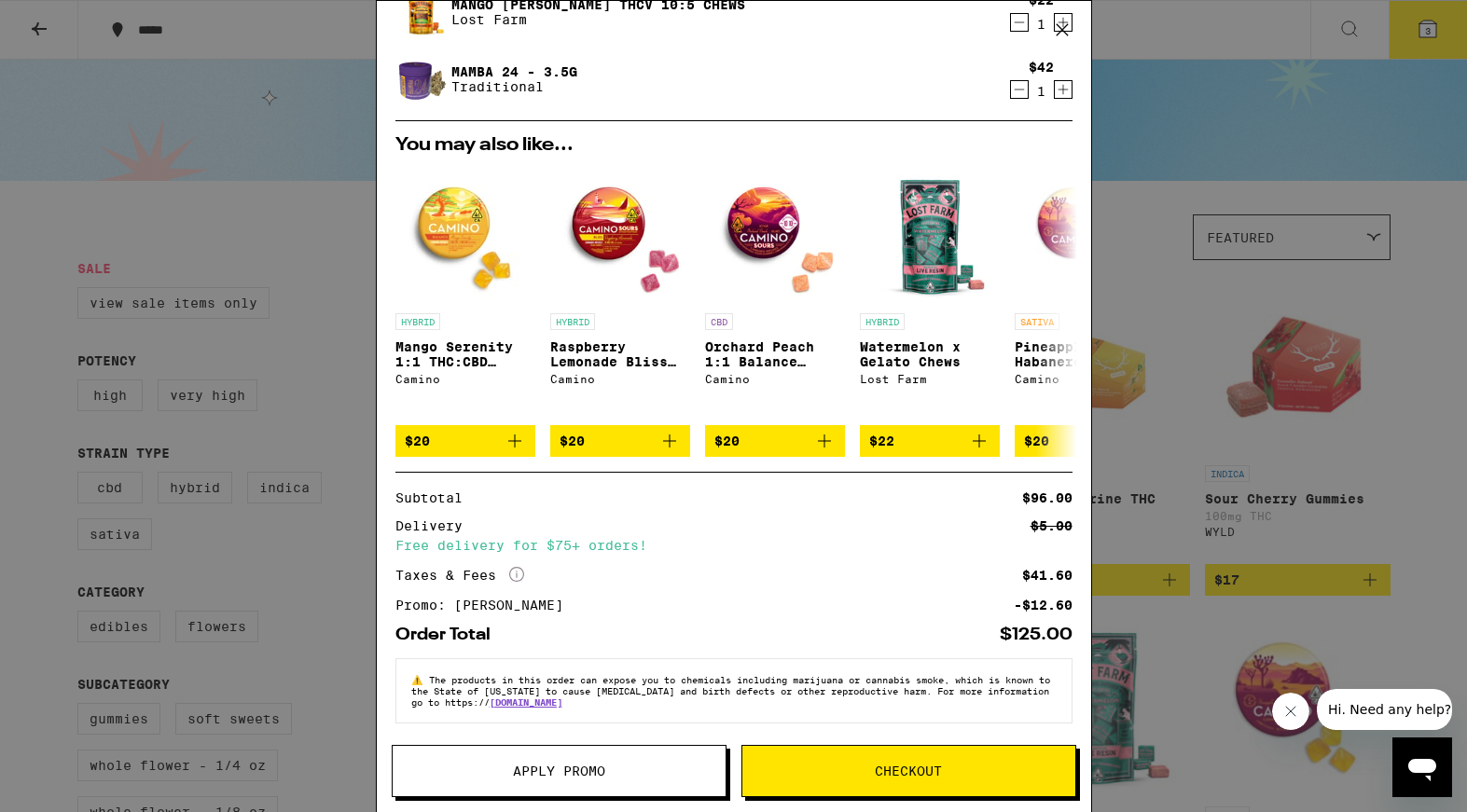
click at [865, 773] on span "Checkout" at bounding box center [908, 771] width 333 height 13
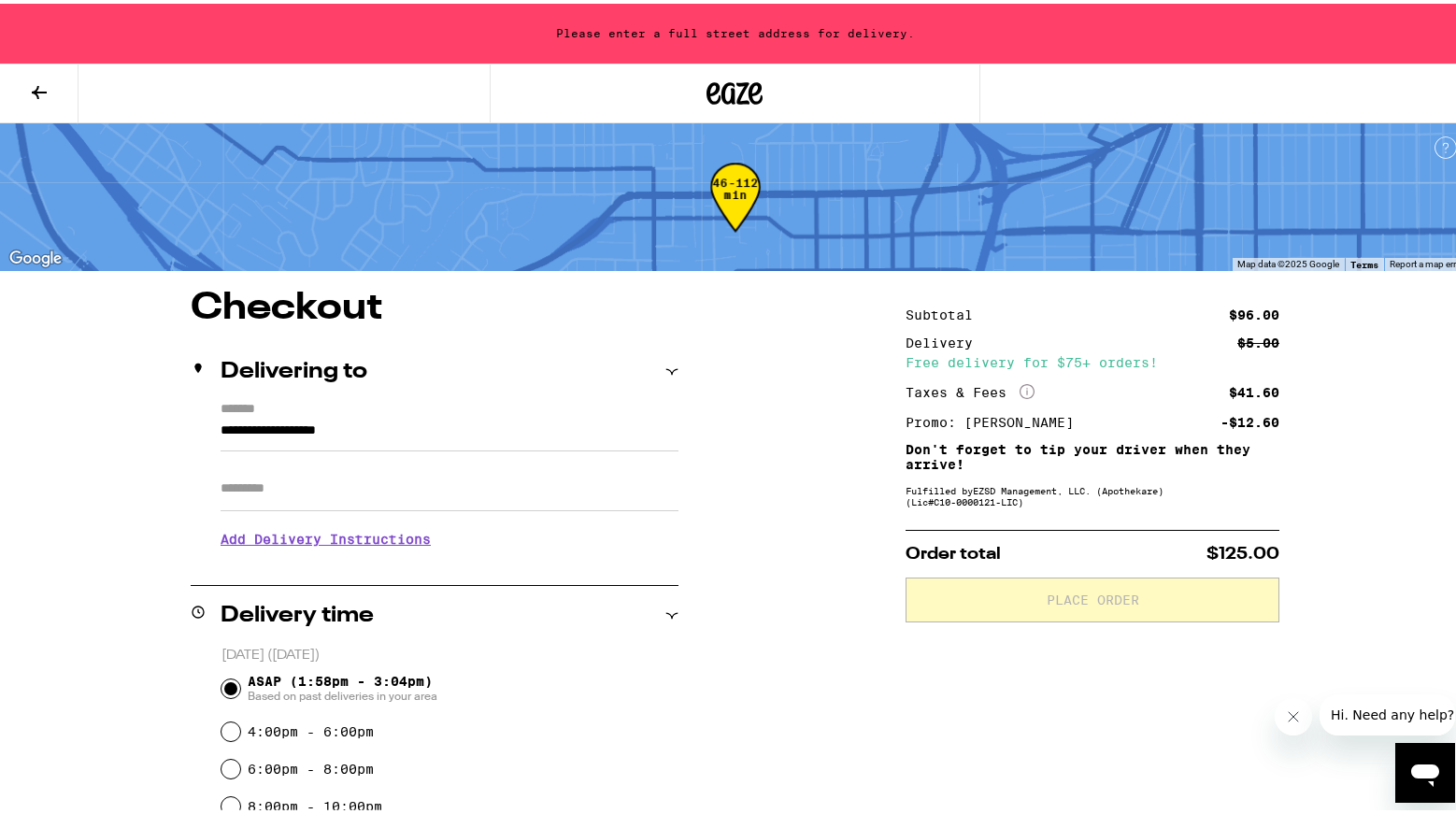
click at [450, 445] on input "**********" at bounding box center [449, 432] width 458 height 32
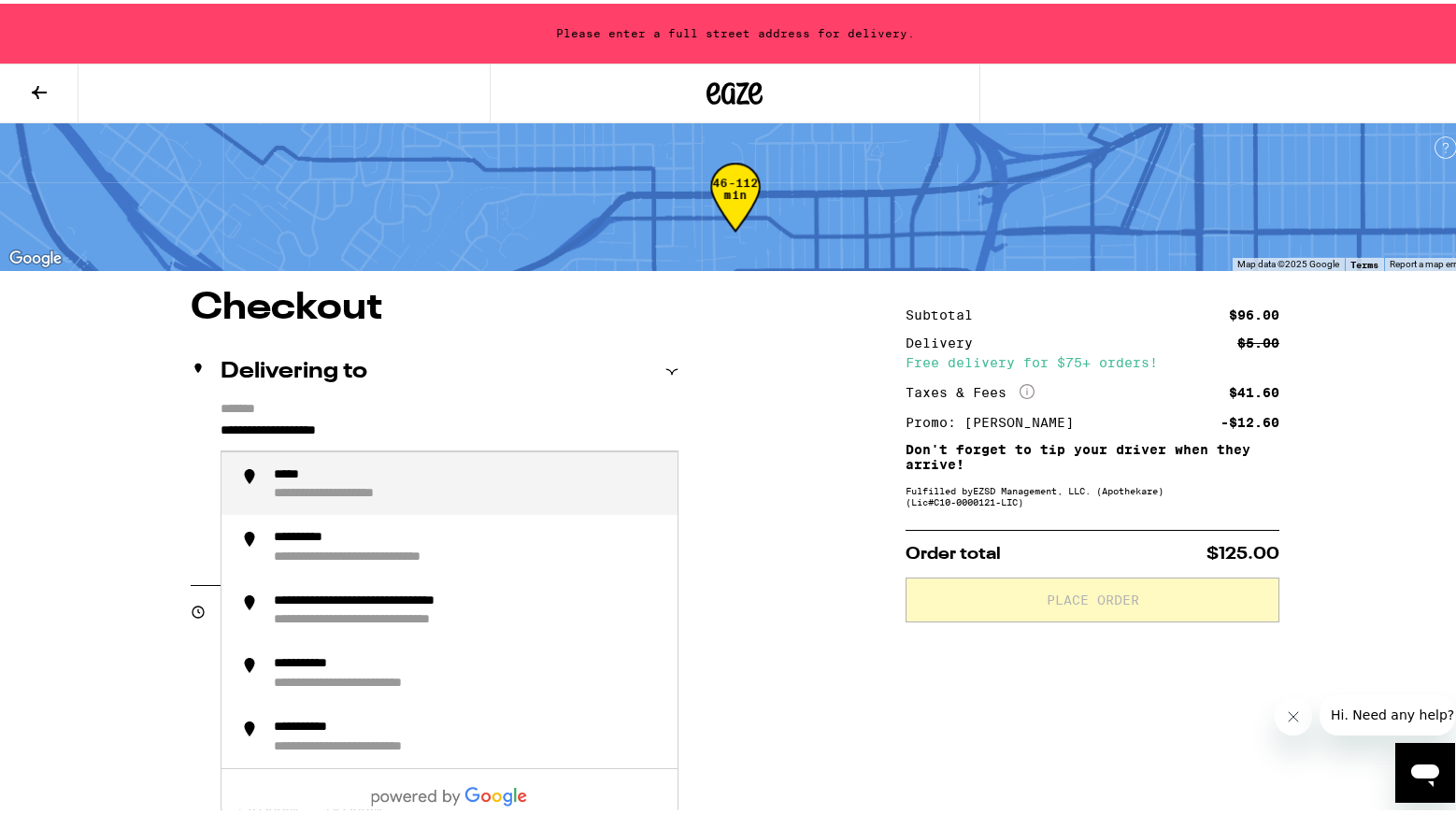
click at [450, 445] on input "**********" at bounding box center [449, 432] width 458 height 32
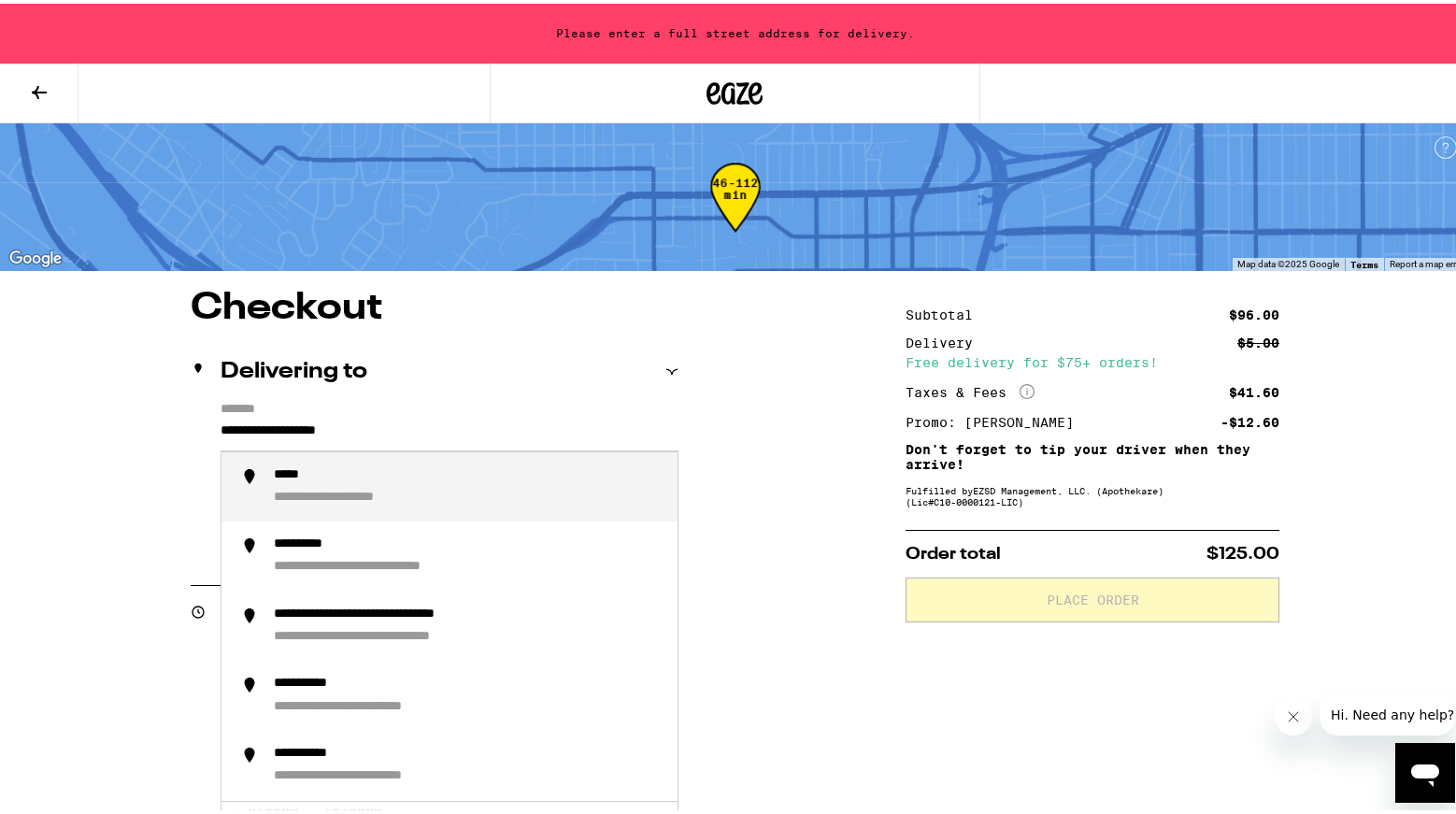
click at [450, 445] on input "**********" at bounding box center [449, 432] width 458 height 32
click at [405, 475] on div "**********" at bounding box center [346, 472] width 144 height 18
type input "**********"
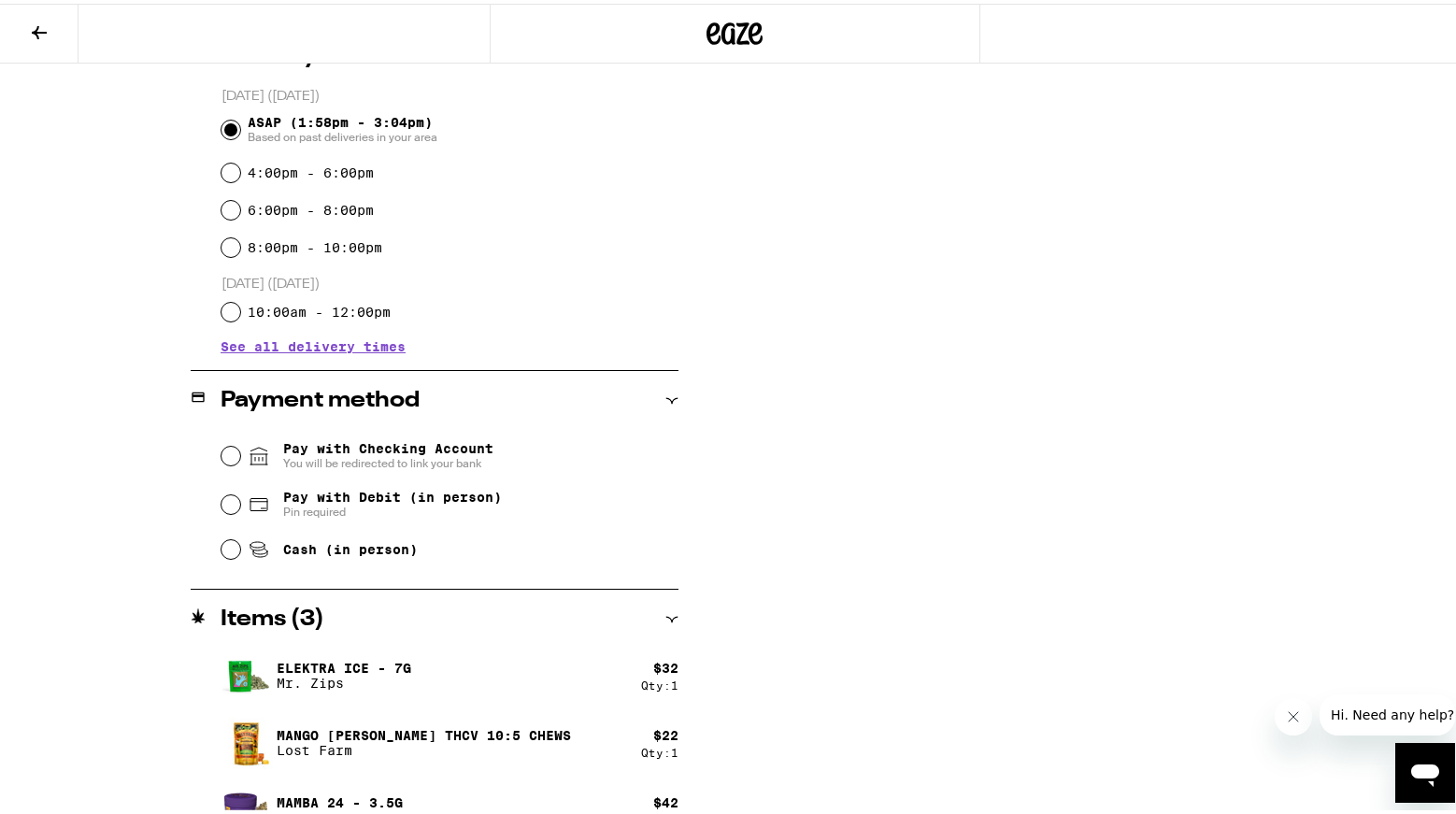
scroll to position [500, 0]
click at [295, 548] on span "Cash (in person)" at bounding box center [350, 544] width 134 height 15
click at [240, 548] on input "Cash (in person)" at bounding box center [231, 544] width 19 height 19
radio input "true"
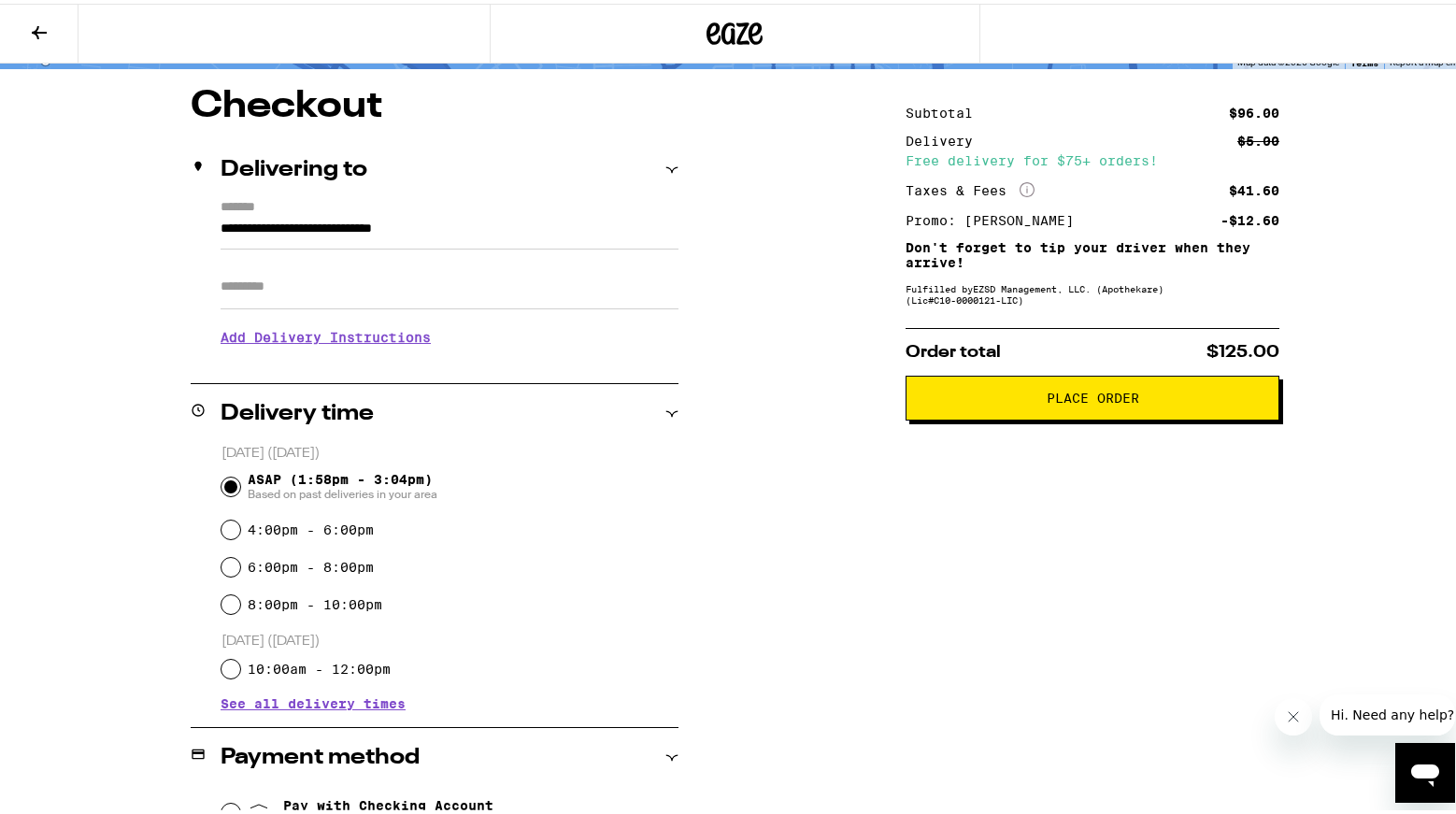
scroll to position [0, 0]
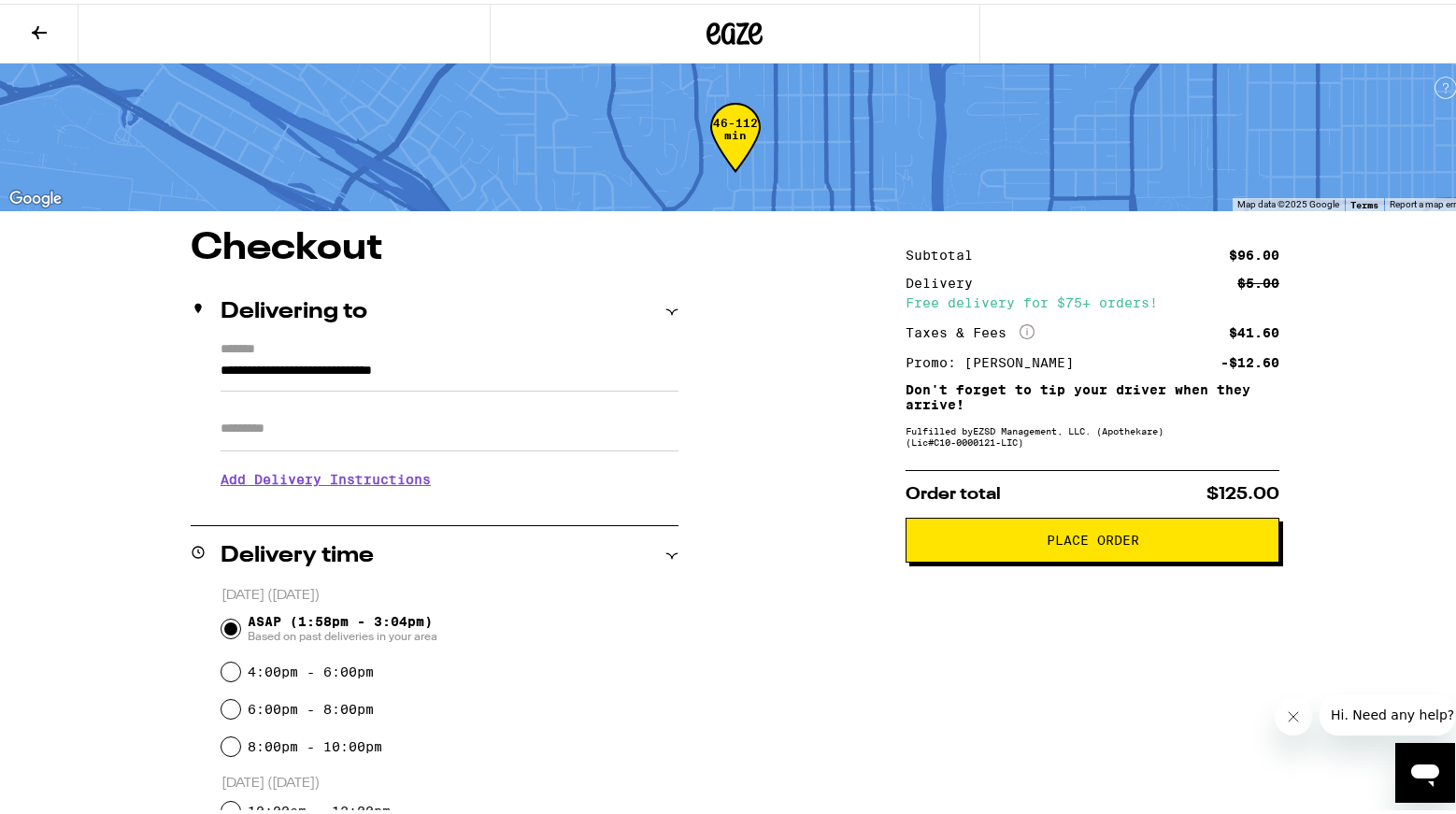
click at [1002, 543] on span "Place Order" at bounding box center [1092, 536] width 342 height 13
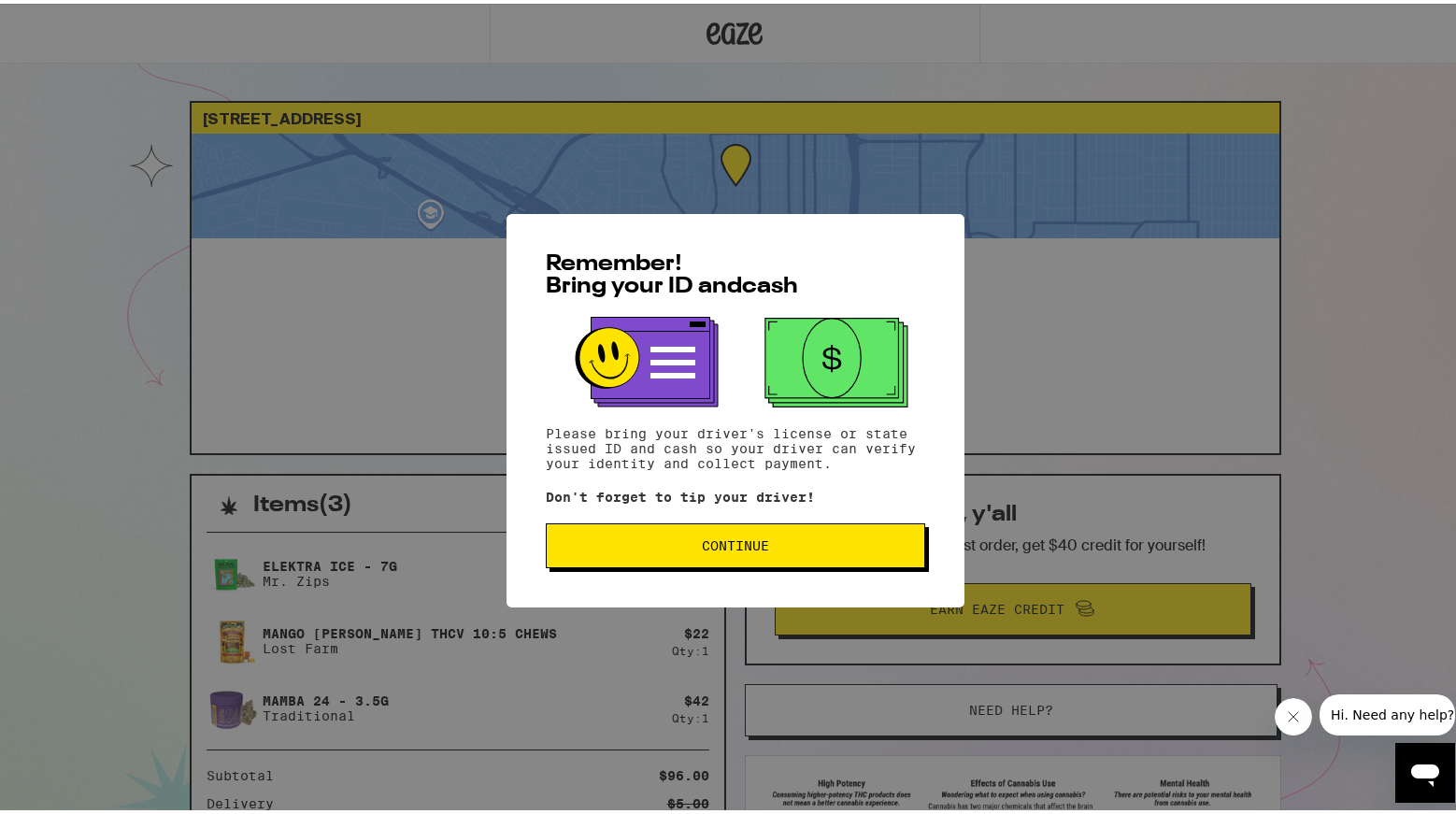
click at [741, 565] on button "Continue" at bounding box center [736, 541] width 380 height 44
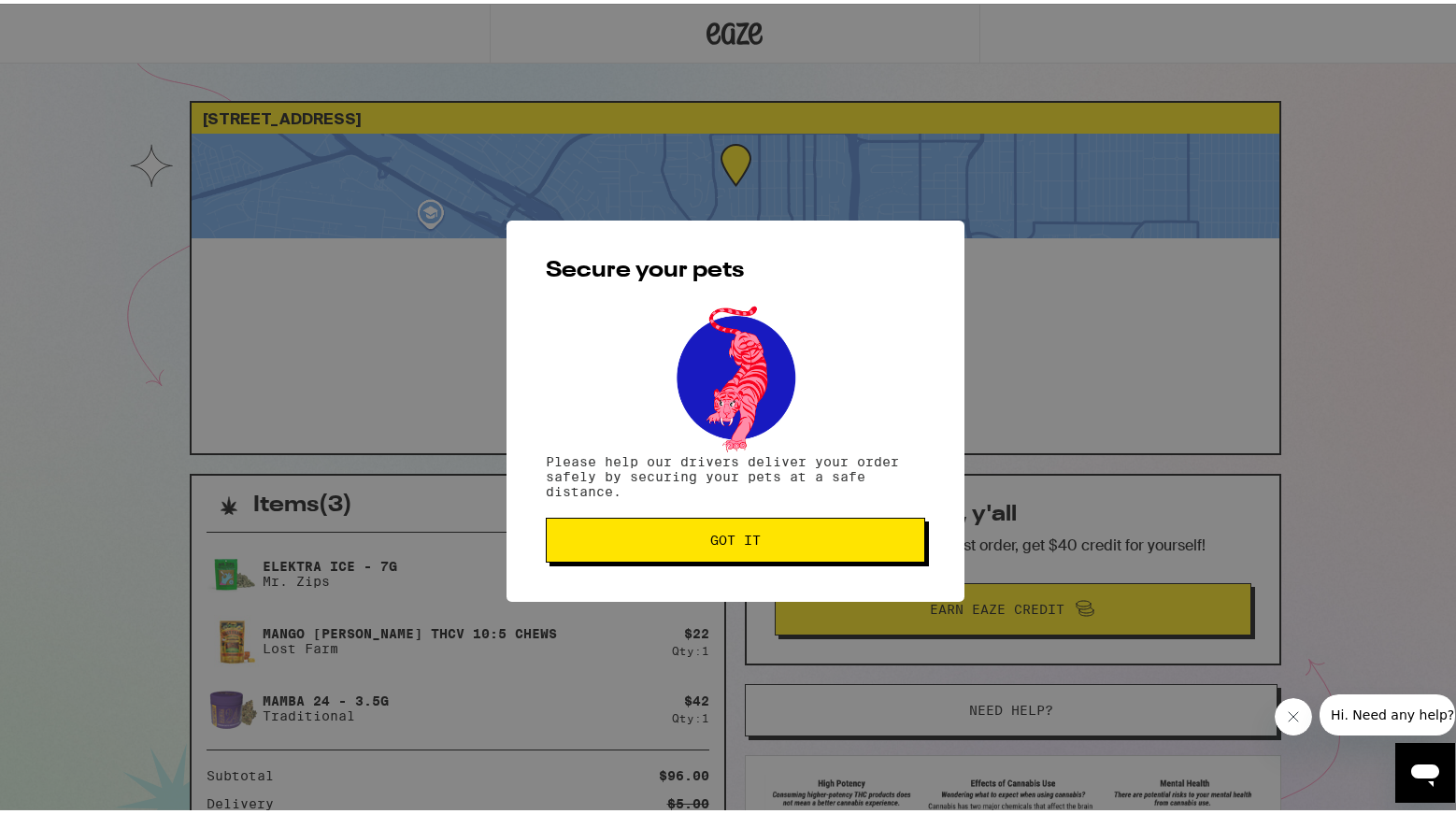
click at [766, 535] on span "Got it" at bounding box center [736, 536] width 347 height 13
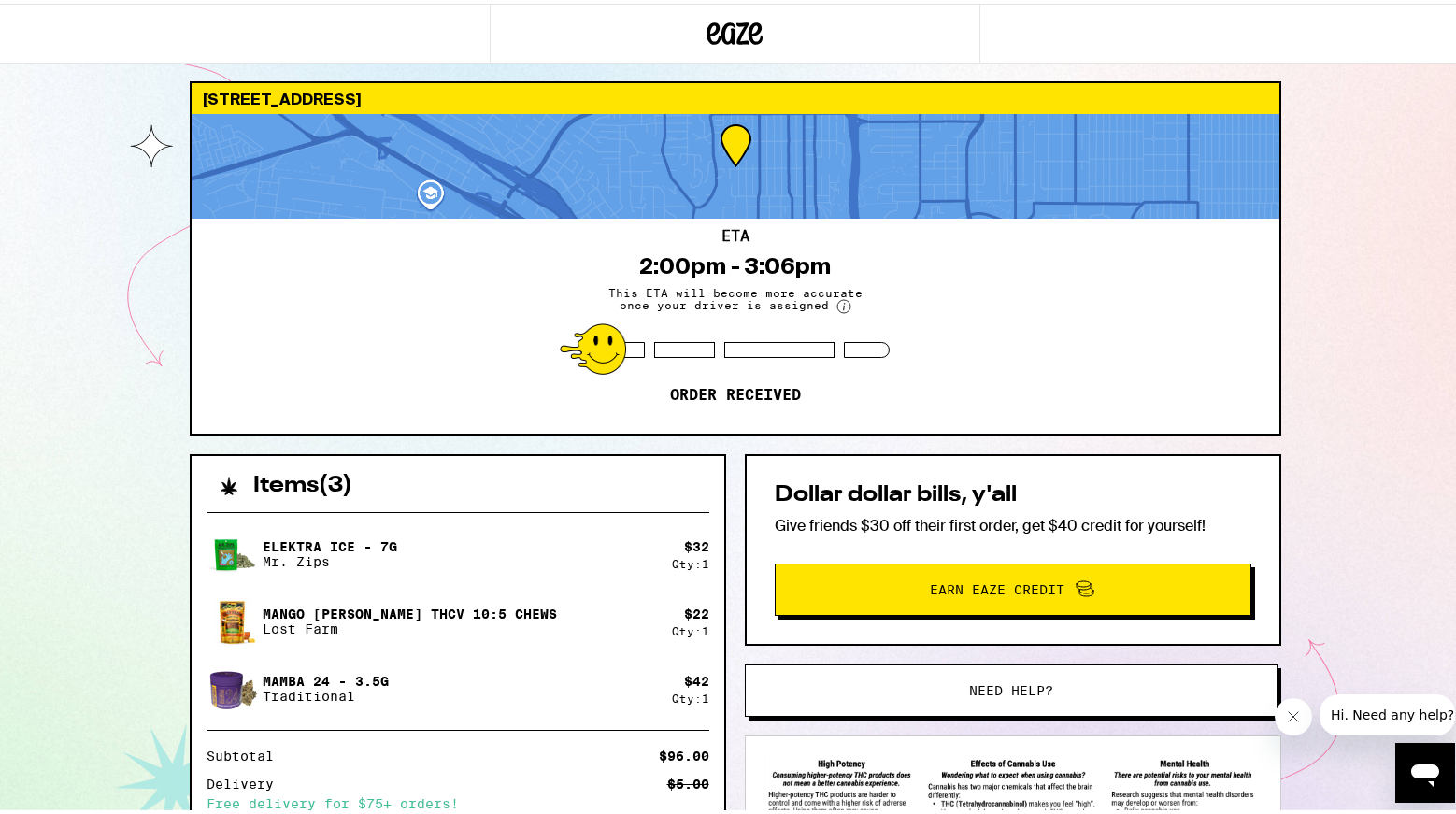
scroll to position [12, 0]
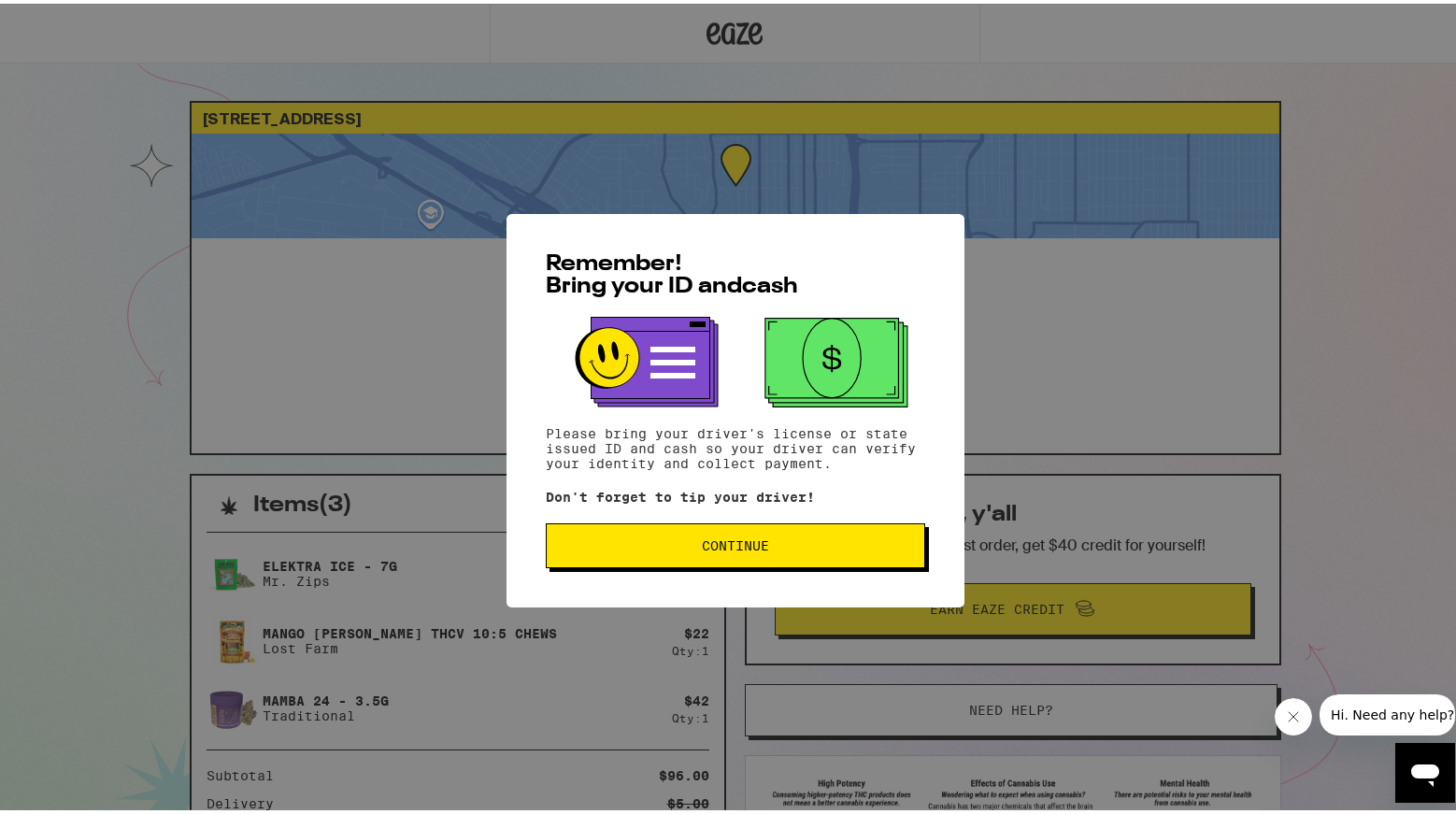
click at [885, 549] on span "Continue" at bounding box center [736, 542] width 347 height 13
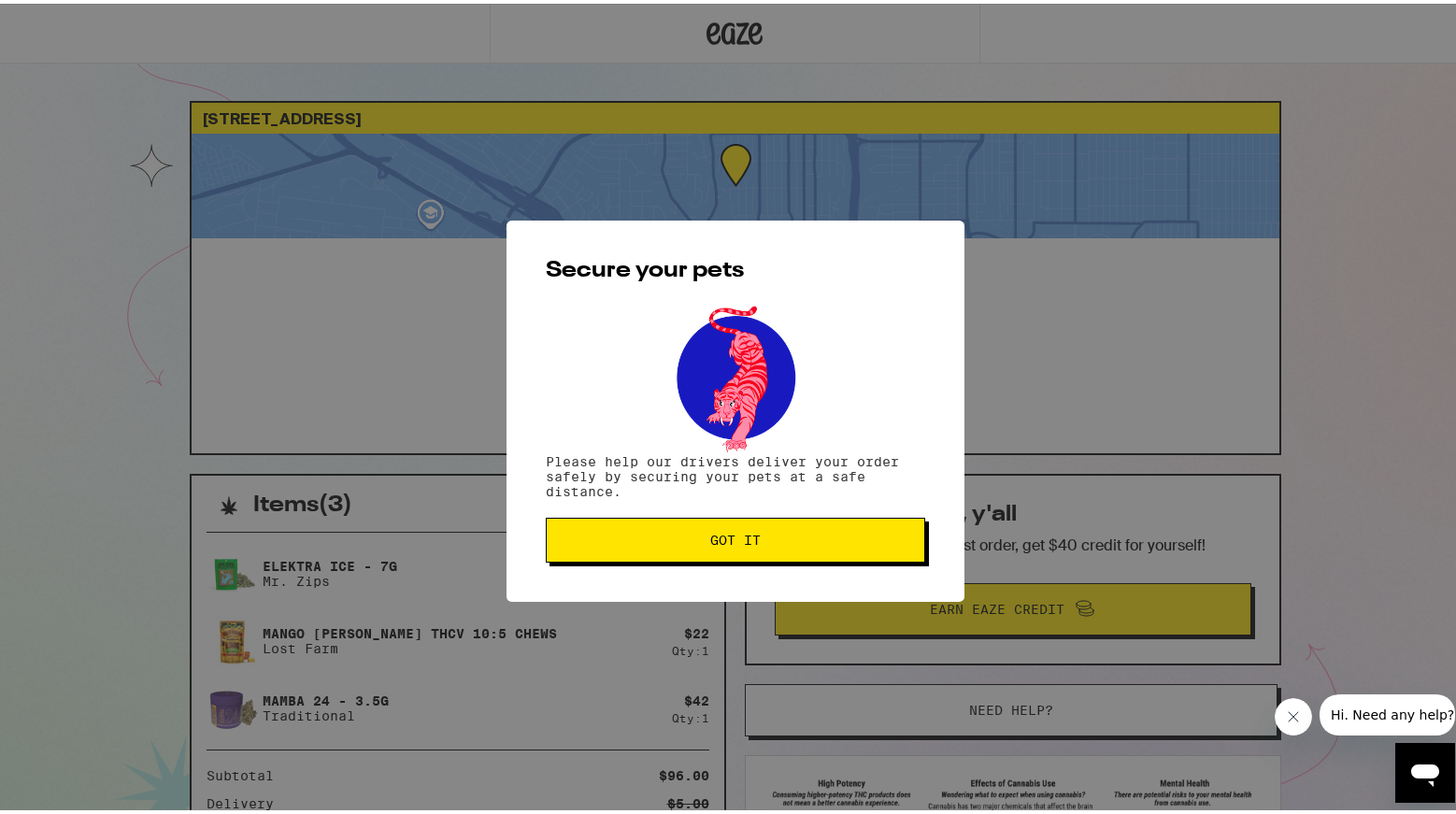
click at [813, 547] on button "Got it" at bounding box center [736, 535] width 380 height 44
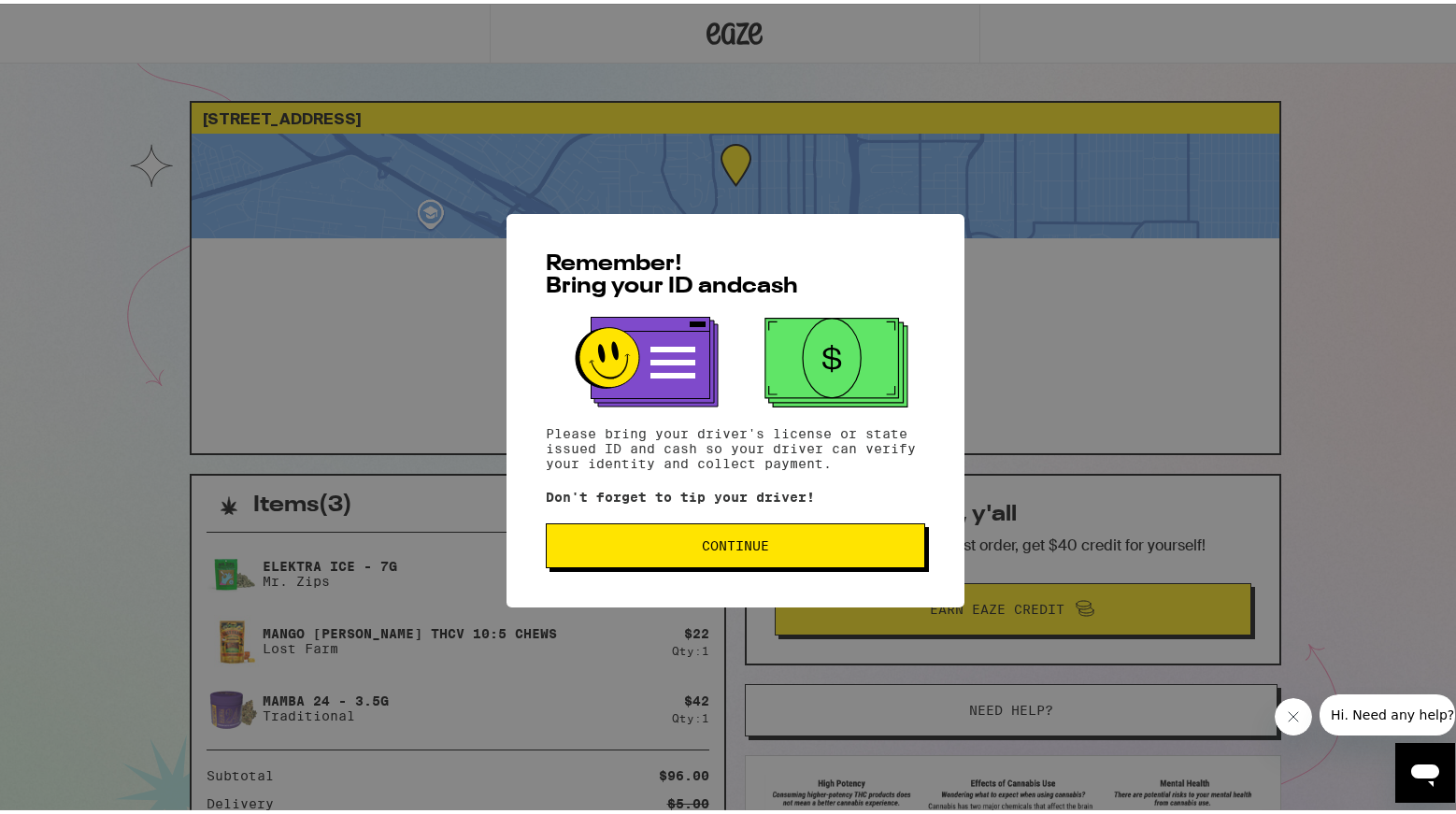
click at [622, 565] on button "Continue" at bounding box center [736, 541] width 380 height 44
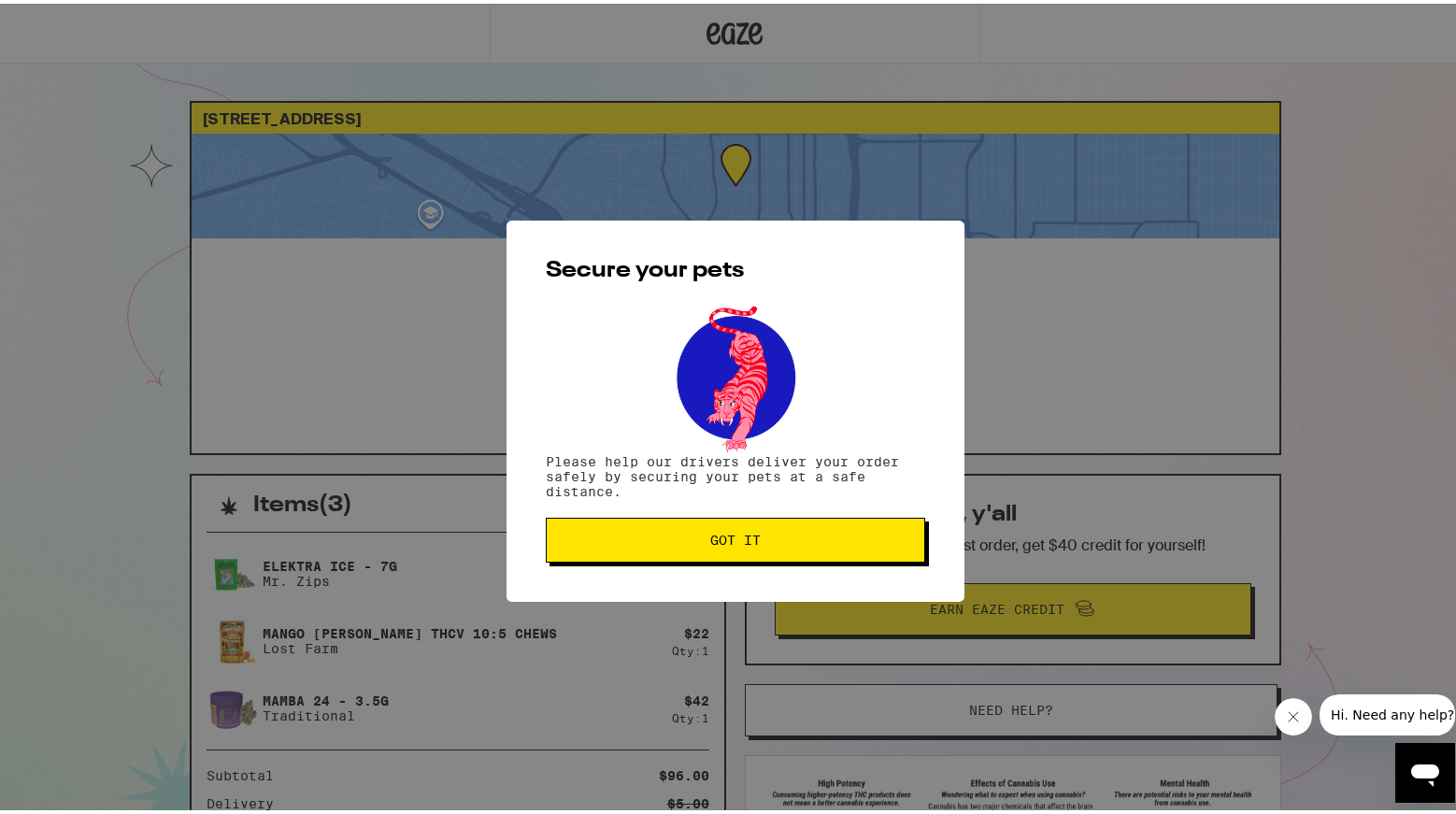
click at [649, 551] on button "Got it" at bounding box center [736, 535] width 380 height 44
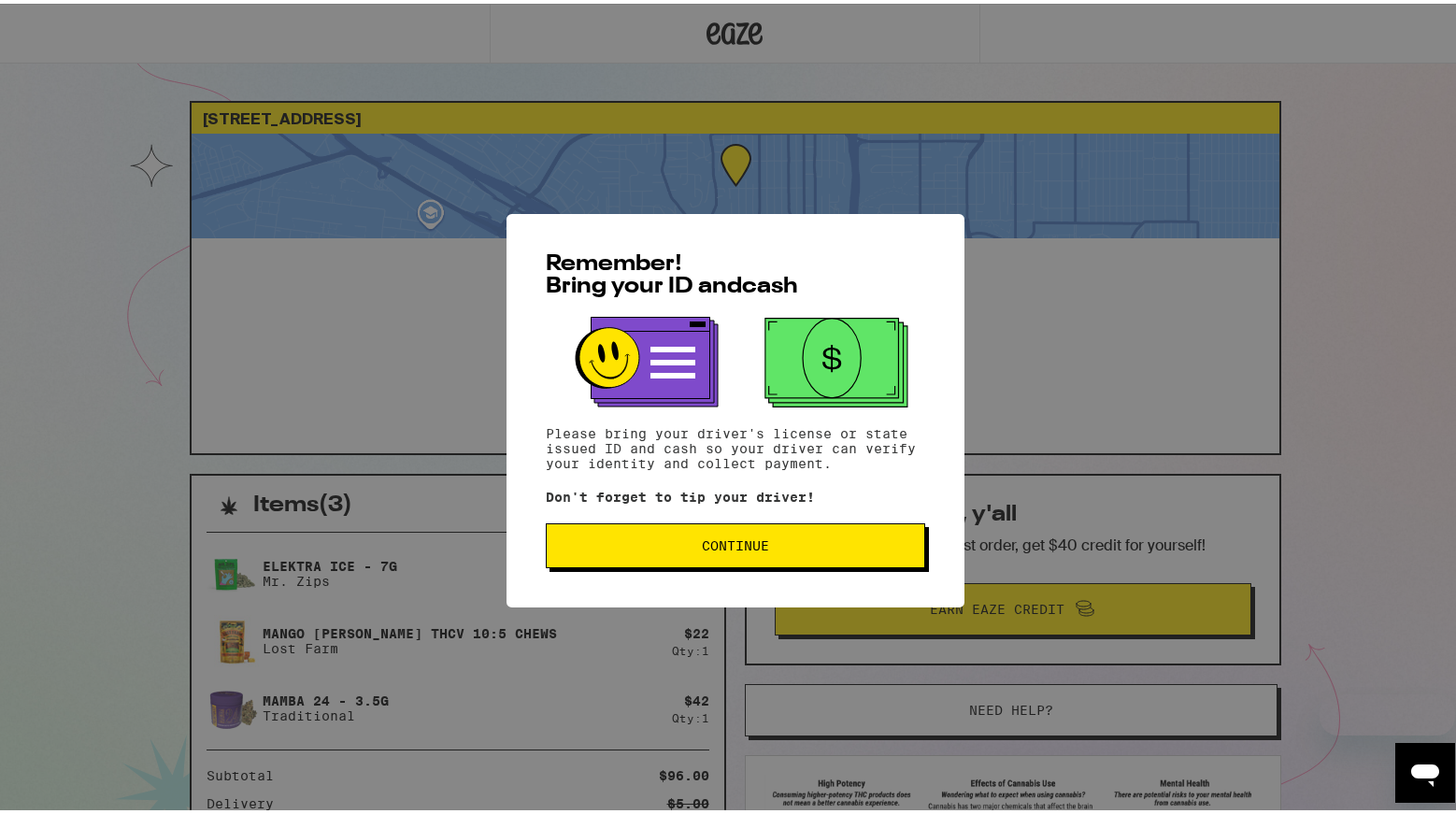
click at [792, 541] on span "Continue" at bounding box center [736, 542] width 347 height 13
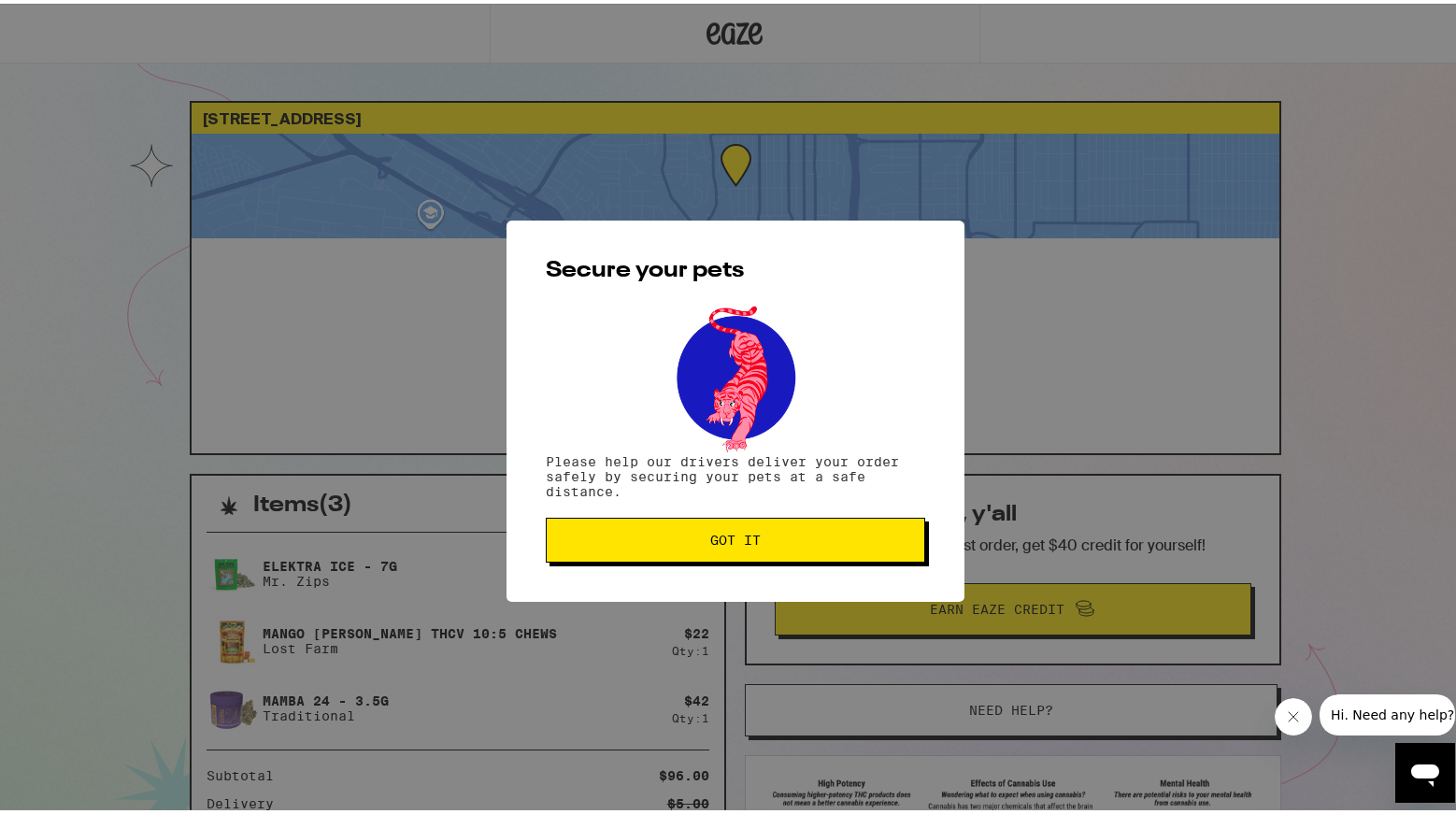
click at [813, 537] on span "Got it" at bounding box center [736, 536] width 347 height 13
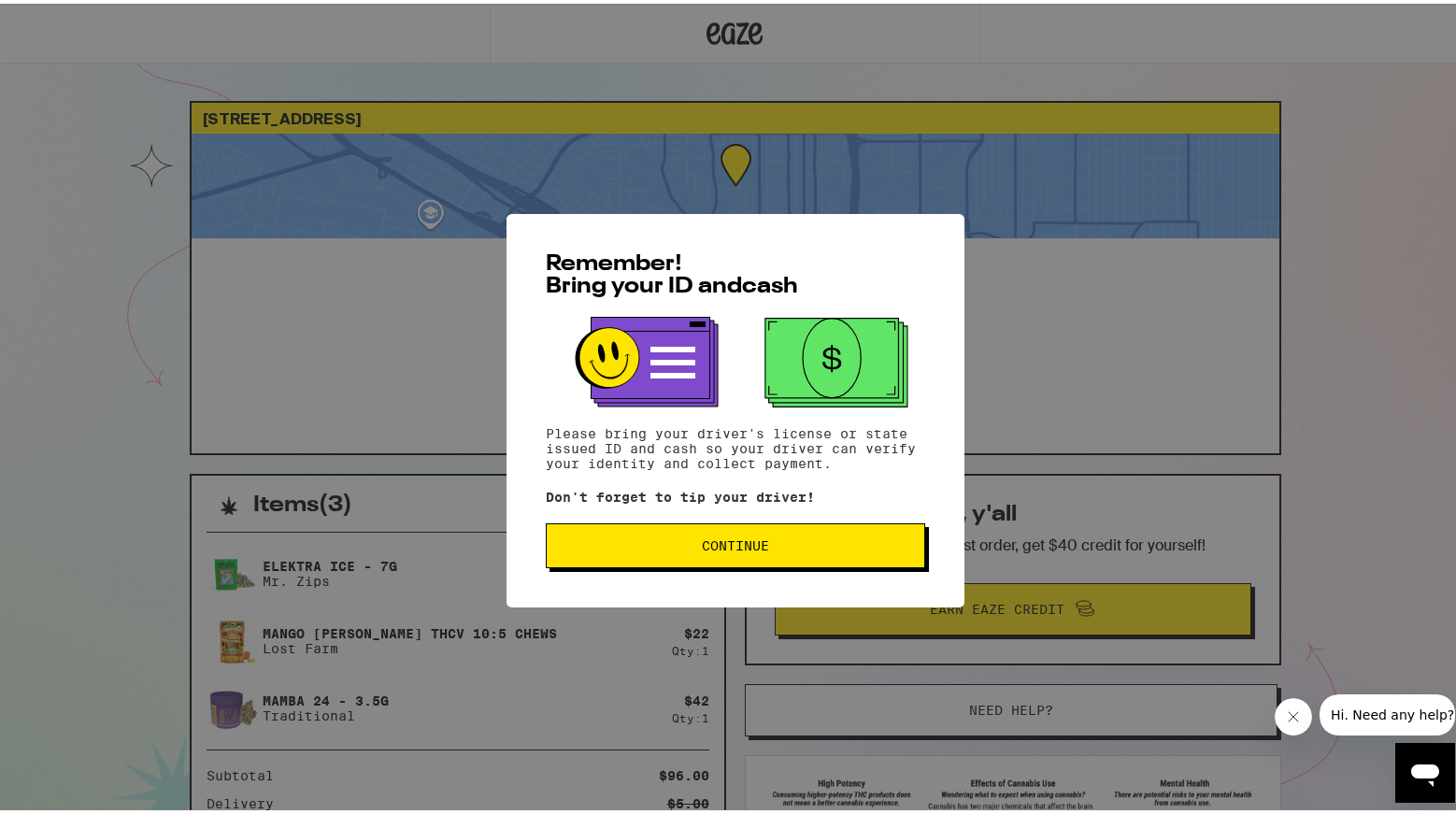
click at [808, 553] on button "Continue" at bounding box center [736, 541] width 380 height 44
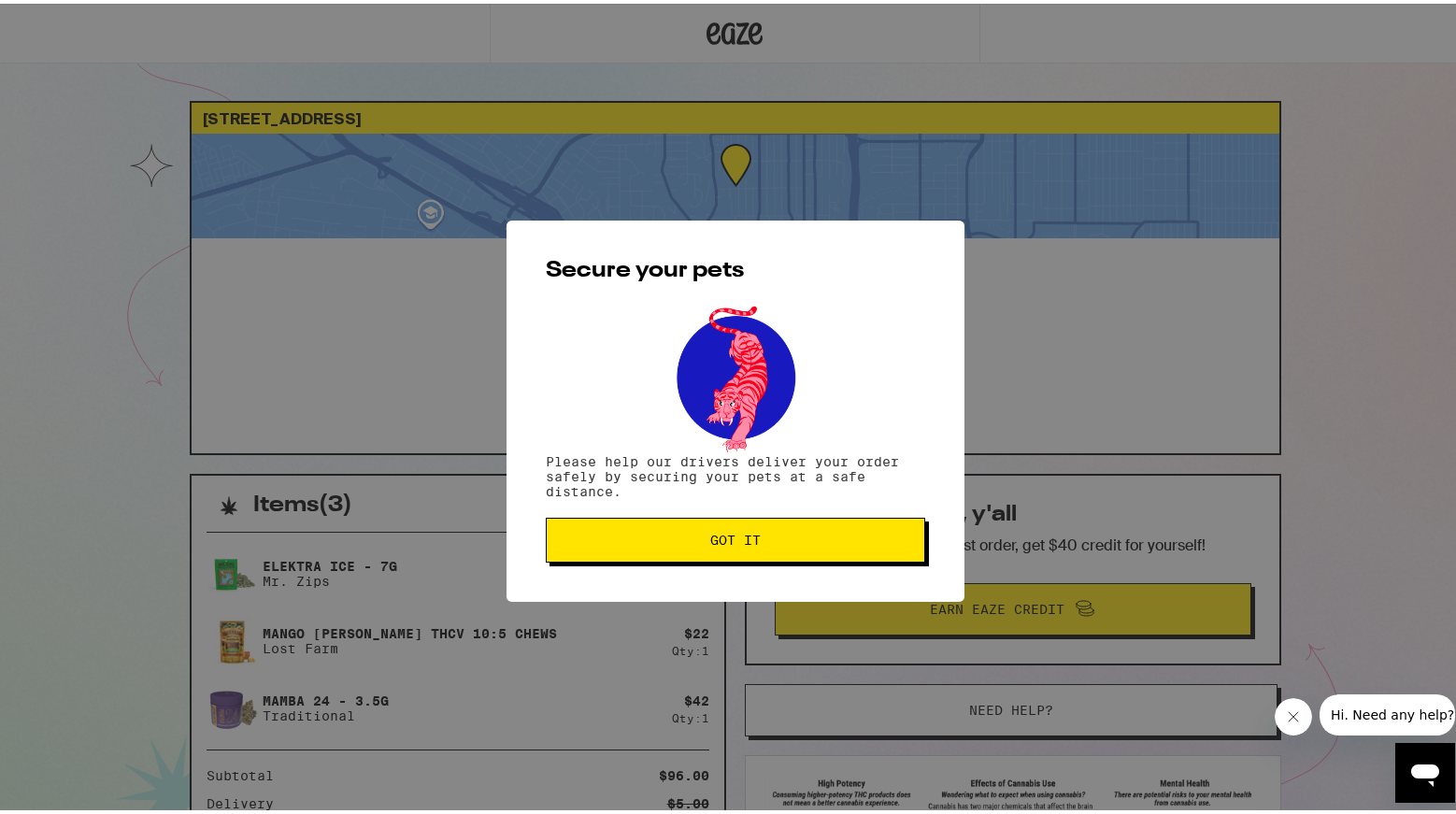
click at [806, 551] on button "Got it" at bounding box center [736, 535] width 380 height 44
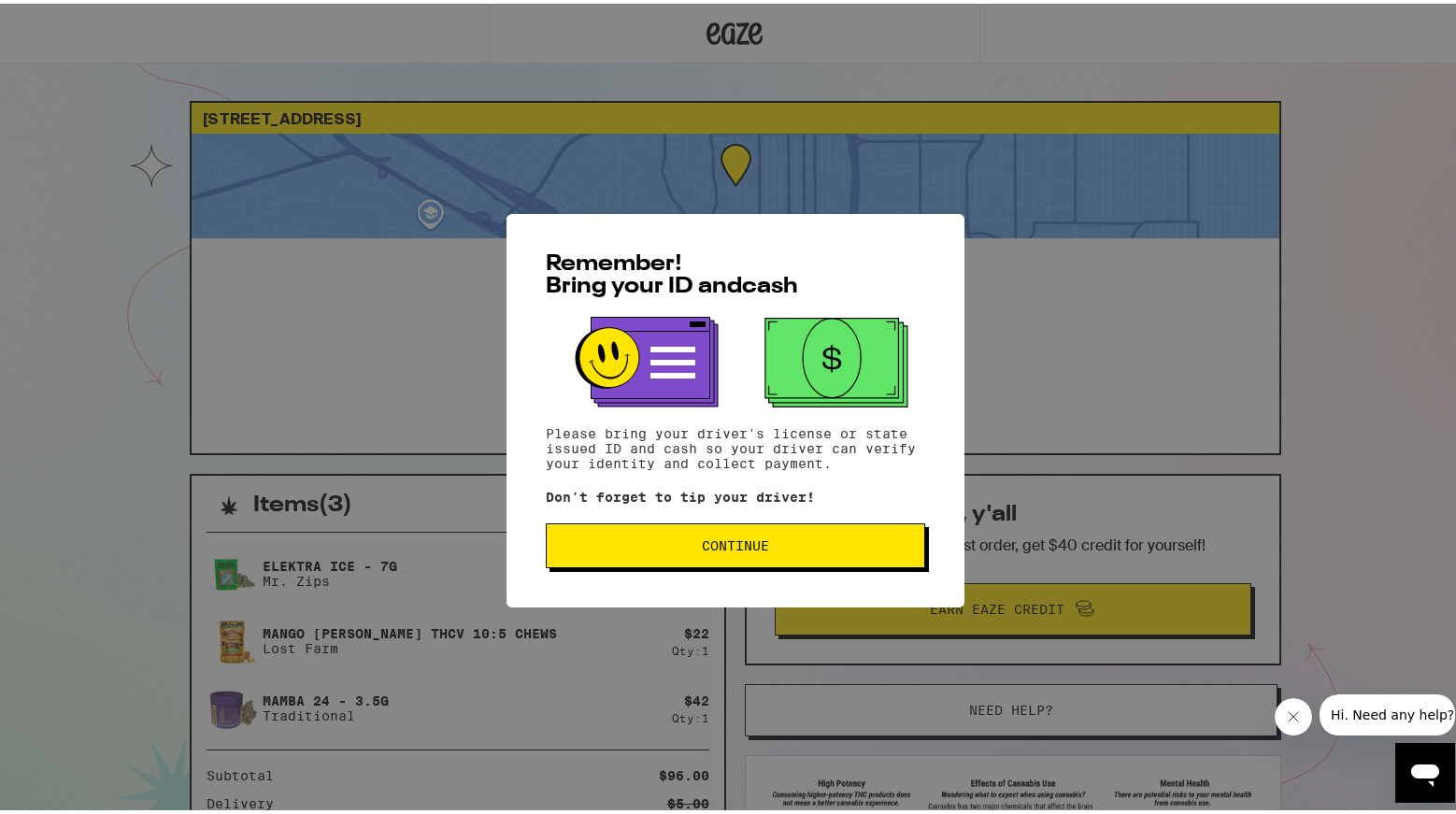
click at [908, 536] on button "Continue" at bounding box center [736, 541] width 380 height 44
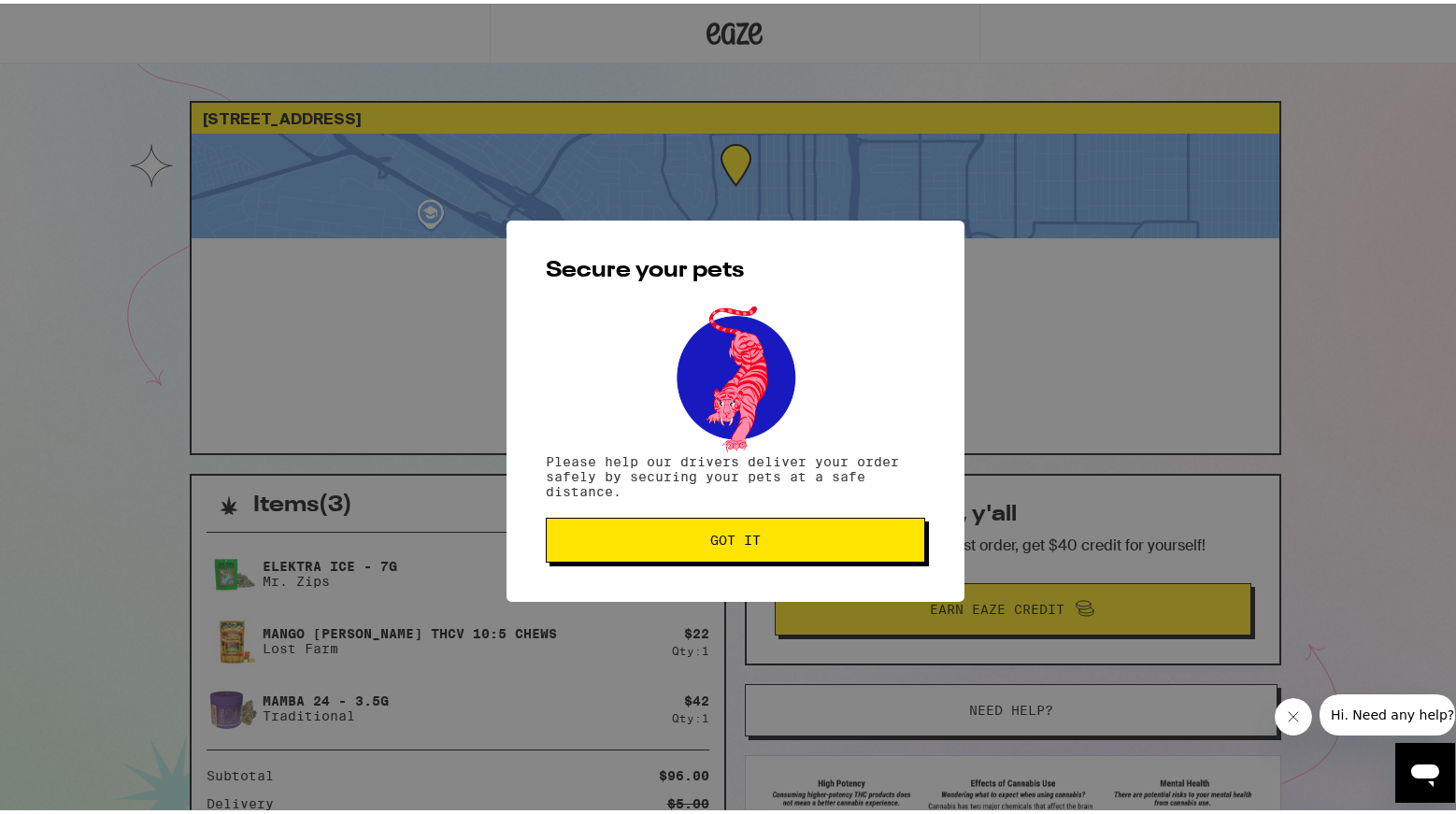
click at [907, 535] on button "Got it" at bounding box center [736, 535] width 380 height 44
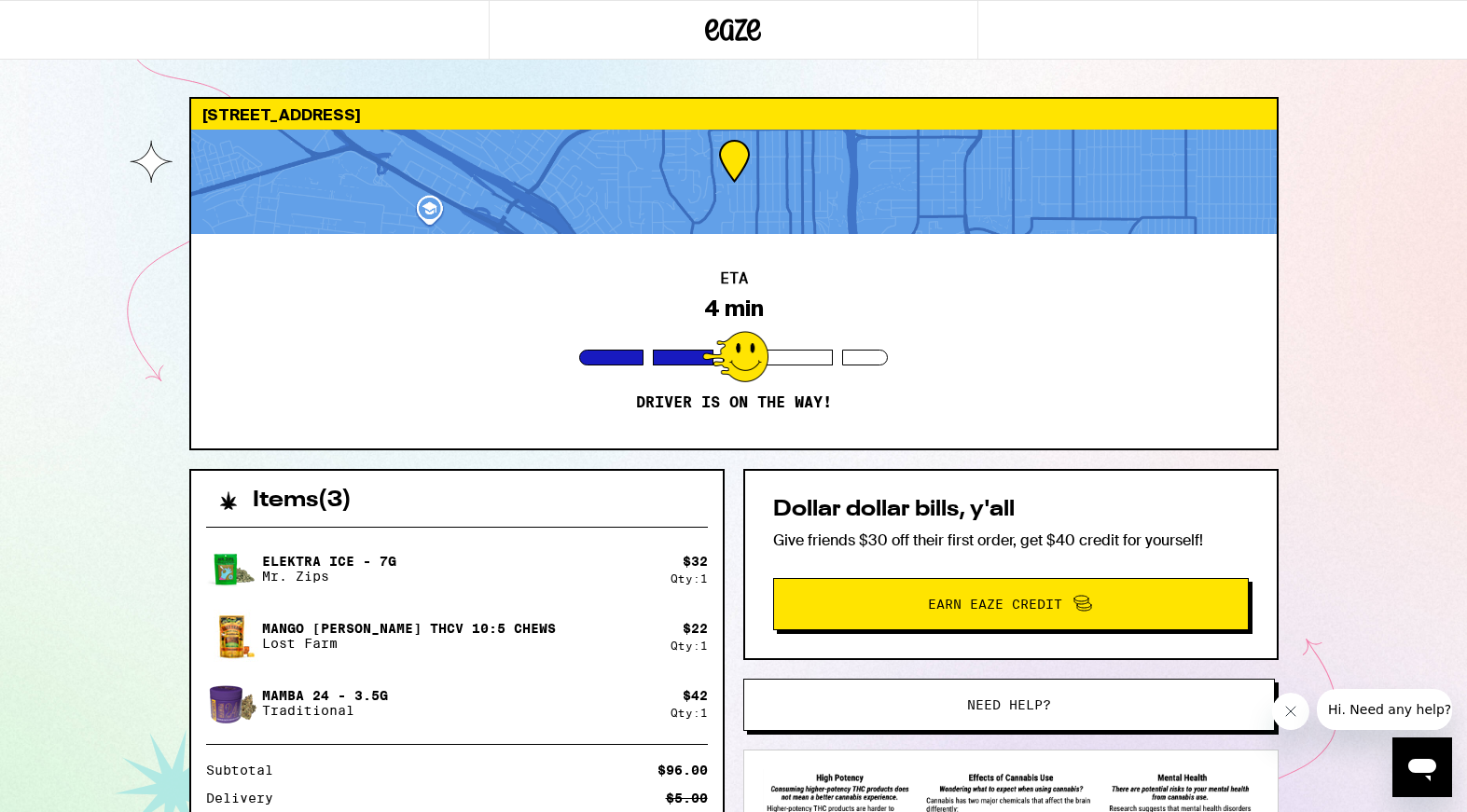
click at [141, 437] on div "232 W Brookes Ave San Diego 92103 ETA 4 min Driver is on the way! Items ( 3 ) E…" at bounding box center [733, 508] width 1467 height 1016
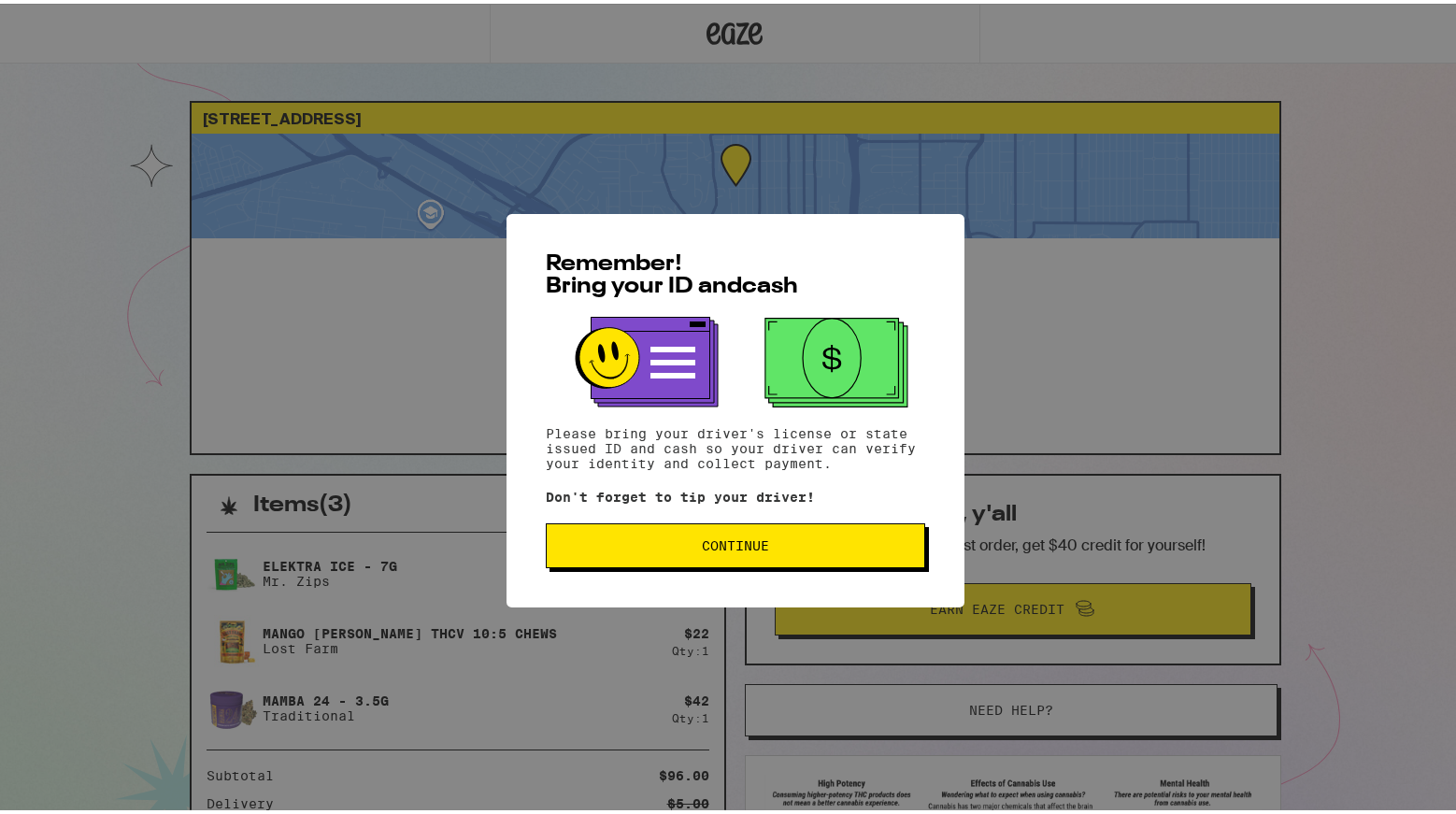
click at [729, 560] on button "Continue" at bounding box center [736, 541] width 380 height 44
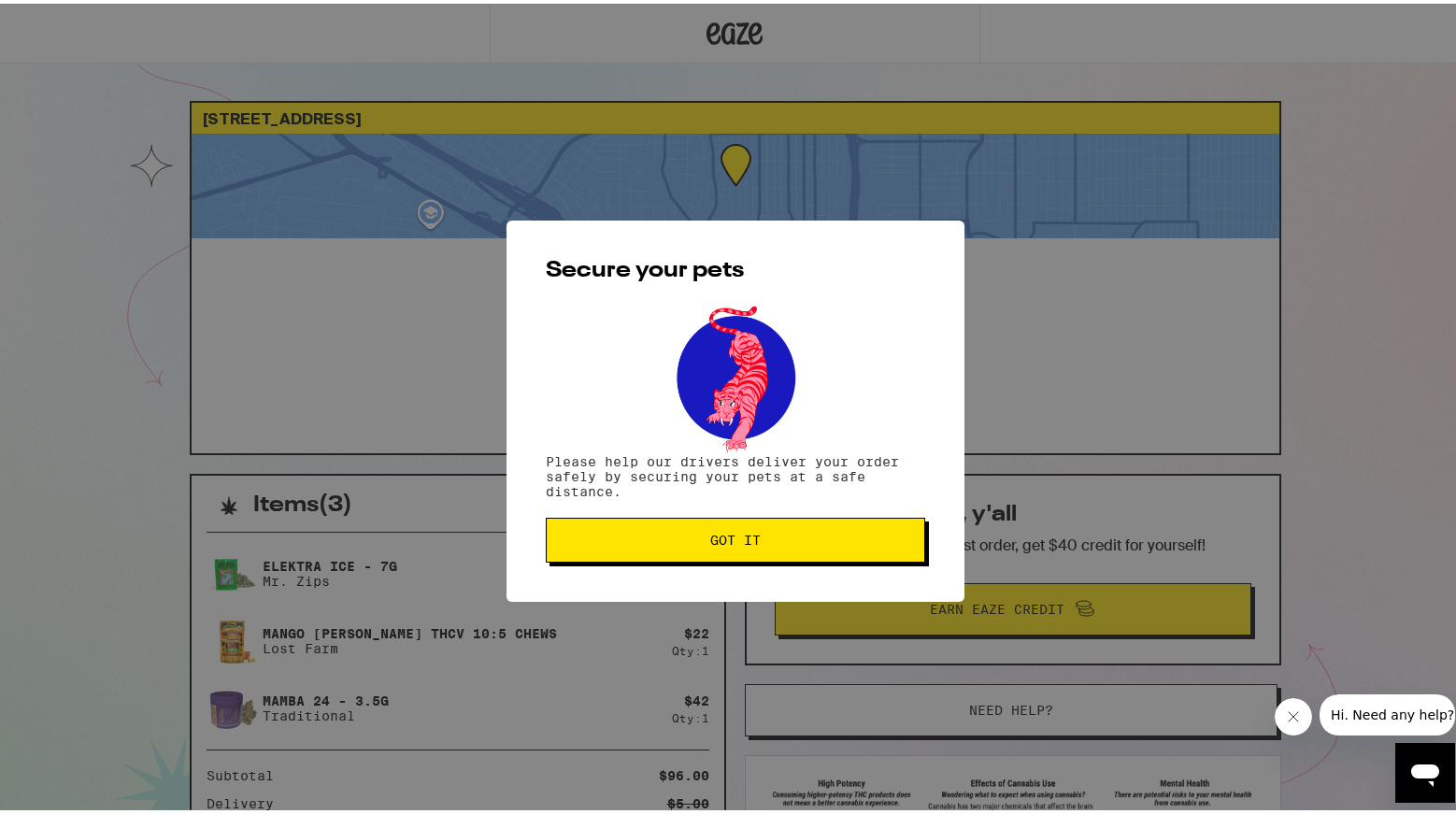
click at [819, 543] on span "Got it" at bounding box center [736, 536] width 347 height 13
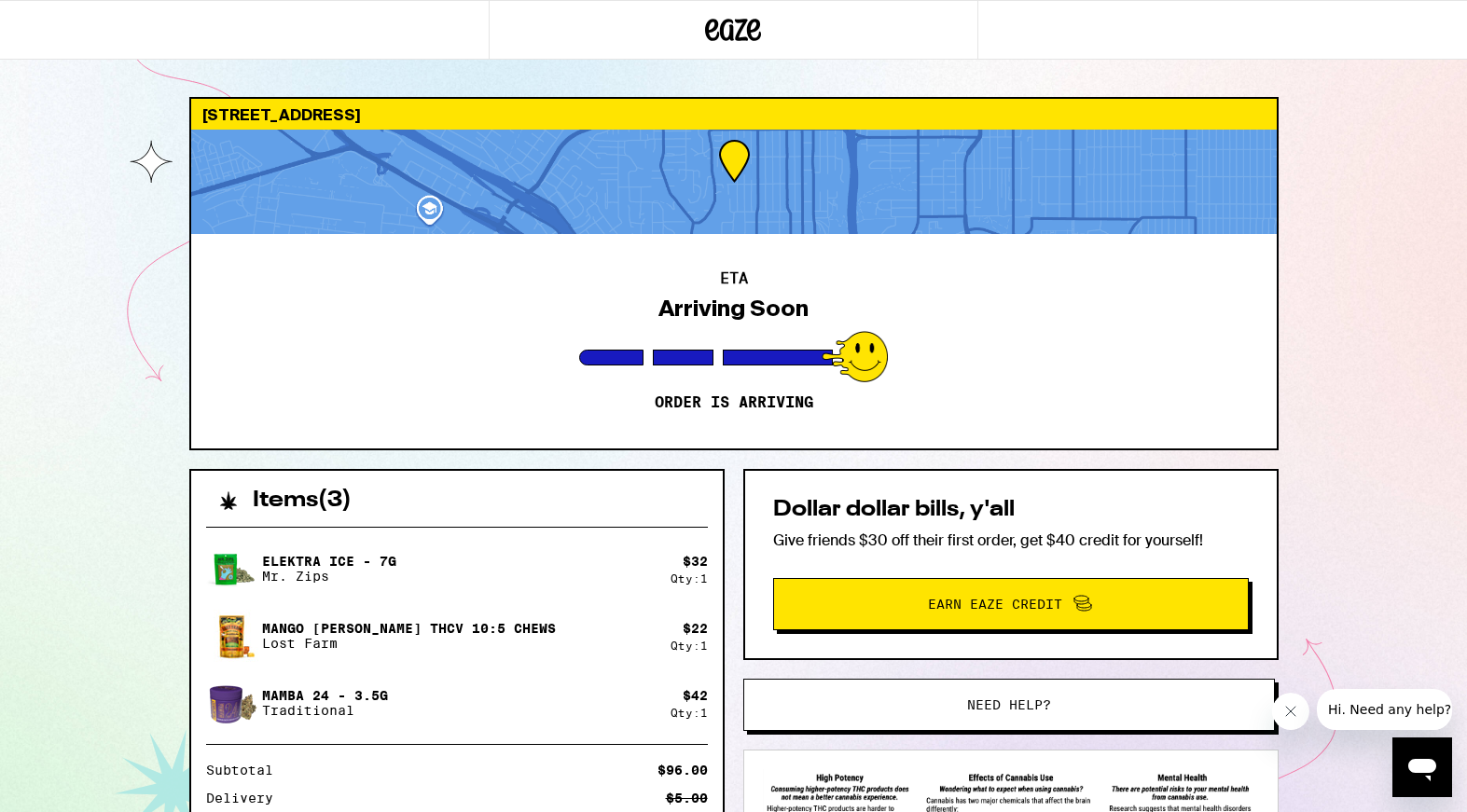
click at [1319, 382] on div "[STREET_ADDRESS] ETA Arriving Soon Order is arriving Items ( 3 ) Elektra Ice - …" at bounding box center [733, 508] width 1467 height 1016
click at [1279, 711] on button "Close message from company" at bounding box center [1291, 711] width 38 height 38
